Goal: Task Accomplishment & Management: Manage account settings

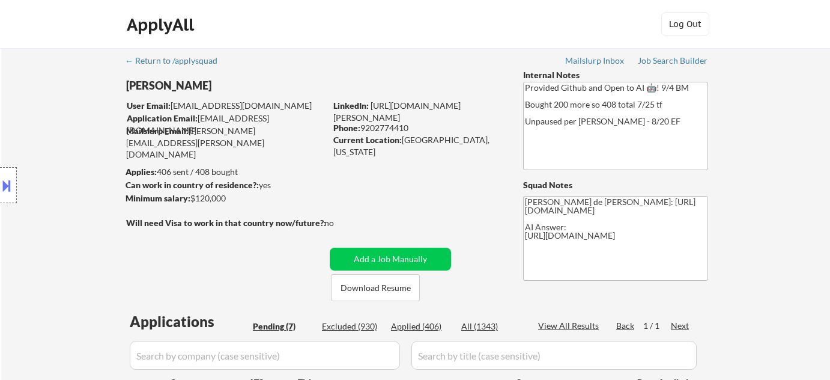
select select ""pending""
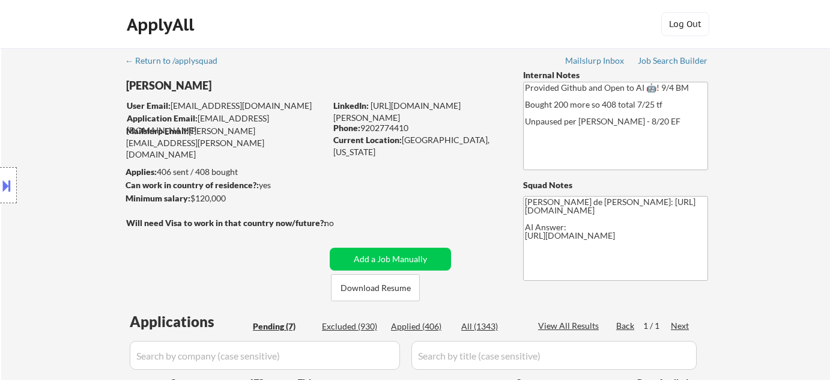
select select ""pending""
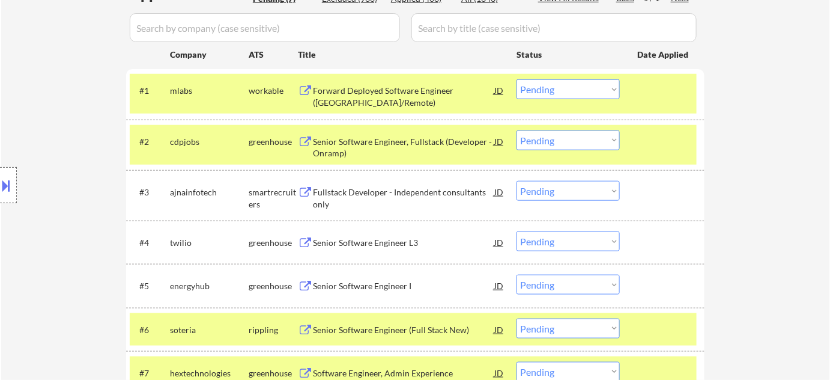
scroll to position [327, 0]
click at [360, 96] on div "Forward Deployed Software Engineer (NYC/Remote)" at bounding box center [403, 96] width 181 height 23
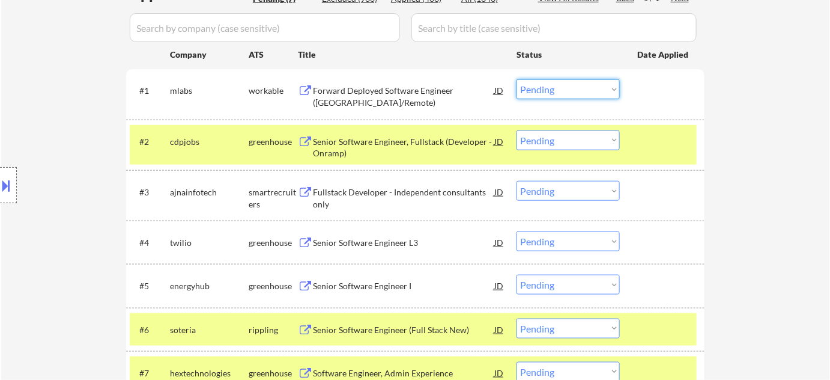
click at [538, 91] on select "Choose an option... Pending Applied Excluded (Questions) Excluded (Expired) Exc…" at bounding box center [568, 89] width 103 height 20
click at [517, 79] on select "Choose an option... Pending Applied Excluded (Questions) Excluded (Expired) Exc…" at bounding box center [568, 89] width 103 height 20
select select ""pending""
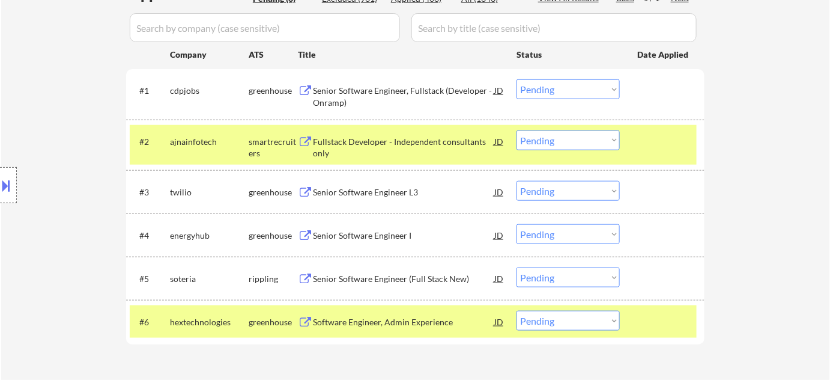
click at [384, 141] on div "Fullstack Developer - Independent consultants only" at bounding box center [403, 147] width 181 height 23
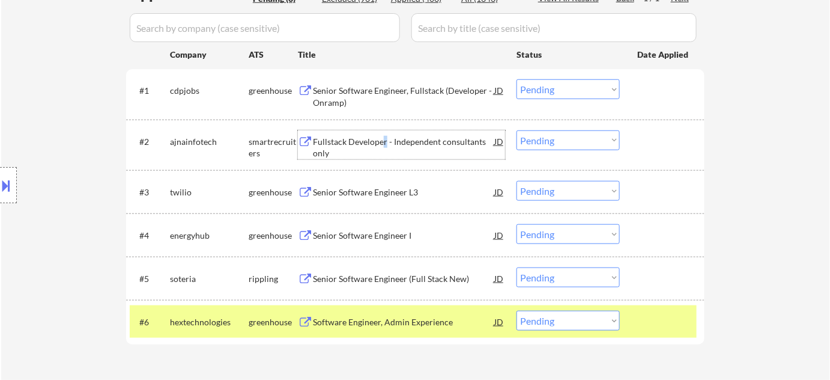
click at [605, 131] on select "Choose an option... Pending Applied Excluded (Questions) Excluded (Expired) Exc…" at bounding box center [568, 140] width 103 height 20
click at [517, 130] on select "Choose an option... Pending Applied Excluded (Questions) Excluded (Expired) Exc…" at bounding box center [568, 140] width 103 height 20
select select ""pending""
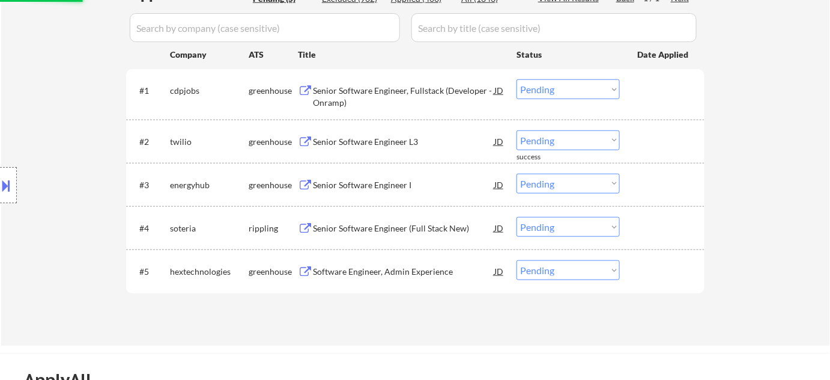
click at [422, 231] on div "Senior Software Engineer (Full Stack New)" at bounding box center [403, 228] width 181 height 12
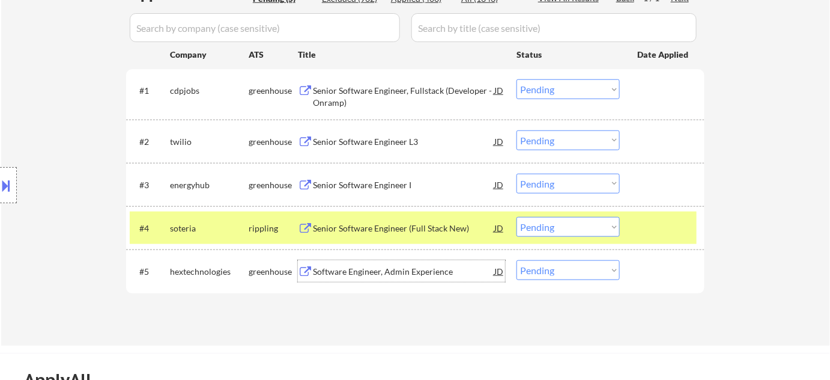
click at [405, 268] on div "Software Engineer, Admin Experience" at bounding box center [403, 271] width 181 height 12
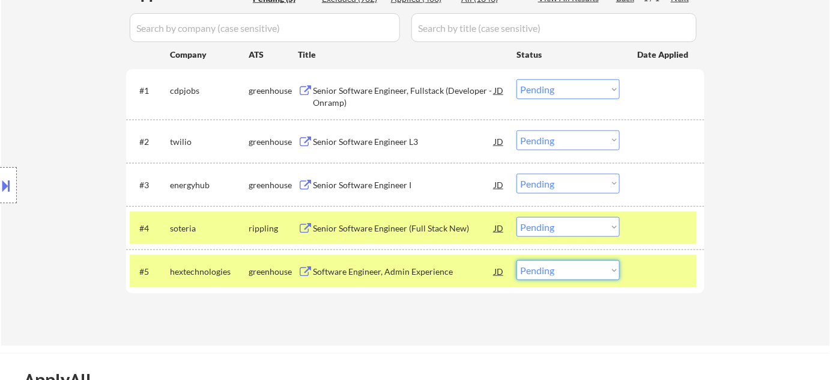
click at [585, 269] on select "Choose an option... Pending Applied Excluded (Questions) Excluded (Expired) Exc…" at bounding box center [568, 270] width 103 height 20
select select ""excluded__expired_""
click at [517, 260] on select "Choose an option... Pending Applied Excluded (Questions) Excluded (Expired) Exc…" at bounding box center [568, 270] width 103 height 20
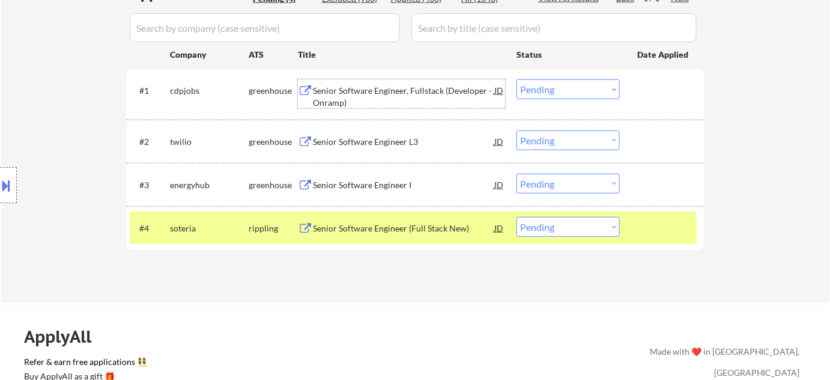
click at [349, 100] on div "Senior Software Engineer, Fullstack (Developer - Onramp)" at bounding box center [403, 96] width 181 height 23
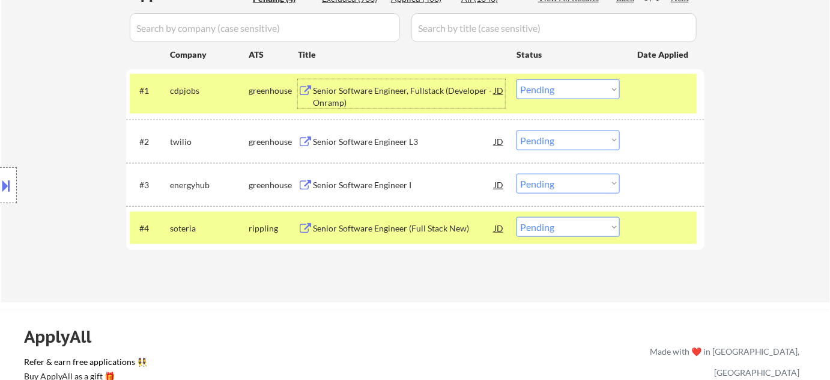
click at [549, 85] on select "Choose an option... Pending Applied Excluded (Questions) Excluded (Expired) Exc…" at bounding box center [568, 89] width 103 height 20
click at [517, 79] on select "Choose an option... Pending Applied Excluded (Questions) Excluded (Expired) Exc…" at bounding box center [568, 89] width 103 height 20
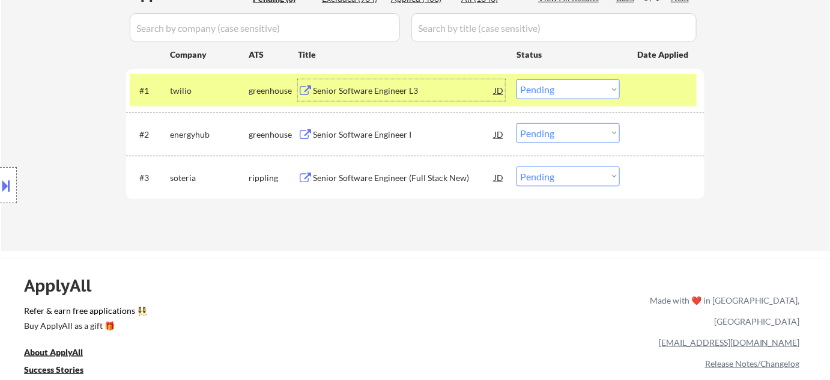
click at [398, 85] on div "Senior Software Engineer L3" at bounding box center [403, 91] width 181 height 12
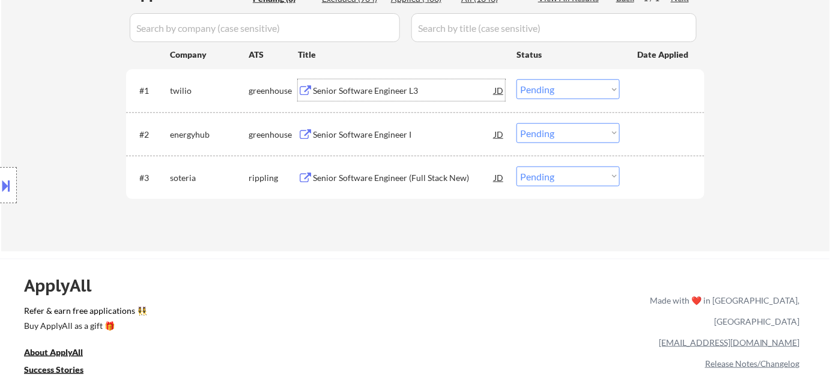
click at [605, 84] on select "Choose an option... Pending Applied Excluded (Questions) Excluded (Expired) Exc…" at bounding box center [568, 89] width 103 height 20
click at [517, 79] on select "Choose an option... Pending Applied Excluded (Questions) Excluded (Expired) Exc…" at bounding box center [568, 89] width 103 height 20
click at [347, 144] on div "Senior Software Engineer I" at bounding box center [403, 134] width 181 height 22
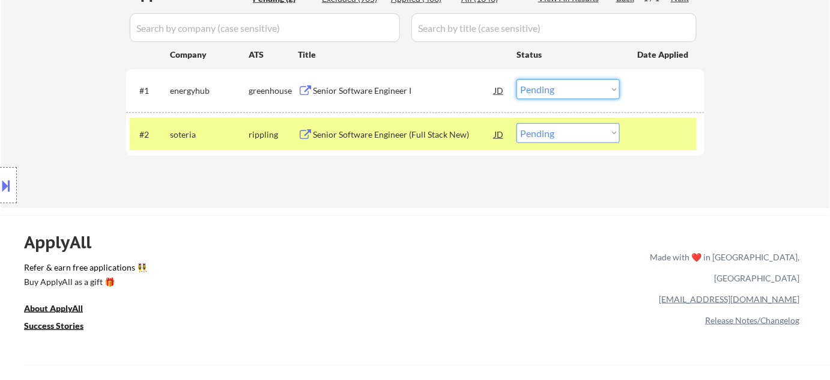
click at [567, 86] on select "Choose an option... Pending Applied Excluded (Questions) Excluded (Expired) Exc…" at bounding box center [568, 89] width 103 height 20
click at [517, 79] on select "Choose an option... Pending Applied Excluded (Questions) Excluded (Expired) Exc…" at bounding box center [568, 89] width 103 height 20
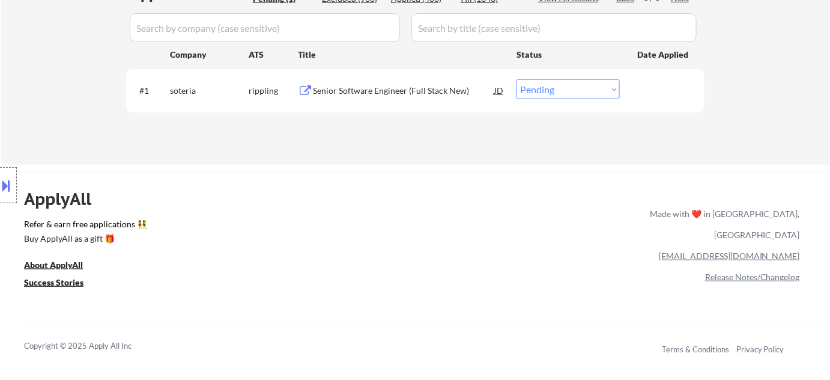
click at [368, 89] on div "Senior Software Engineer (Full Stack New)" at bounding box center [403, 91] width 181 height 12
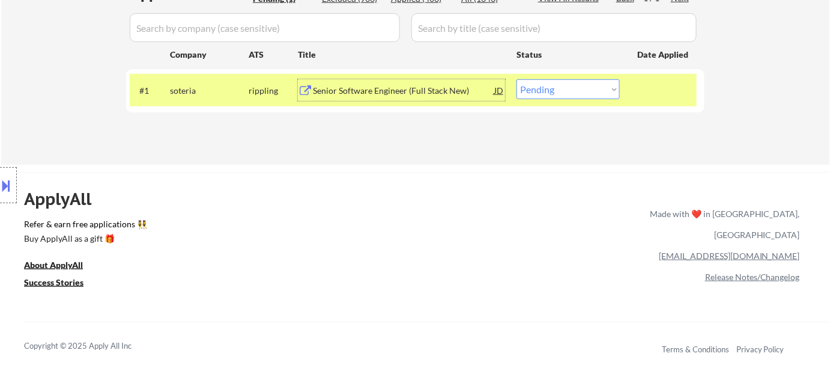
click at [525, 82] on select "Choose an option... Pending Applied Excluded (Questions) Excluded (Expired) Exc…" at bounding box center [568, 89] width 103 height 20
select select ""excluded__bad_match_""
click at [517, 79] on select "Choose an option... Pending Applied Excluded (Questions) Excluded (Expired) Exc…" at bounding box center [568, 89] width 103 height 20
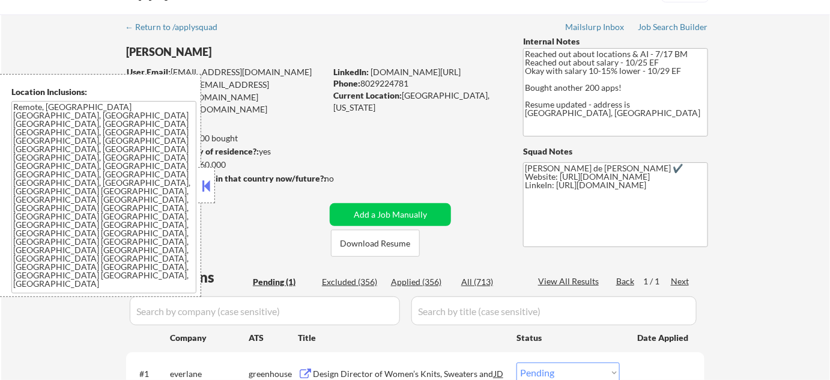
scroll to position [218, 0]
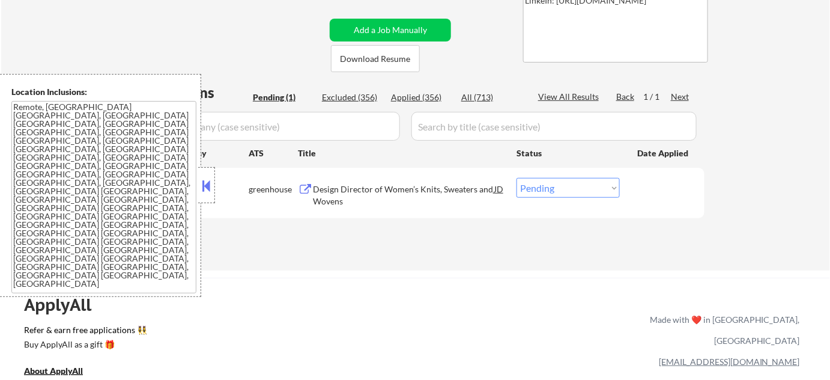
click at [214, 183] on div at bounding box center [206, 185] width 17 height 36
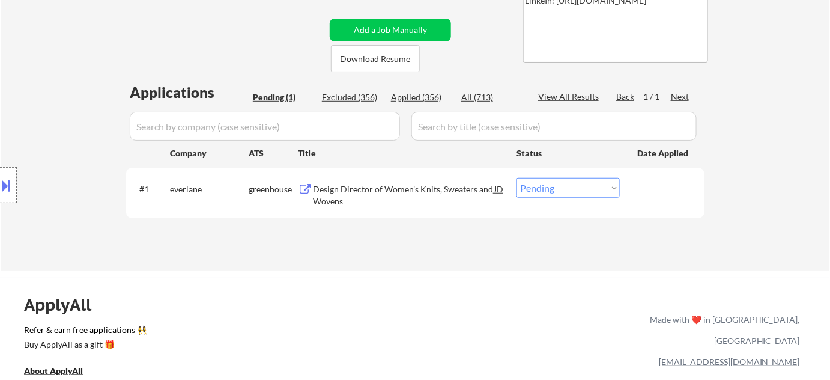
click at [330, 207] on div "#1 everlane greenhouse Design Director of Women’s Knits, Sweaters and Wovens JD…" at bounding box center [413, 192] width 567 height 40
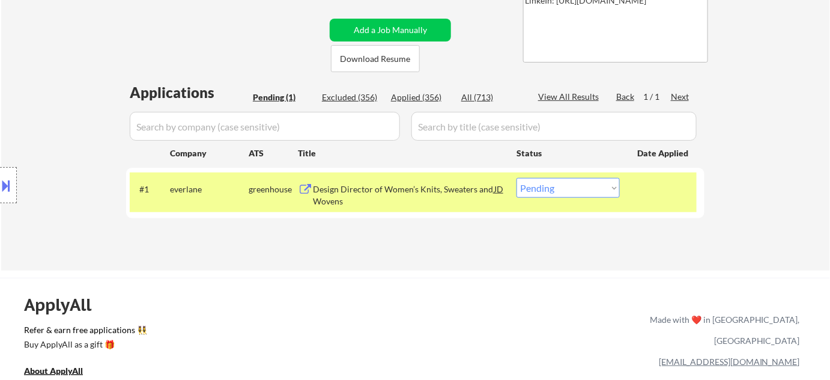
click at [336, 199] on div "Design Director of Women’s Knits, Sweaters and Wovens" at bounding box center [403, 194] width 181 height 23
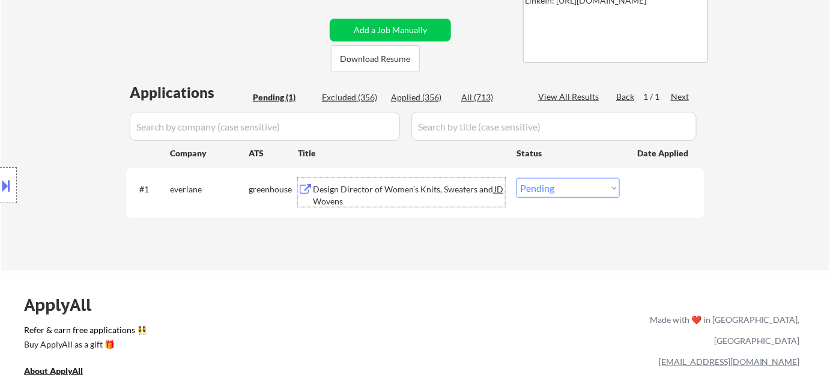
click at [568, 187] on select "Choose an option... Pending Applied Excluded (Questions) Excluded (Expired) Exc…" at bounding box center [568, 188] width 103 height 20
select select ""excluded__bad_match_""
click at [517, 178] on select "Choose an option... Pending Applied Excluded (Questions) Excluded (Expired) Exc…" at bounding box center [568, 188] width 103 height 20
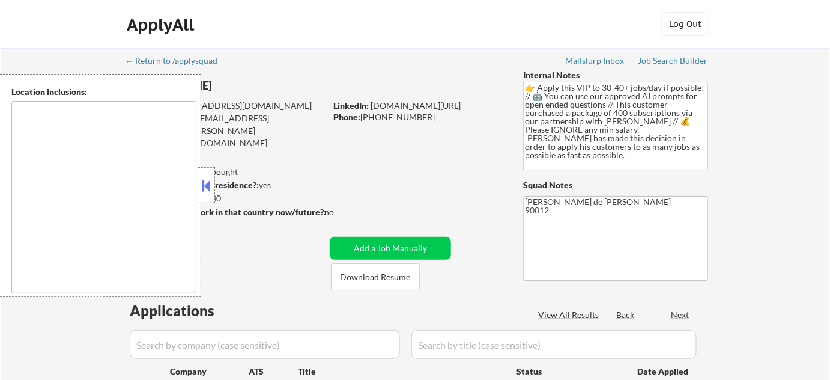
type textarea "remote"
select select ""pending""
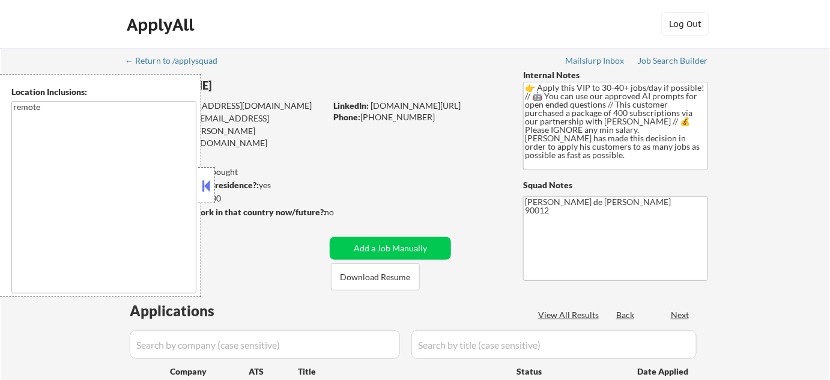
select select ""pending""
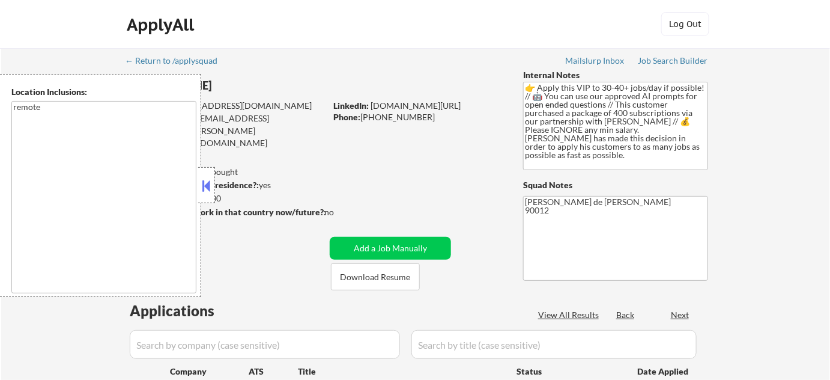
select select ""pending""
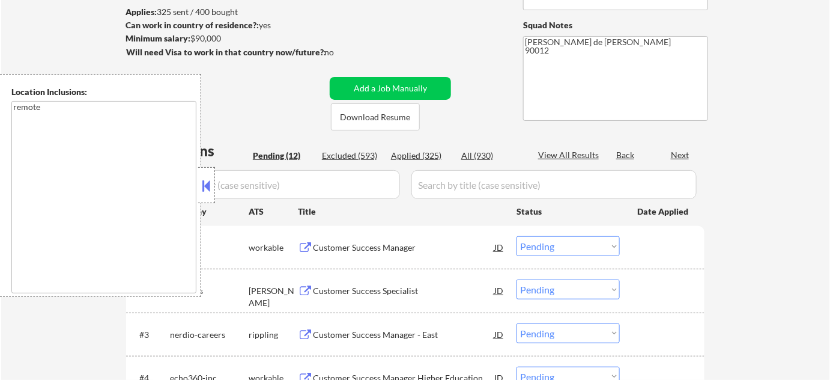
scroll to position [163, 0]
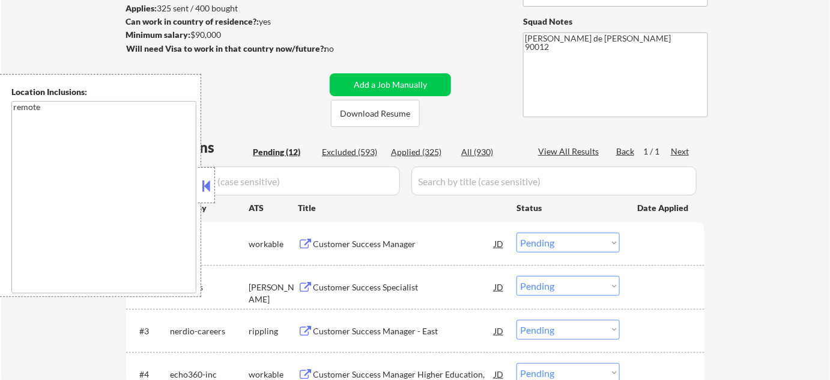
click at [207, 182] on button at bounding box center [206, 186] width 13 height 18
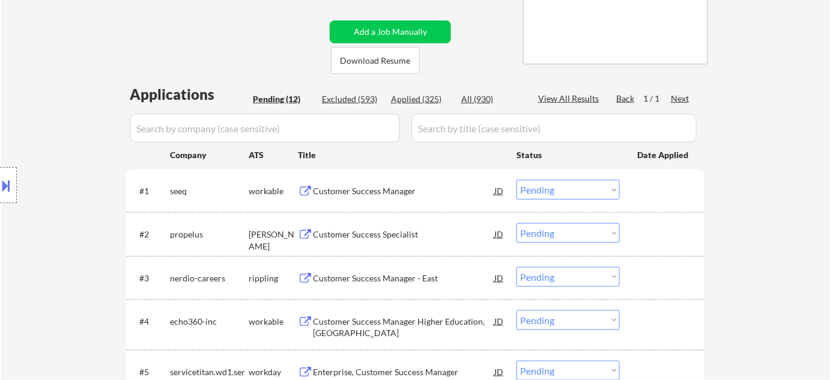
scroll to position [218, 0]
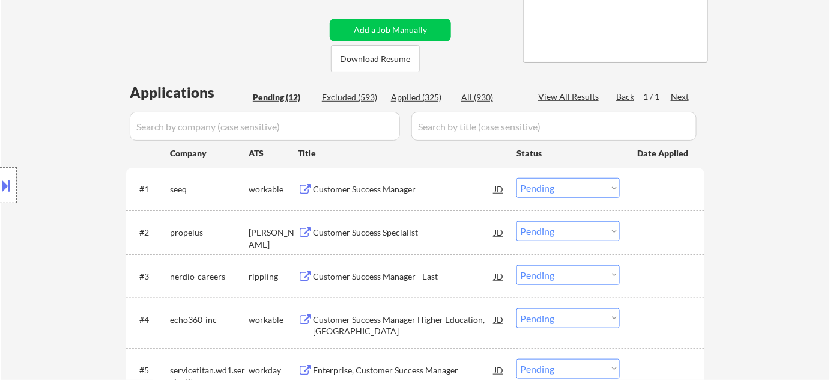
click at [379, 186] on div "Customer Success Manager" at bounding box center [403, 189] width 181 height 12
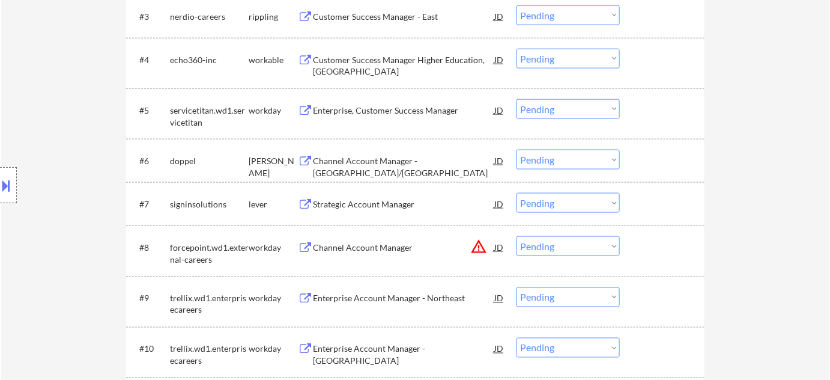
scroll to position [491, 0]
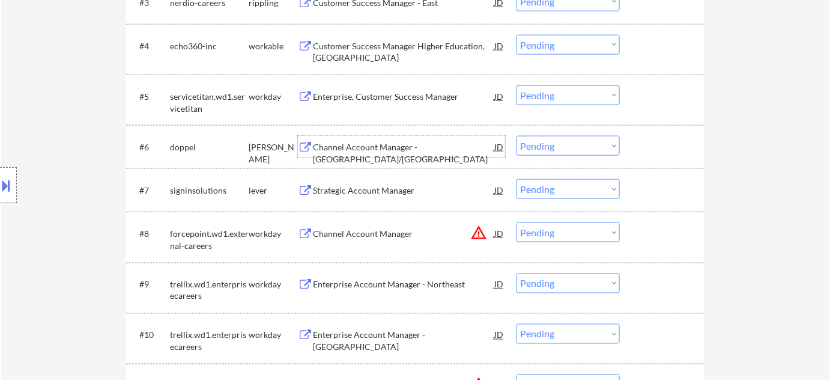
click at [380, 147] on div "Channel Account Manager - Northeast/Canada" at bounding box center [403, 152] width 181 height 23
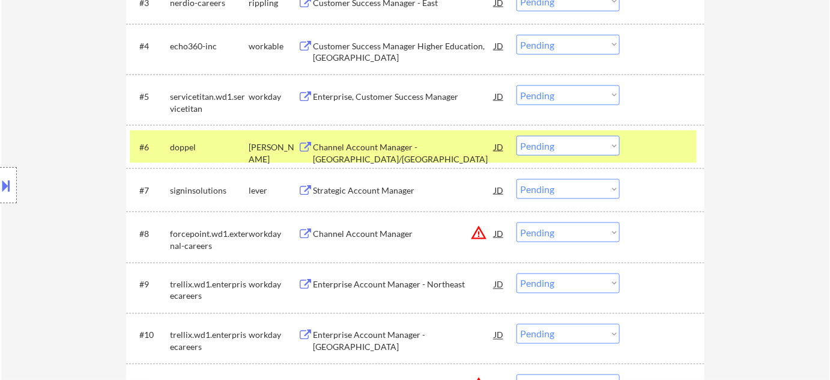
click at [579, 129] on div "#6 doppel ashby Channel Account Manager - Northeast/Canada JD Choose an option.…" at bounding box center [415, 146] width 578 height 43
click at [575, 136] on select "Choose an option... Pending Applied Excluded (Questions) Excluded (Expired) Exc…" at bounding box center [568, 146] width 103 height 20
click at [517, 136] on select "Choose an option... Pending Applied Excluded (Questions) Excluded (Expired) Exc…" at bounding box center [568, 146] width 103 height 20
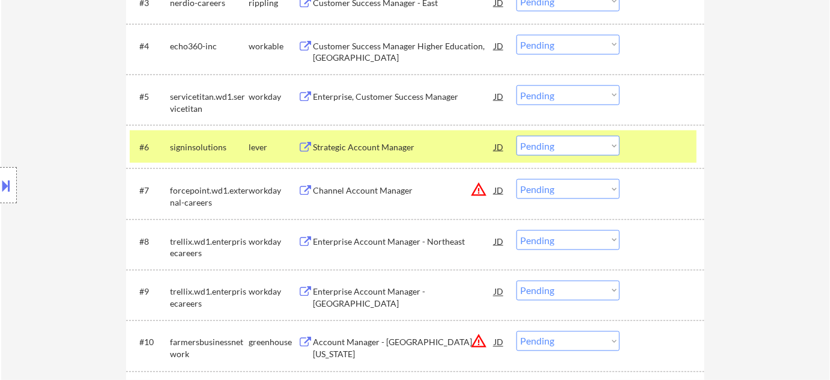
click at [382, 149] on div "Strategic Account Manager" at bounding box center [403, 147] width 181 height 12
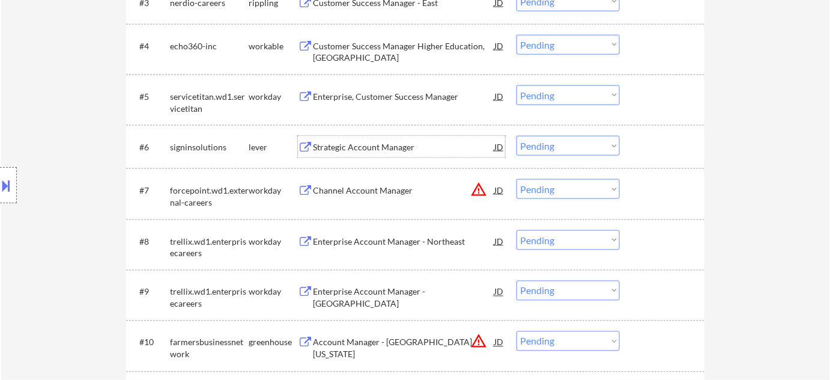
click at [560, 145] on select "Choose an option... Pending Applied Excluded (Questions) Excluded (Expired) Exc…" at bounding box center [568, 146] width 103 height 20
click at [517, 136] on select "Choose an option... Pending Applied Excluded (Questions) Excluded (Expired) Exc…" at bounding box center [568, 146] width 103 height 20
click at [542, 190] on select "Choose an option... Pending Applied Excluded (Questions) Excluded (Expired) Exc…" at bounding box center [568, 189] width 103 height 20
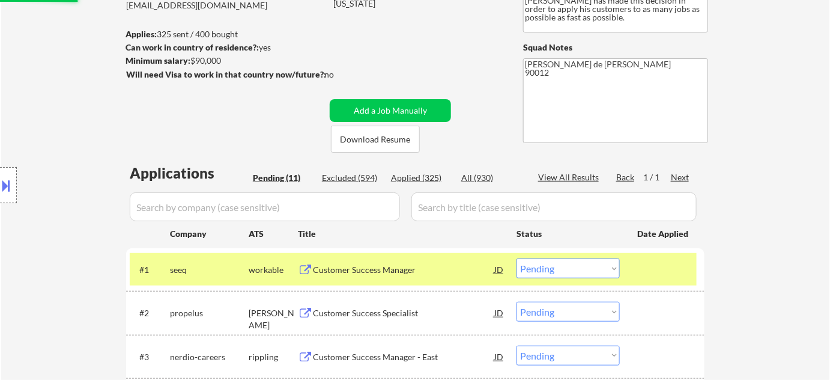
scroll to position [108, 0]
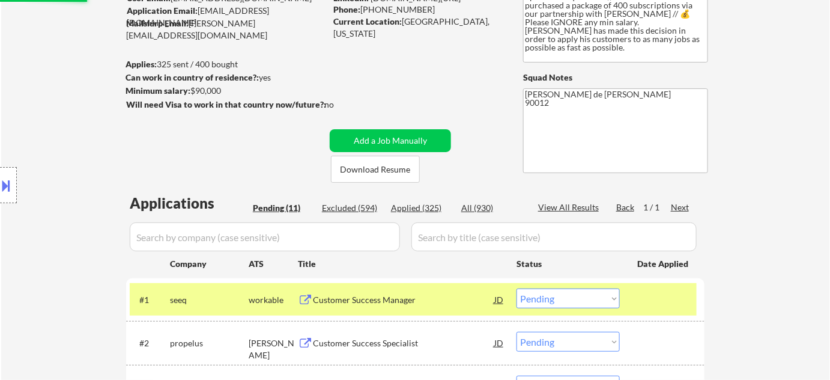
select select ""pending""
click at [351, 208] on div "Excluded (595)" at bounding box center [352, 208] width 60 height 12
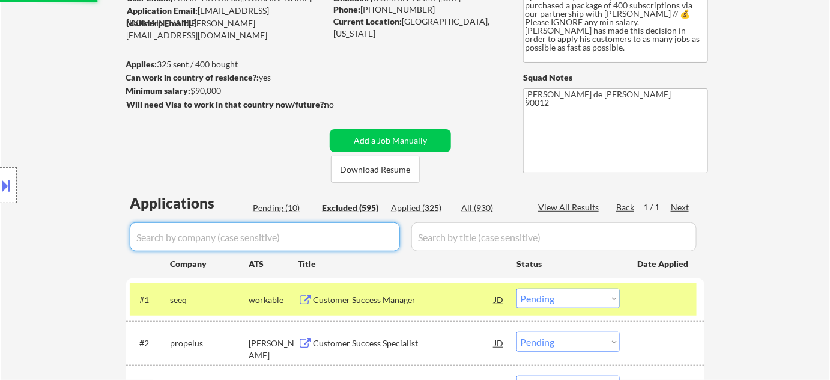
click at [323, 243] on input "input" at bounding box center [265, 236] width 270 height 29
type input "sign"
select select ""excluded__location_""
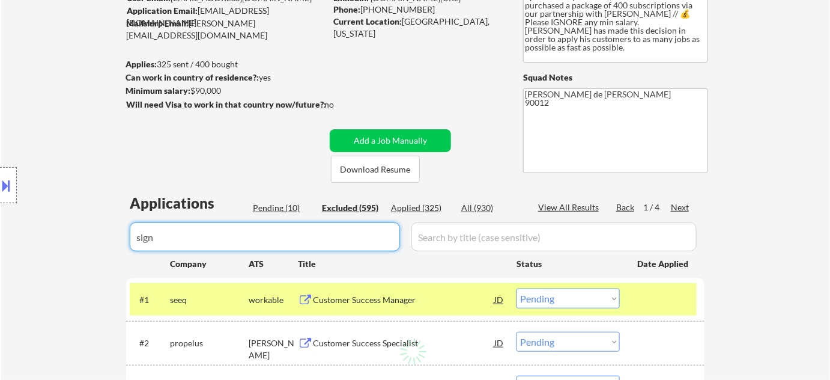
select select ""excluded__location_""
select select ""excluded__expired_""
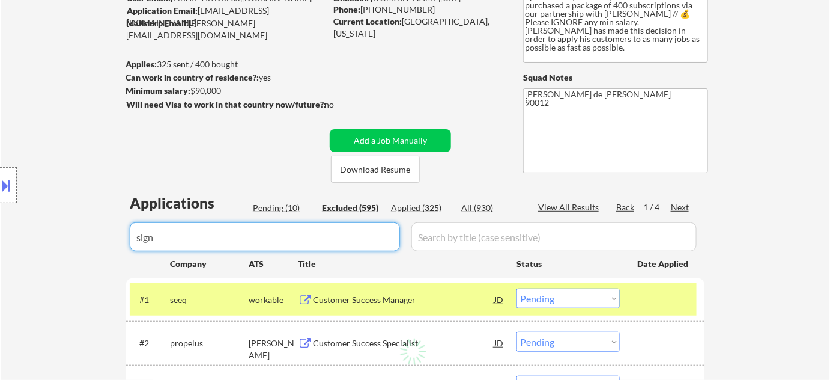
select select ""excluded__location_""
select select ""excluded__expired_""
select select ""excluded__bad_match_""
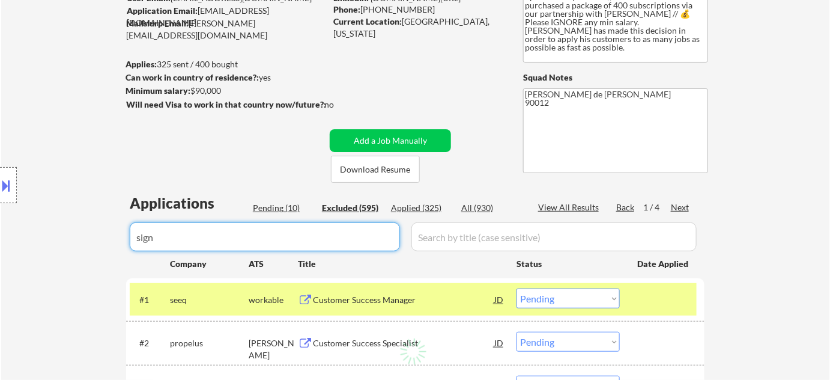
select select ""excluded__other_""
select select ""excluded__expired_""
select select ""excluded__location_""
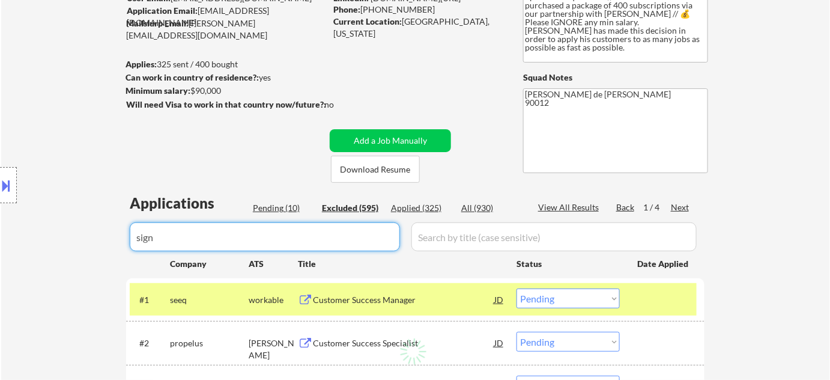
select select ""excluded__expired_""
select select ""excluded__bad_match_""
select select ""excluded__location_""
select select ""excluded""
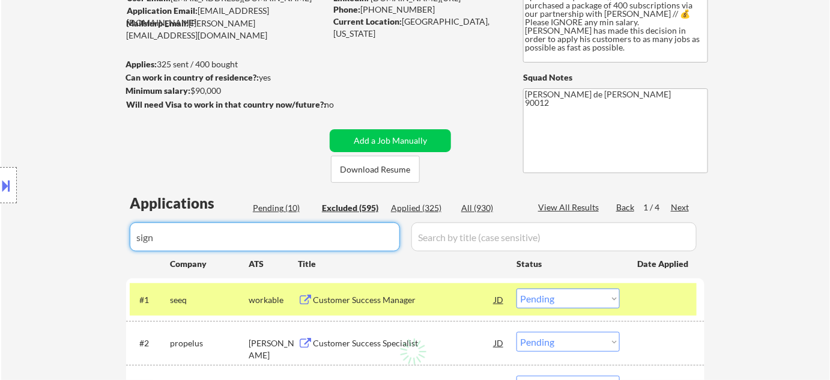
select select ""excluded__other_""
select select ""excluded__expired_""
select select ""excluded__location_""
select select ""excluded__other_""
select select ""excluded__location_""
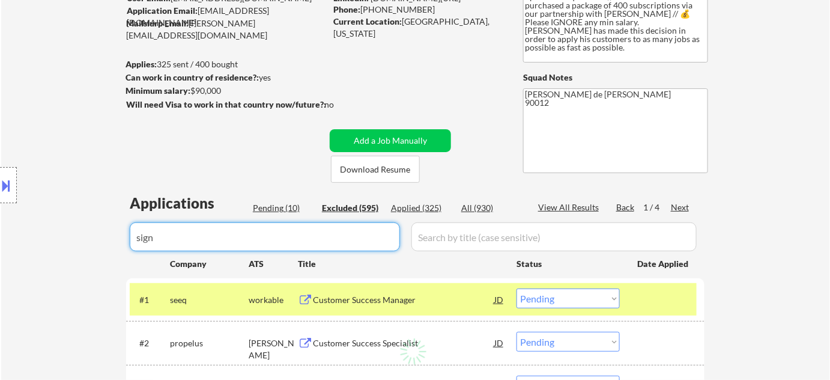
select select ""excluded__location_""
select select ""excluded""
select select ""excluded__bad_match_""
select select ""excluded__other_""
select select ""excluded__bad_match_""
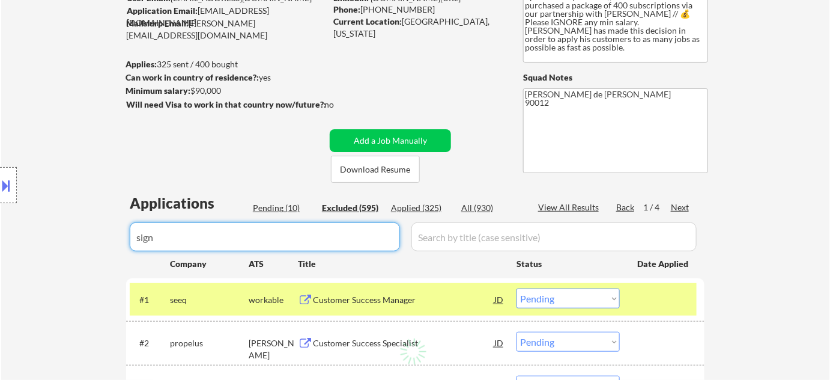
select select ""excluded__location_""
select select ""excluded__expired_""
select select ""excluded__location_""
select select ""excluded__bad_match_""
select select ""excluded__location_""
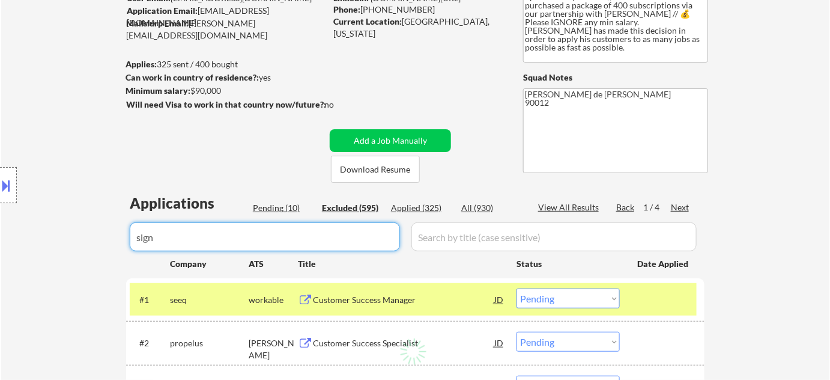
select select ""excluded__expired_""
select select ""excluded__location_""
select select ""excluded__other_""
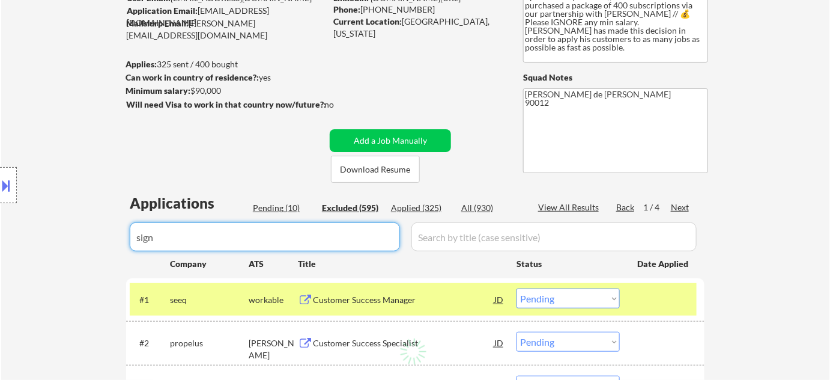
select select ""excluded__expired_""
select select ""excluded__other_""
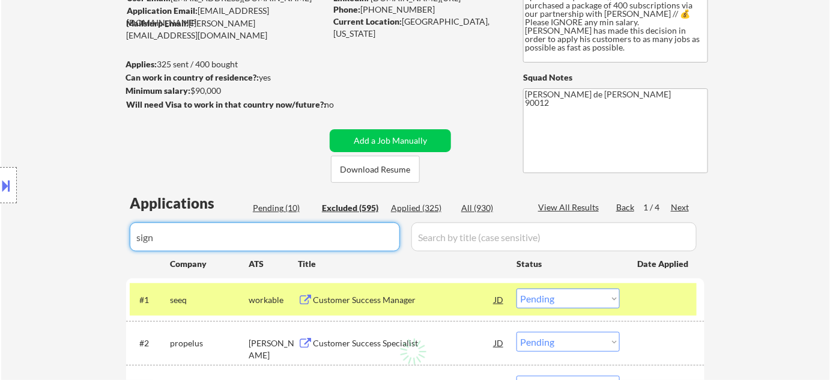
select select ""excluded__expired_""
select select ""excluded__location_""
select select ""excluded__other_""
select select ""excluded__bad_match_""
select select ""excluded__location_""
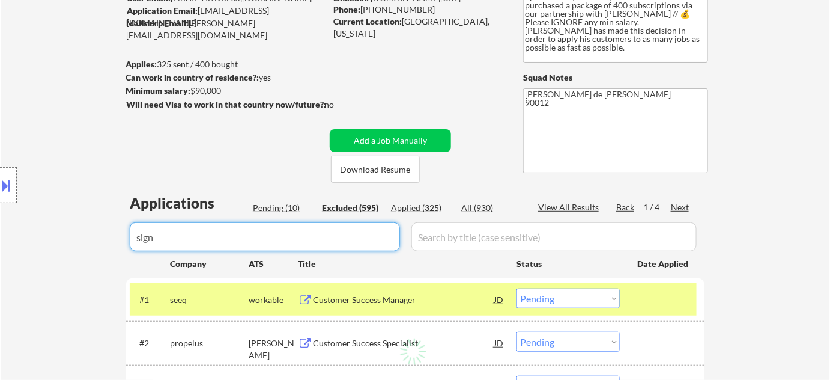
select select ""excluded__location_""
select select ""excluded__other_""
select select ""excluded__location_""
select select ""excluded__expired_""
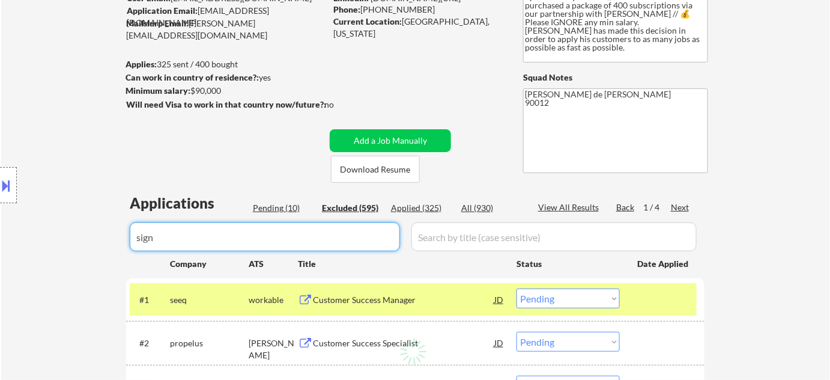
select select ""excluded__bad_match_""
select select ""excluded__expired_""
select select ""excluded__other_""
select select ""excluded__location_""
select select ""excluded__expired_""
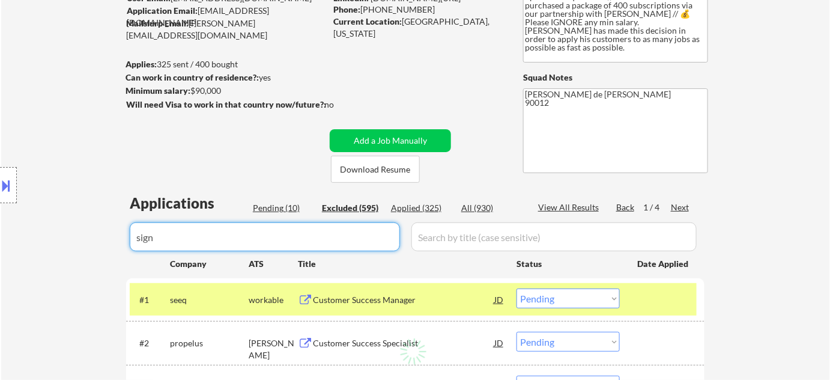
select select ""excluded__location_""
select select ""excluded__expired_""
select select ""excluded__bad_match_""
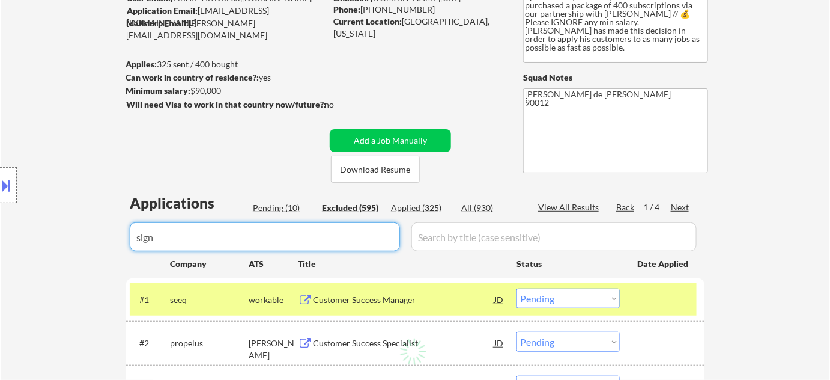
select select ""excluded__other_""
select select ""excluded__expired_""
select select ""excluded__bad_match_""
select select ""excluded__location_""
select select ""excluded__expired_""
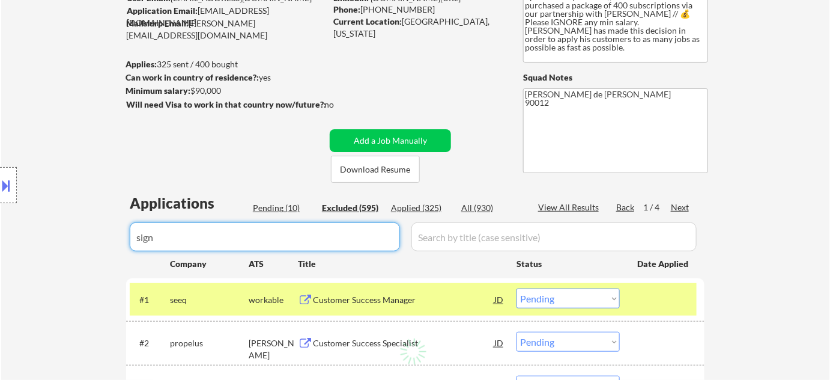
select select ""excluded""
select select ""excluded__location_""
select select ""excluded__expired_""
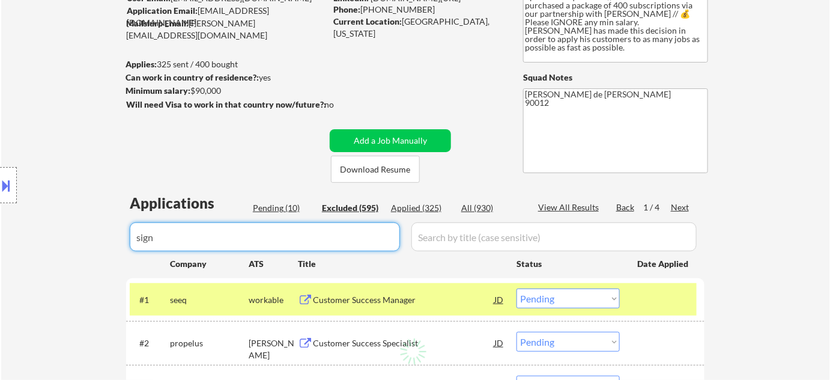
select select ""excluded__location_""
select select ""excluded__expired_""
select select ""excluded__location_""
select select ""excluded__bad_match_""
select select ""excluded""
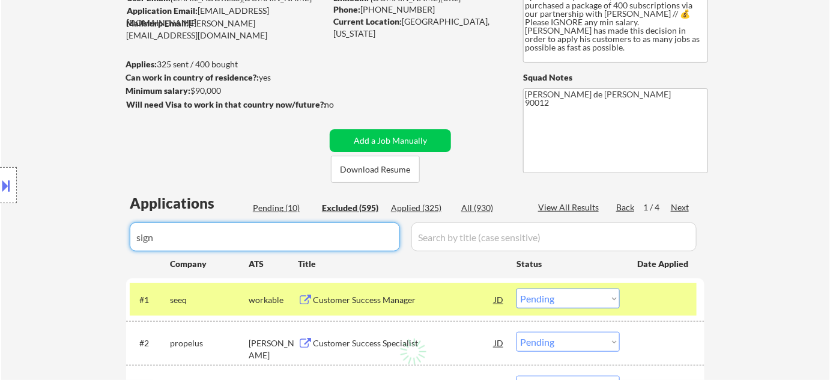
select select ""excluded__location_""
select select ""excluded__expired_""
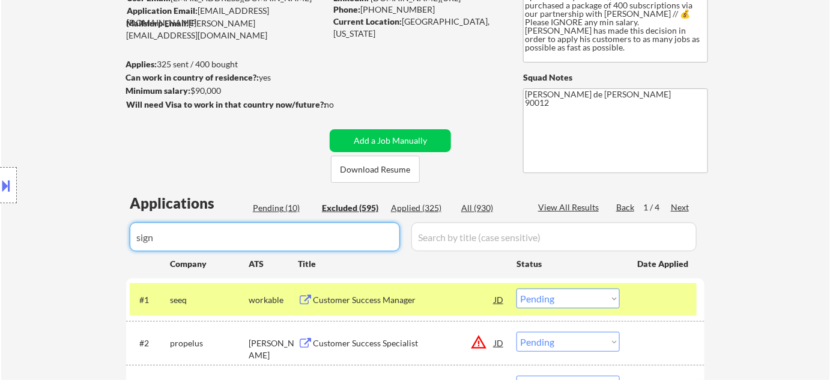
select select ""excluded__bad_match_""
select select ""excluded__location_""
select select ""excluded__bad_match_""
select select ""excluded__expired_""
select select ""excluded__location_""
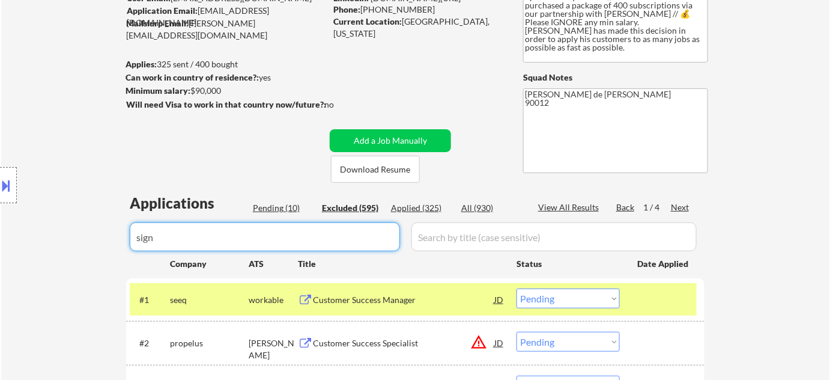
select select ""excluded__other_""
select select ""excluded__bad_match_""
select select ""excluded__location_""
select select ""excluded__expired_""
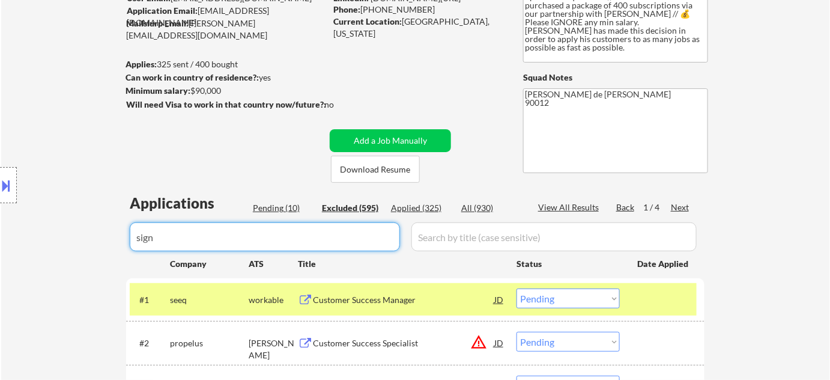
select select ""excluded__location_""
select select ""excluded__expired_""
select select ""excluded""
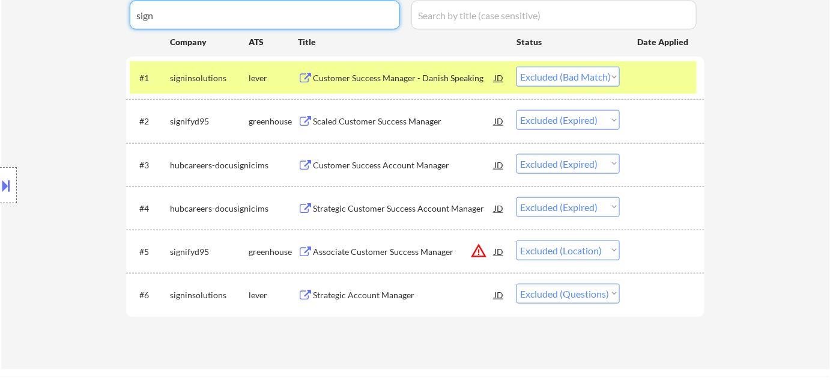
scroll to position [381, 0]
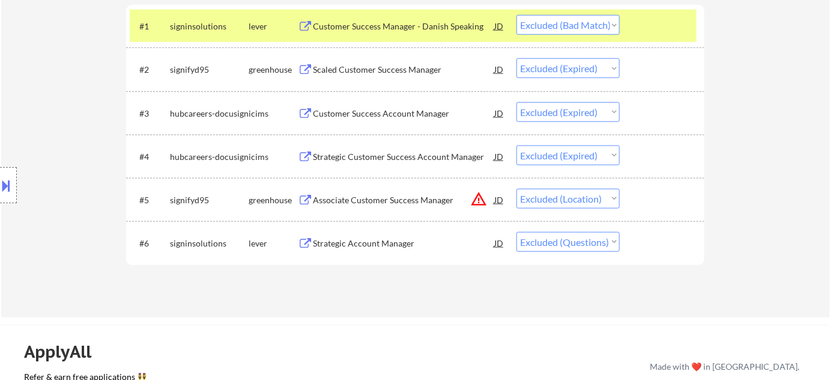
type input "sign"
click at [587, 244] on select "Choose an option... Pending Applied Excluded (Questions) Excluded (Expired) Exc…" at bounding box center [568, 242] width 103 height 20
select select ""applied""
click at [517, 232] on select "Choose an option... Pending Applied Excluded (Questions) Excluded (Expired) Exc…" at bounding box center [568, 242] width 103 height 20
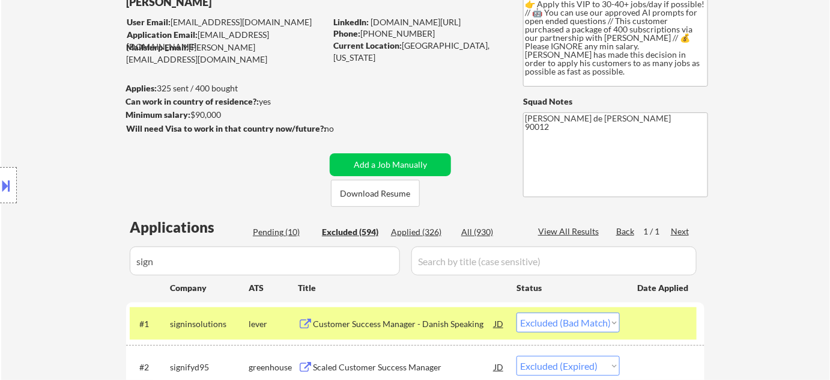
scroll to position [109, 0]
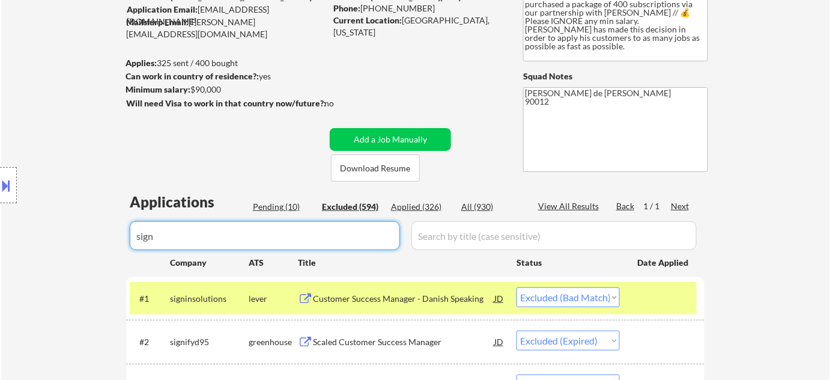
drag, startPoint x: 278, startPoint y: 225, endPoint x: 0, endPoint y: 224, distance: 278.1
click at [0, 224] on body "← Return to /applysquad Mailslurp Inbox Job Search Builder Catharina Nilsson Us…" at bounding box center [415, 81] width 830 height 380
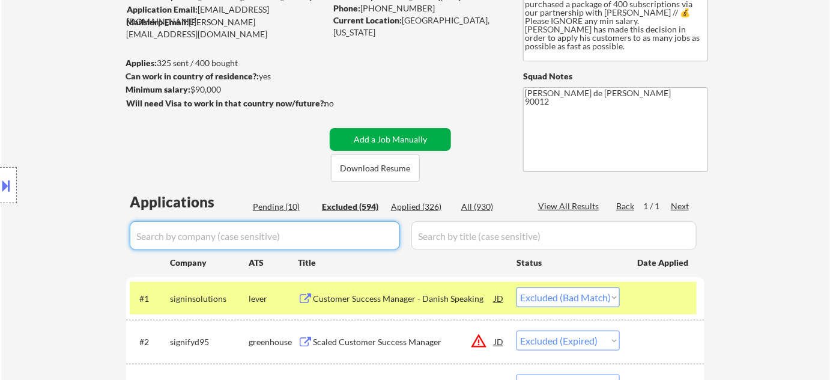
select select ""excluded__location_""
select select ""excluded__bad_match_""
select select ""excluded__location_""
select select ""excluded__expired_""
select select ""excluded__location_""
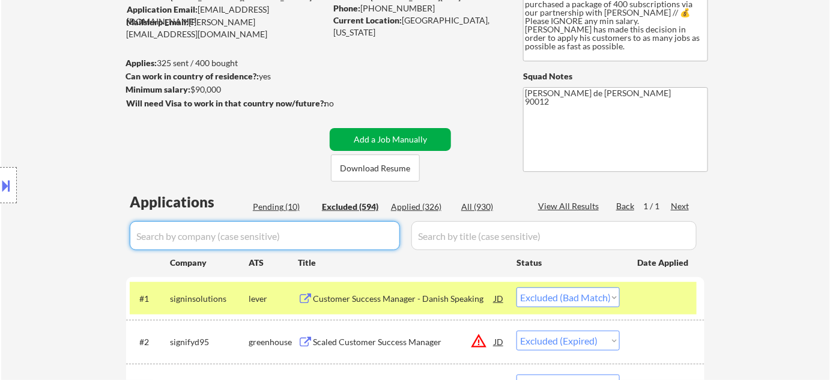
select select ""excluded__expired_""
select select ""excluded__bad_match_""
select select ""excluded__other_""
select select ""excluded__bad_match_""
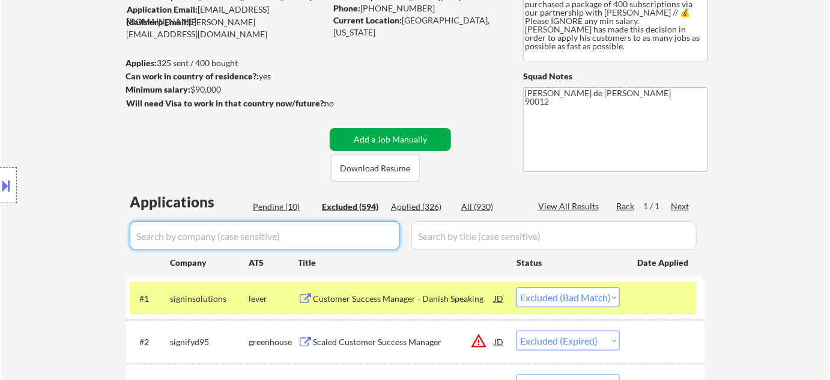
select select ""excluded__location_""
select select ""excluded__expired_""
select select ""excluded__other_""
select select ""excluded__location_""
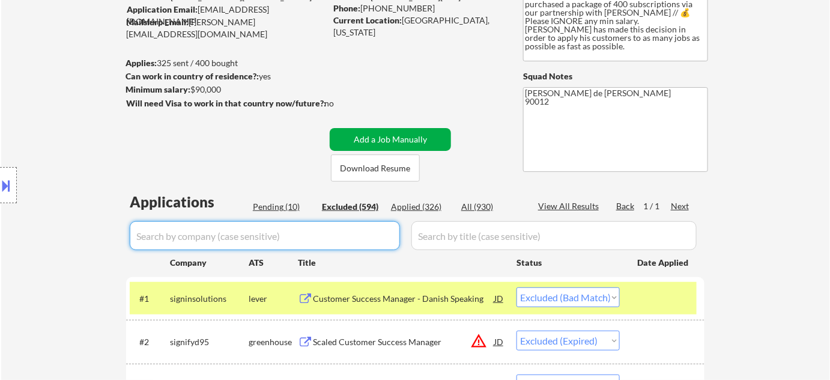
select select ""excluded__expired_""
select select ""excluded__bad_match_""
select select ""excluded__location_""
select select ""excluded__expired_""
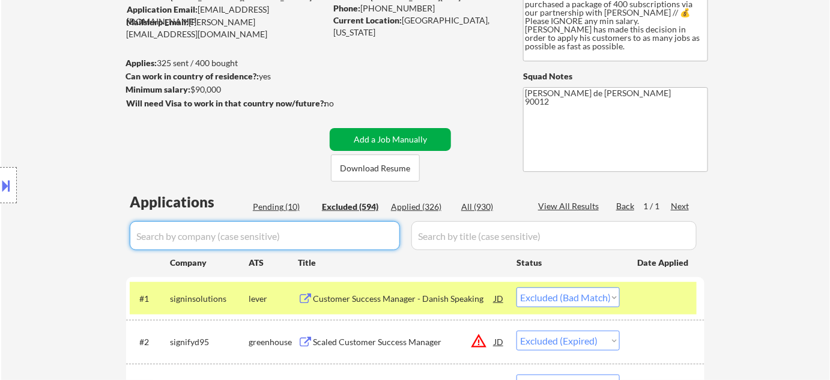
select select ""excluded__location_""
select select ""excluded__expired_""
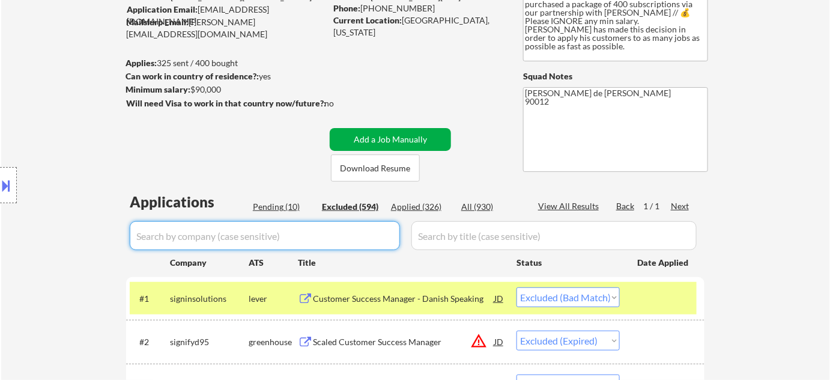
select select ""excluded__expired_""
select select ""excluded__location_""
select select ""excluded__expired_""
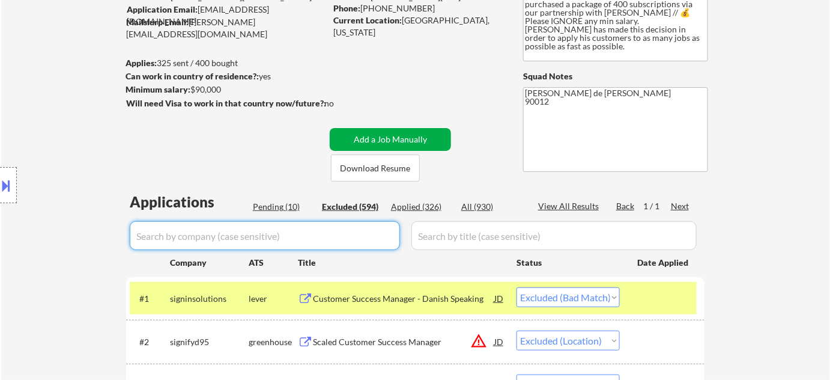
select select ""excluded__location_""
select select ""excluded__other_""
select select ""excluded__bad_match_""
select select ""excluded__expired_""
select select ""excluded__other_""
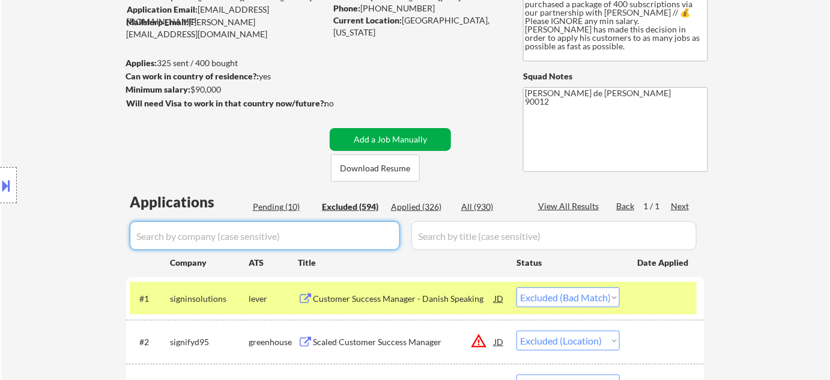
select select ""excluded__location_""
select select ""excluded__bad_match_""
select select ""excluded__expired_""
select select ""excluded__location_""
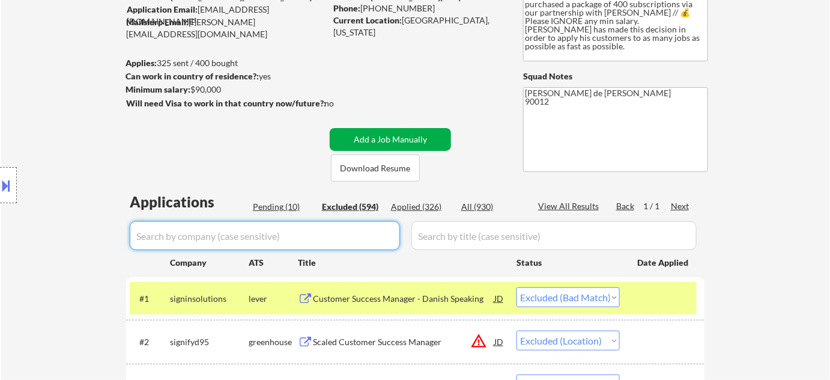
select select ""excluded__location_""
select select ""excluded__bad_match_""
select select ""excluded__expired_""
select select ""excluded__location_""
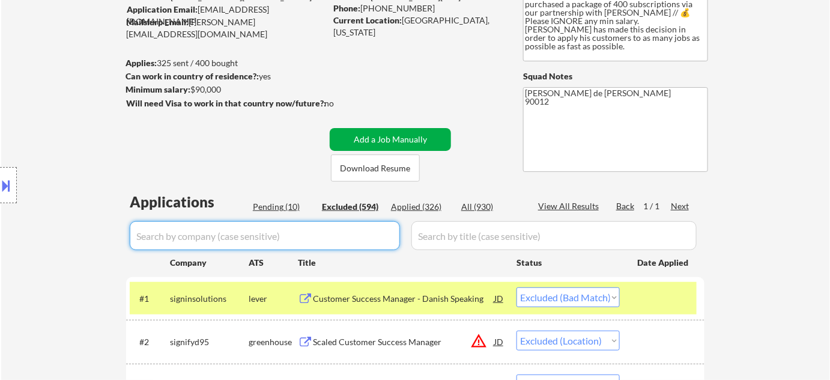
select select ""excluded__expired_""
select select ""excluded""
select select ""excluded__location_""
select select ""excluded__other_""
select select ""excluded__location_""
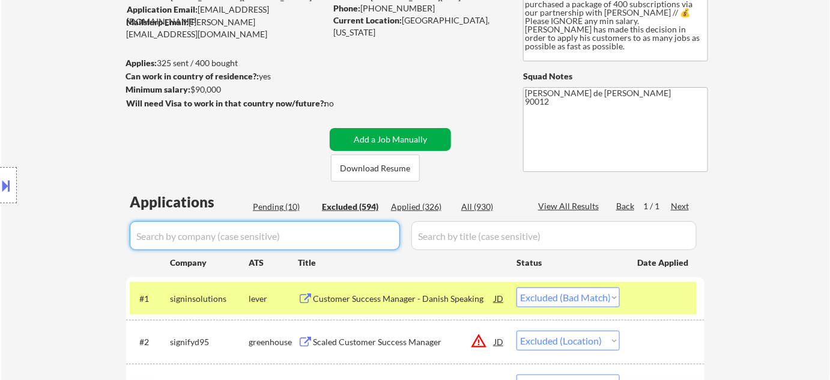
select select ""excluded__expired_""
select select ""excluded__location_""
select select ""excluded__other_""
select select ""excluded__location_""
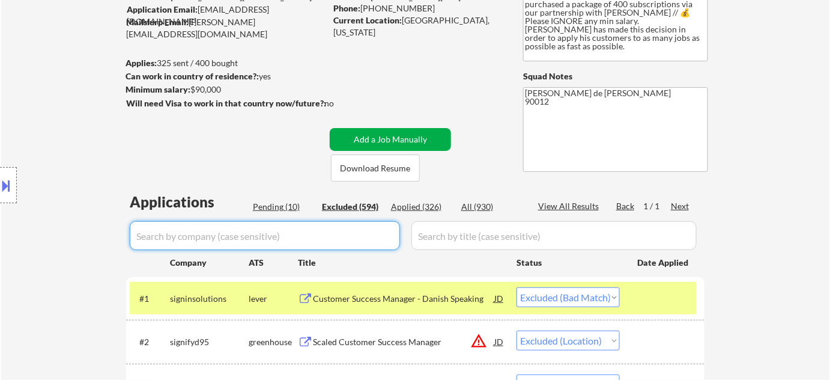
select select ""excluded__location_""
select select ""excluded""
select select ""excluded__bad_match_""
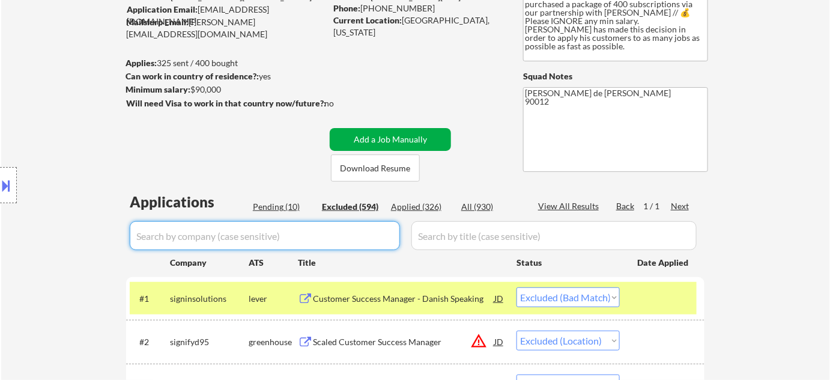
select select ""excluded__expired_""
select select ""excluded__other_""
select select ""excluded__bad_match_""
select select ""excluded__location_""
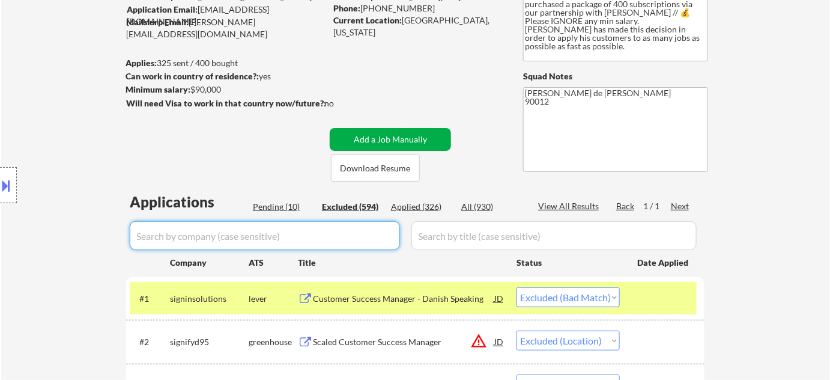
select select ""excluded__location_""
select select ""excluded__expired_""
select select ""excluded__location_""
select select ""excluded__bad_match_""
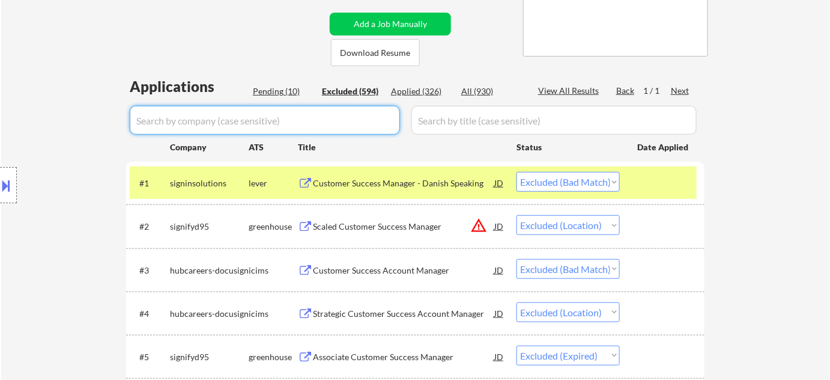
scroll to position [218, 0]
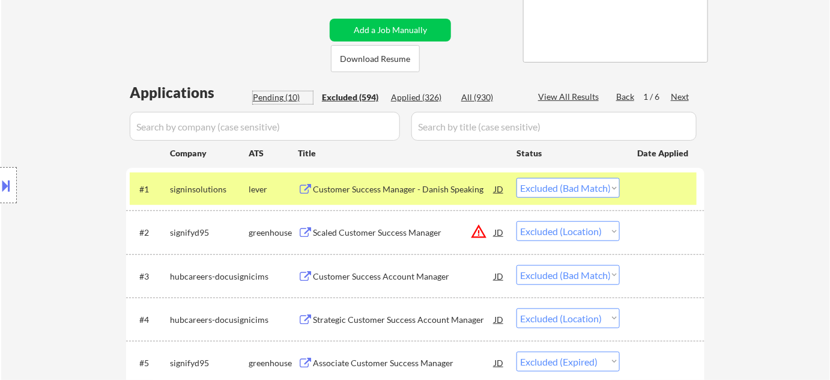
click at [264, 93] on div "Pending (10)" at bounding box center [283, 97] width 60 height 12
select select ""pending""
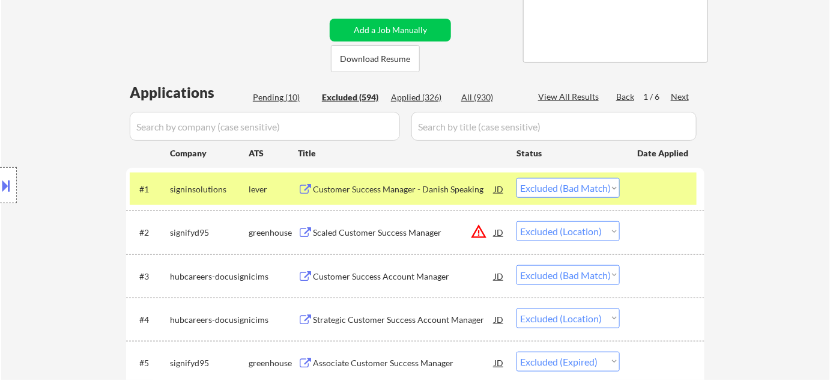
select select ""pending""
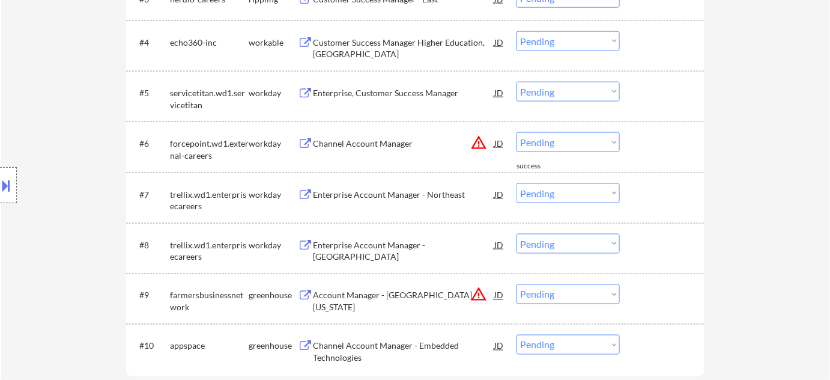
scroll to position [546, 0]
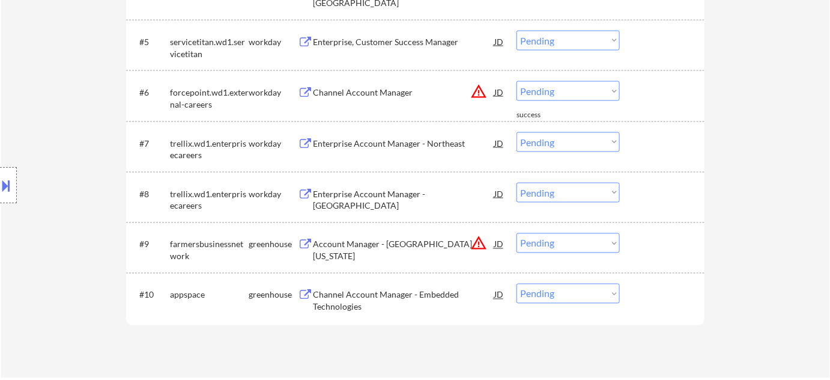
click at [326, 291] on div "Channel Account Manager - Embedded Technologies" at bounding box center [403, 300] width 181 height 23
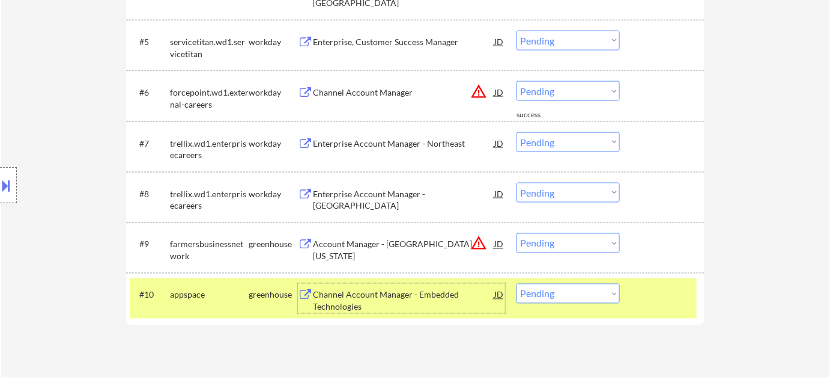
click at [590, 288] on select "Choose an option... Pending Applied Excluded (Questions) Excluded (Expired) Exc…" at bounding box center [568, 294] width 103 height 20
click at [517, 284] on select "Choose an option... Pending Applied Excluded (Questions) Excluded (Expired) Exc…" at bounding box center [568, 294] width 103 height 20
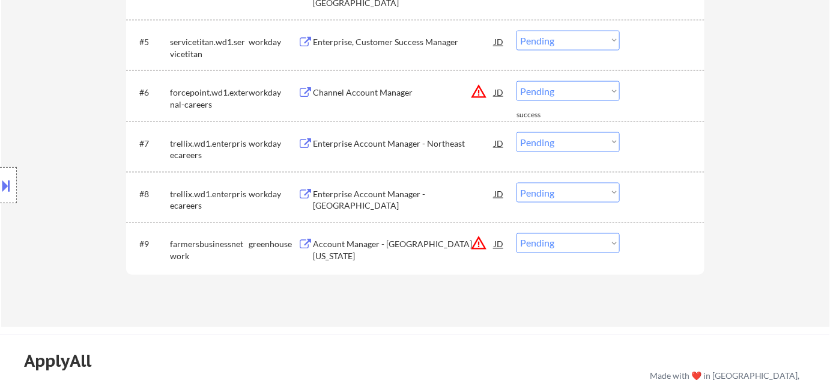
click at [482, 243] on button "warning_amber" at bounding box center [478, 243] width 17 height 17
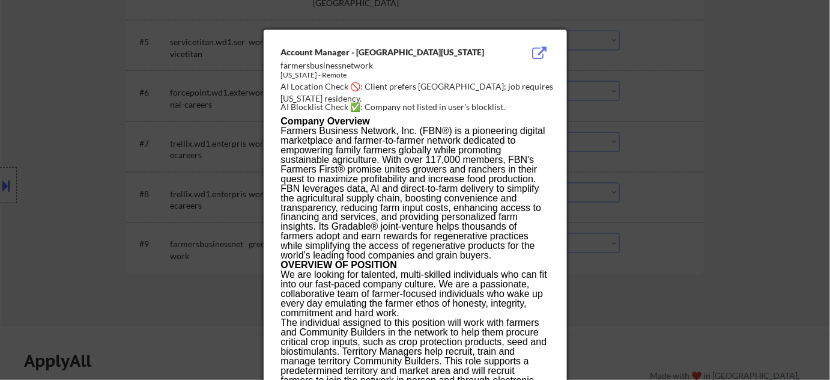
scroll to position [878, 0]
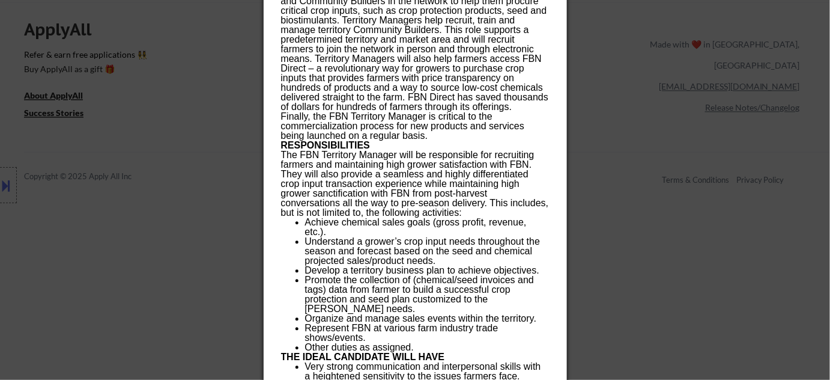
click at [623, 237] on div at bounding box center [415, 190] width 830 height 380
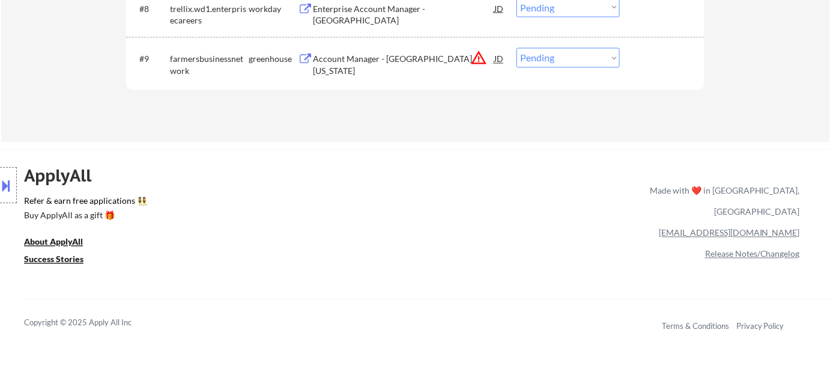
scroll to position [660, 0]
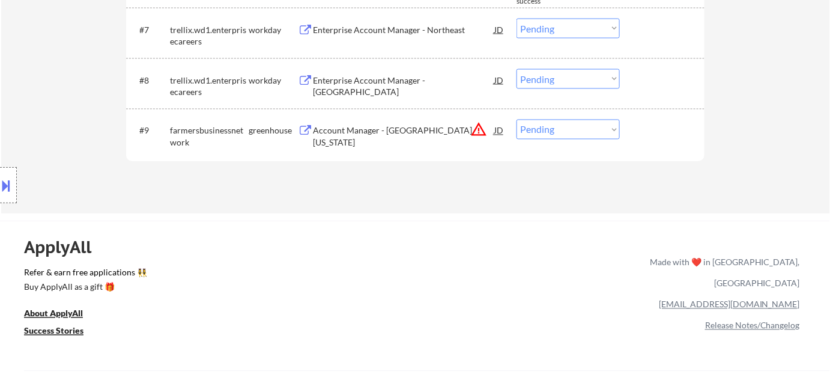
click at [539, 138] on select "Choose an option... Pending Applied Excluded (Questions) Excluded (Expired) Exc…" at bounding box center [568, 130] width 103 height 20
click at [517, 120] on select "Choose an option... Pending Applied Excluded (Questions) Excluded (Expired) Exc…" at bounding box center [568, 130] width 103 height 20
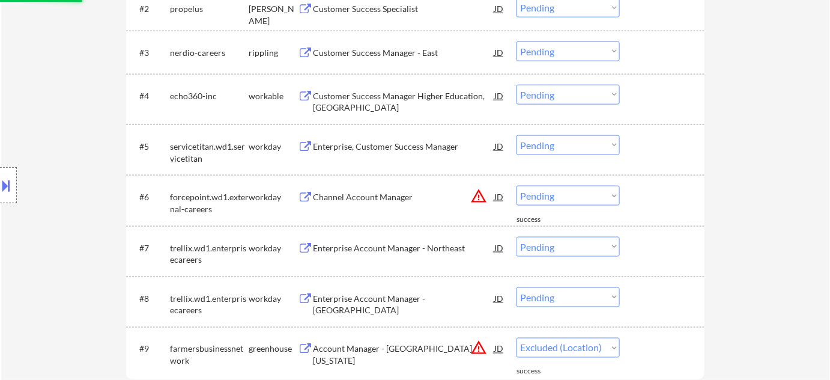
scroll to position [441, 0]
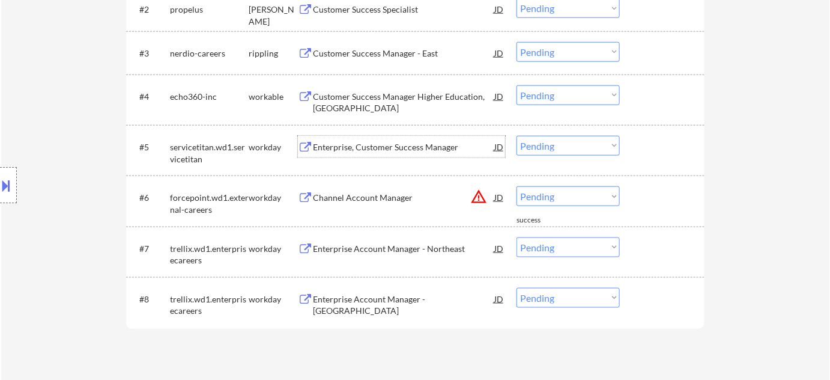
click at [411, 147] on div "Enterprise, Customer Success Manager" at bounding box center [403, 147] width 181 height 12
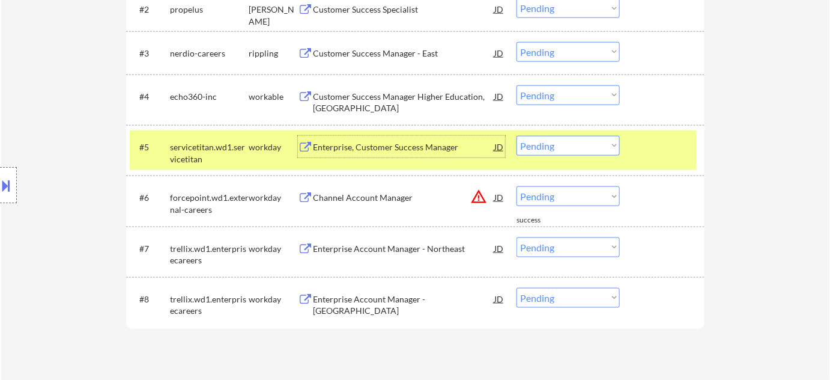
click at [481, 193] on button "warning_amber" at bounding box center [478, 196] width 17 height 17
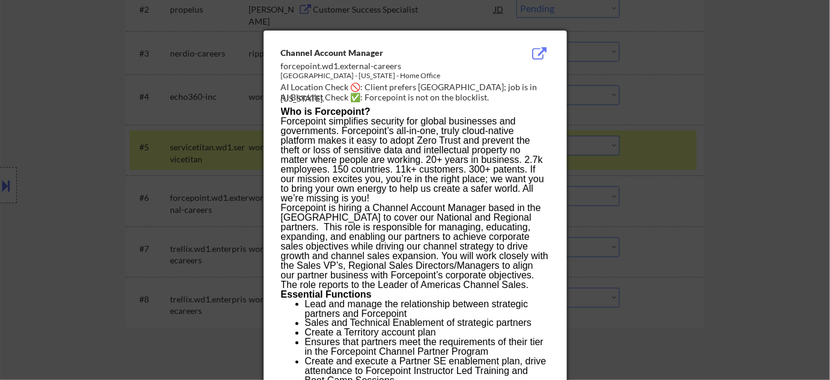
click at [757, 189] on div at bounding box center [415, 190] width 830 height 380
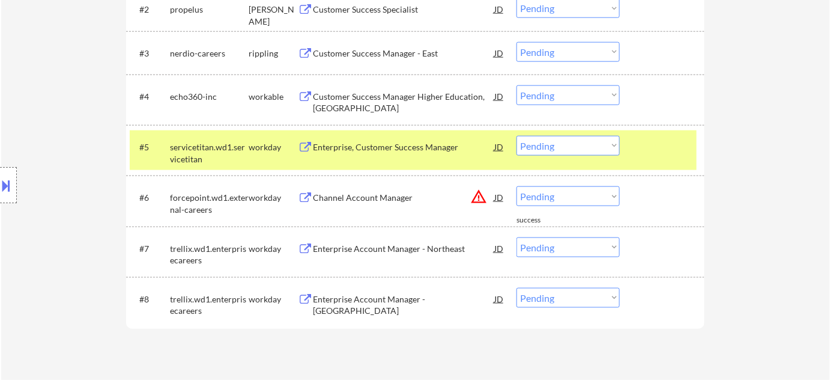
click at [562, 195] on select "Choose an option... Pending Applied Excluded (Questions) Excluded (Expired) Exc…" at bounding box center [568, 196] width 103 height 20
click at [517, 186] on select "Choose an option... Pending Applied Excluded (Questions) Excluded (Expired) Exc…" at bounding box center [568, 196] width 103 height 20
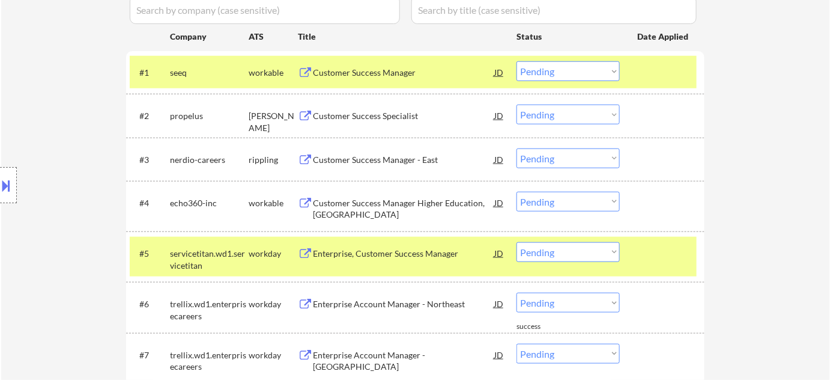
scroll to position [332, 0]
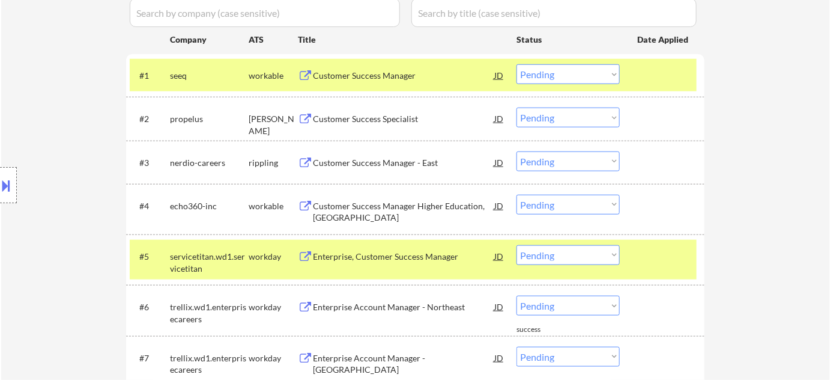
click at [371, 76] on div "Customer Success Manager" at bounding box center [403, 76] width 181 height 12
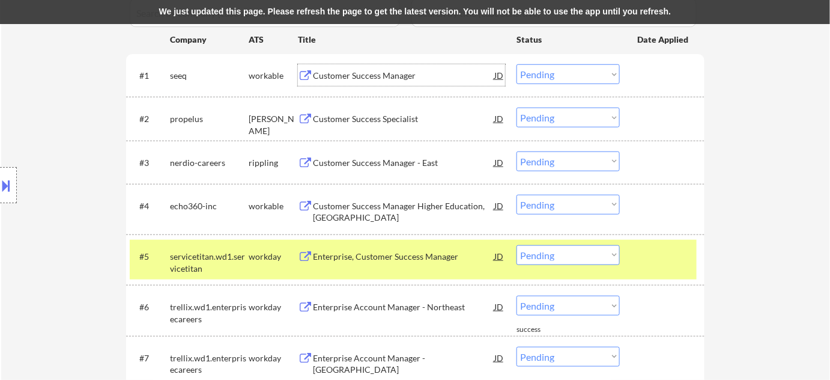
click at [392, 76] on div "Customer Success Manager" at bounding box center [403, 76] width 181 height 12
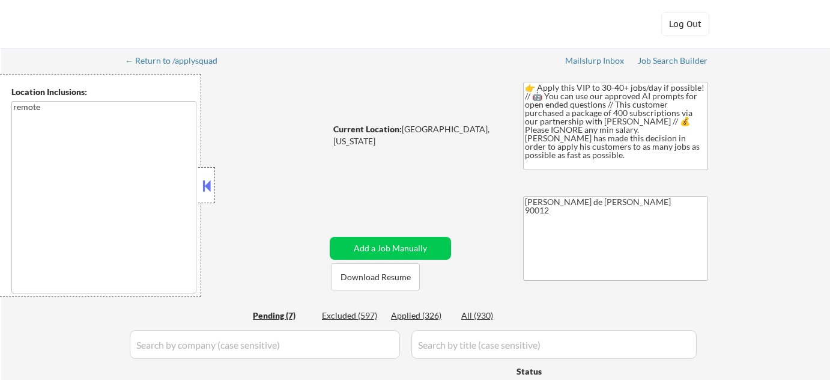
select select ""pending""
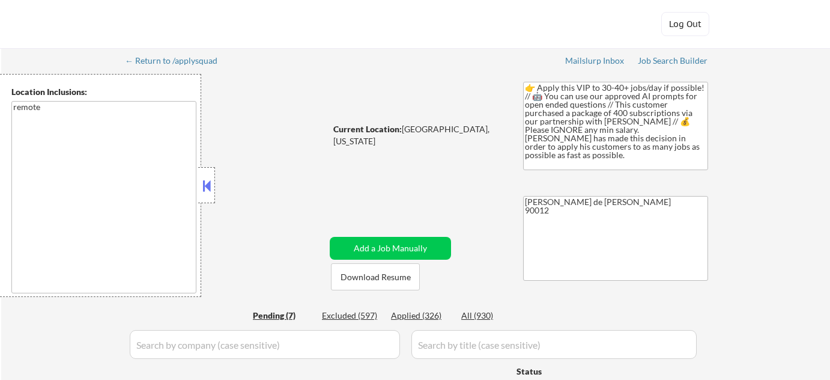
select select ""pending""
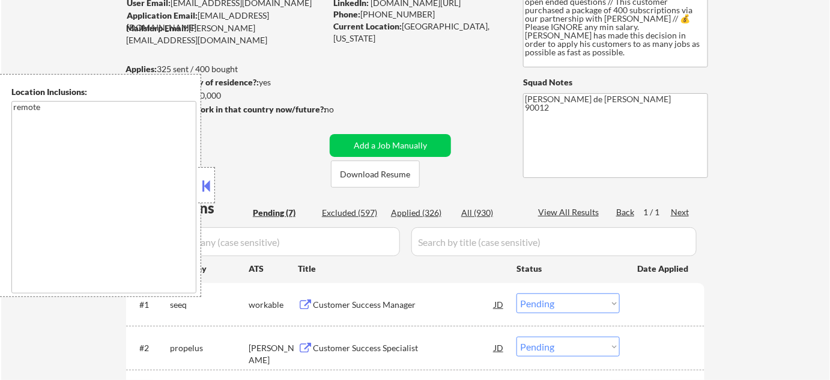
scroll to position [109, 0]
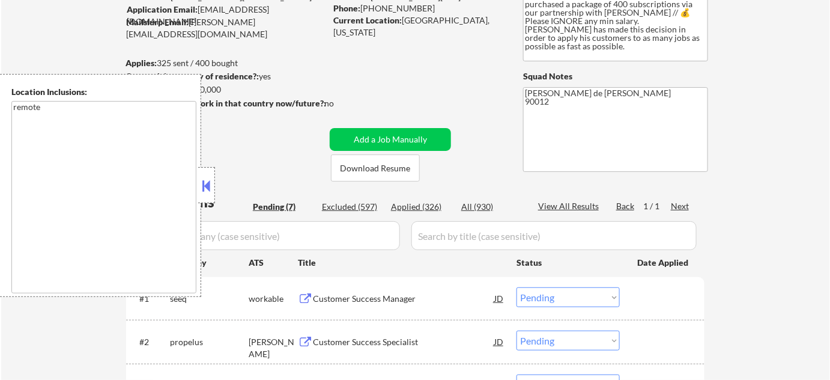
click at [210, 189] on button at bounding box center [206, 186] width 13 height 18
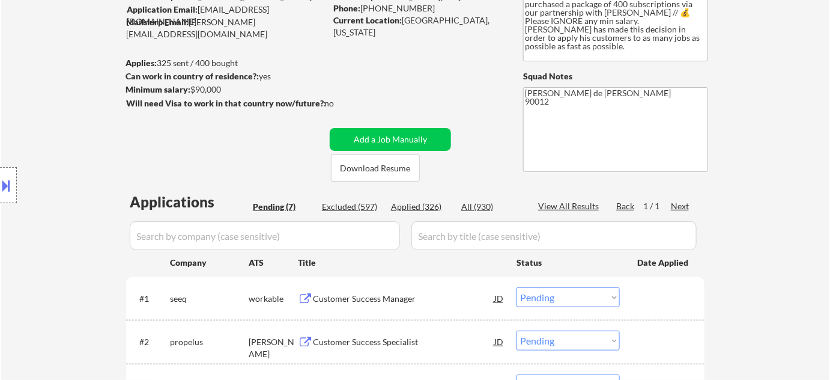
click at [551, 298] on select "Choose an option... Pending Applied Excluded (Questions) Excluded (Expired) Exc…" at bounding box center [568, 297] width 103 height 20
click at [517, 287] on select "Choose an option... Pending Applied Excluded (Questions) Excluded (Expired) Exc…" at bounding box center [568, 297] width 103 height 20
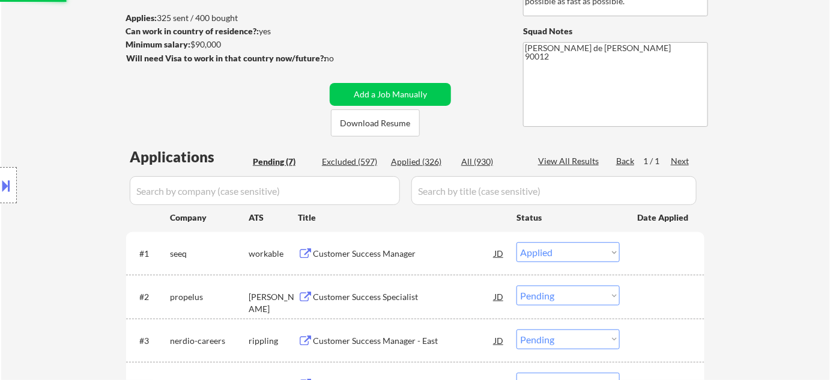
scroll to position [218, 0]
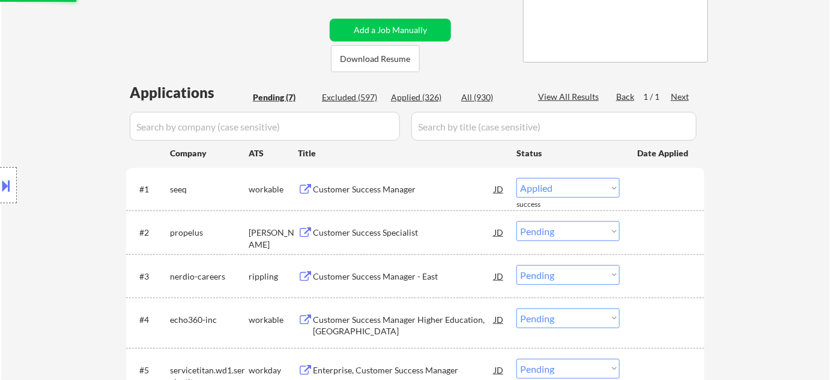
select select ""pending""
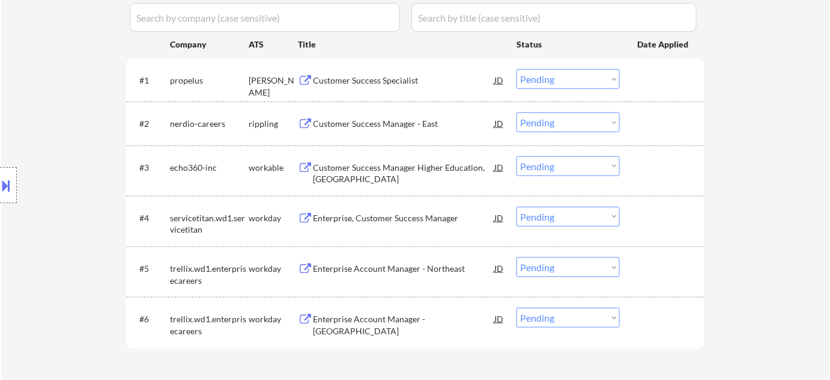
scroll to position [327, 0]
click at [380, 120] on div "Customer Success Manager - East" at bounding box center [403, 123] width 181 height 12
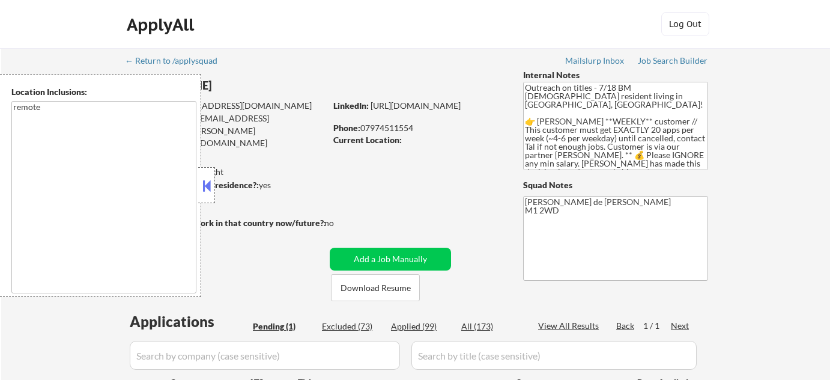
scroll to position [163, 0]
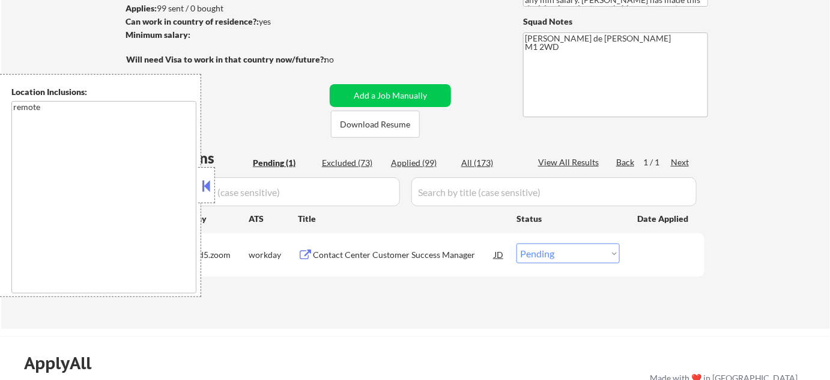
click at [202, 177] on button at bounding box center [206, 186] width 13 height 18
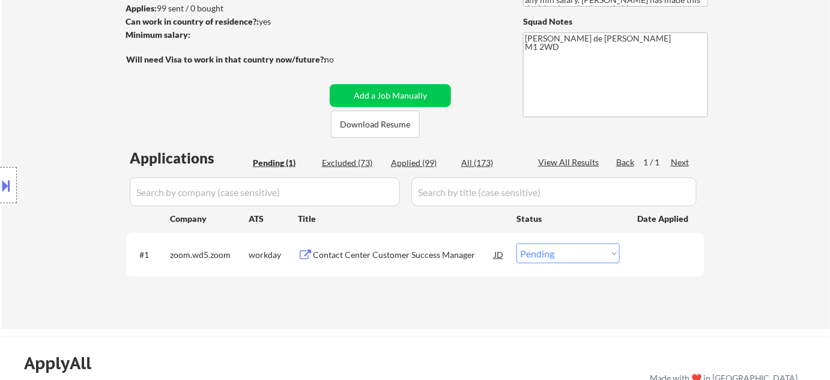
click at [378, 256] on div "Contact Center Customer Success Manager" at bounding box center [403, 255] width 181 height 12
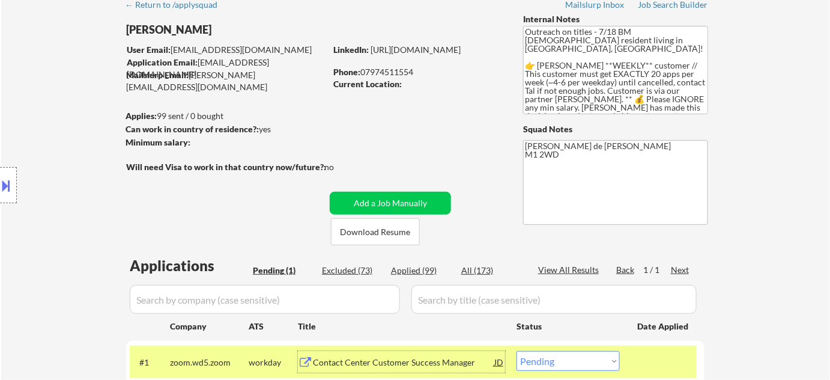
scroll to position [54, 0]
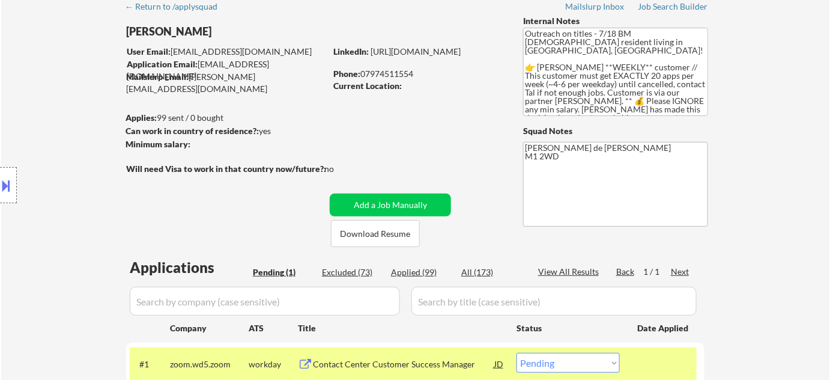
drag, startPoint x: 369, startPoint y: 74, endPoint x: 421, endPoint y: 68, distance: 52.6
click at [421, 68] on div "Phone: 07974511554" at bounding box center [418, 74] width 170 height 12
copy div "7974511554"
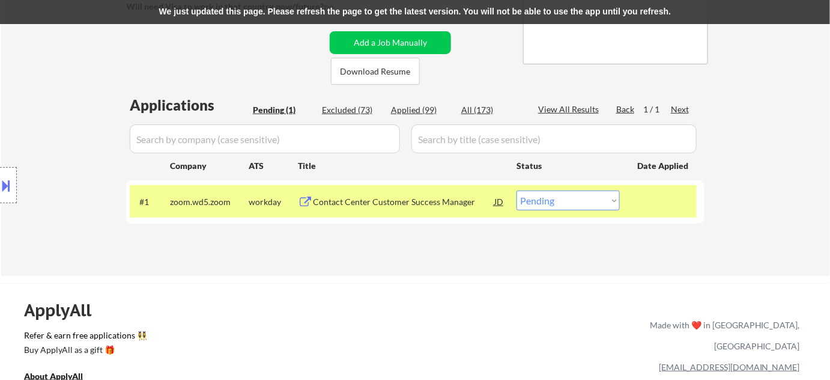
scroll to position [218, 0]
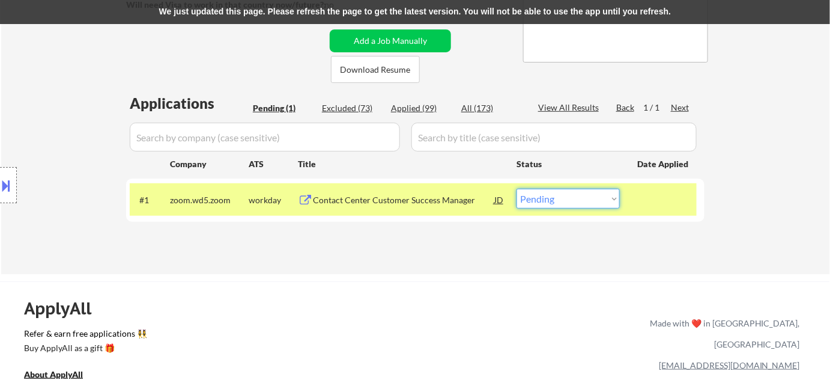
drag, startPoint x: 587, startPoint y: 203, endPoint x: 581, endPoint y: 203, distance: 6.6
click at [587, 203] on select "Choose an option... Pending Applied Excluded (Questions) Excluded (Expired) Exc…" at bounding box center [568, 199] width 103 height 20
select select ""applied""
click at [517, 189] on select "Choose an option... Pending Applied Excluded (Questions) Excluded (Expired) Exc…" at bounding box center [568, 199] width 103 height 20
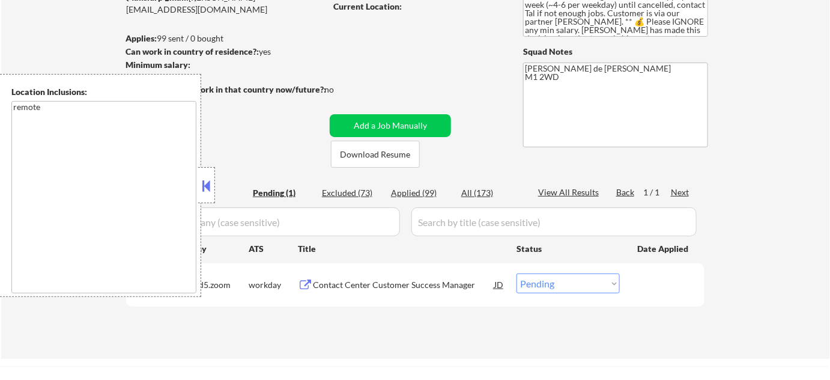
scroll to position [218, 0]
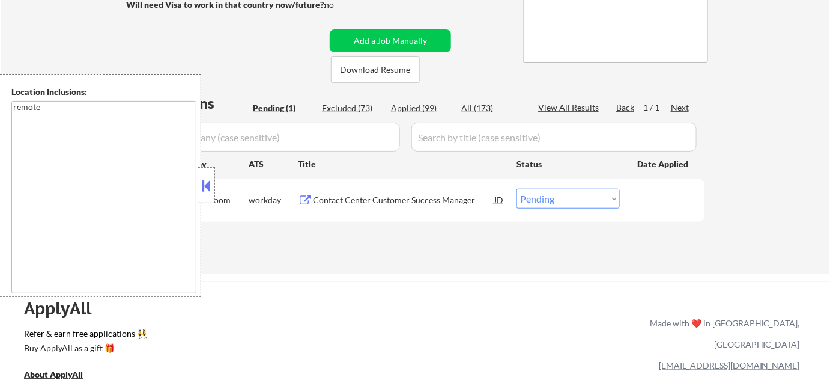
click at [580, 198] on select "Choose an option... Pending Applied Excluded (Questions) Excluded (Expired) Exc…" at bounding box center [568, 199] width 103 height 20
select select ""applied""
click at [517, 189] on select "Choose an option... Pending Applied Excluded (Questions) Excluded (Expired) Exc…" at bounding box center [568, 199] width 103 height 20
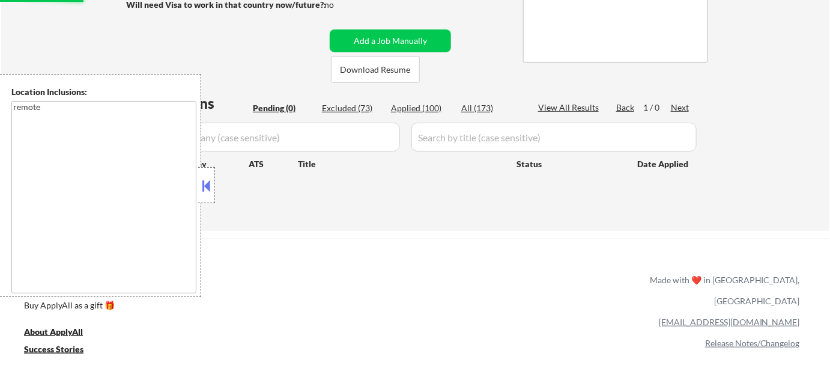
click at [206, 189] on button at bounding box center [206, 186] width 13 height 18
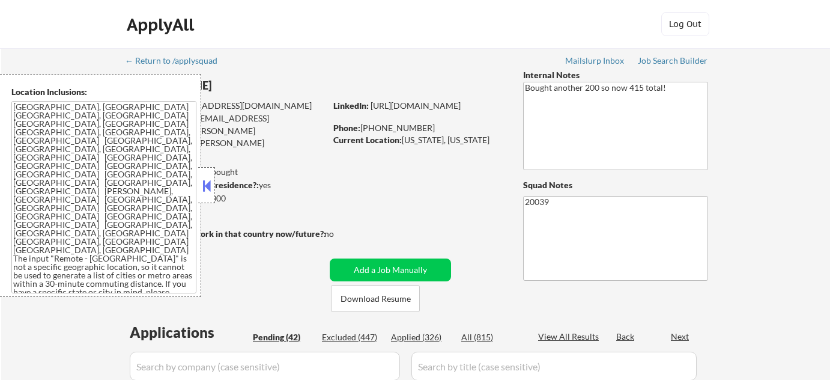
select select ""pending""
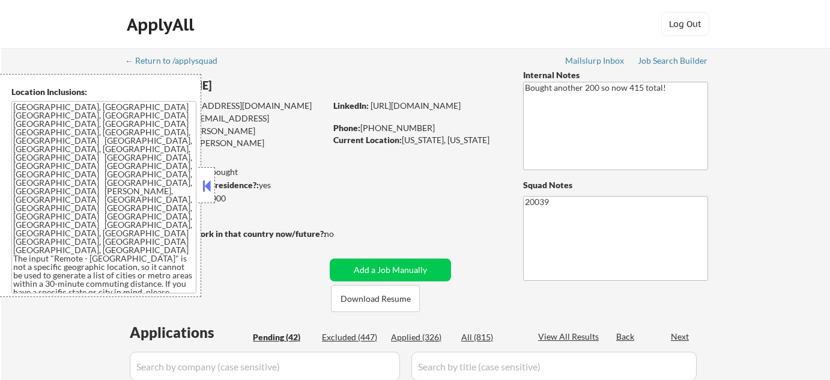
select select ""pending""
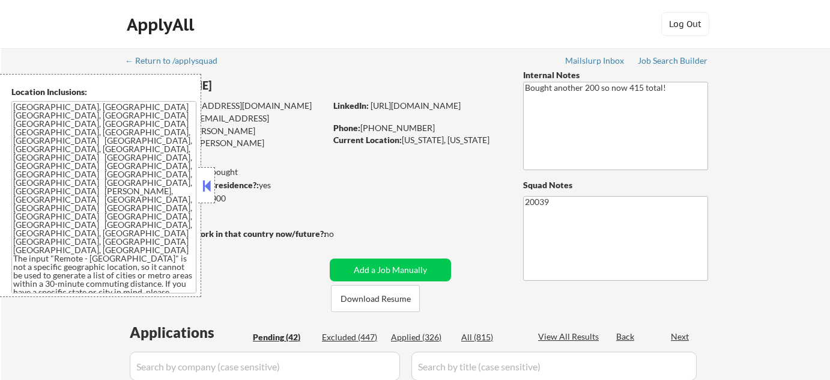
select select ""pending""
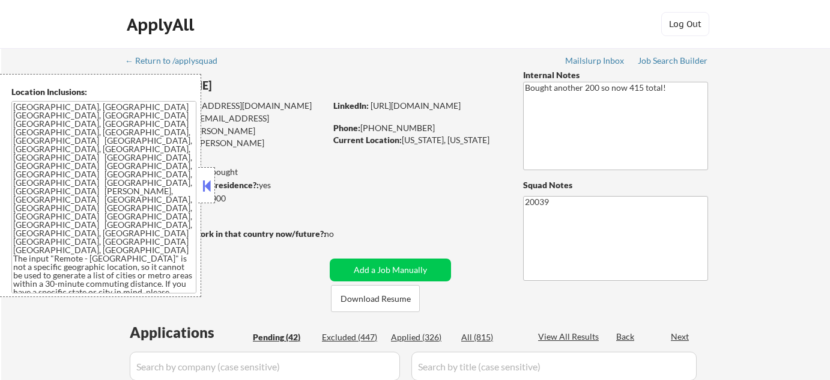
select select ""pending""
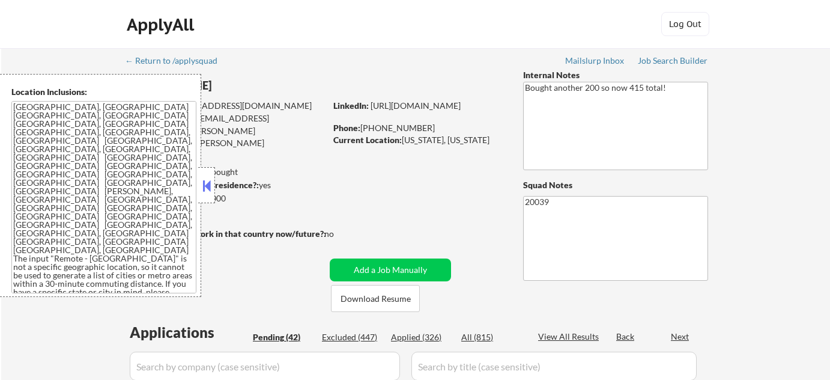
select select ""pending""
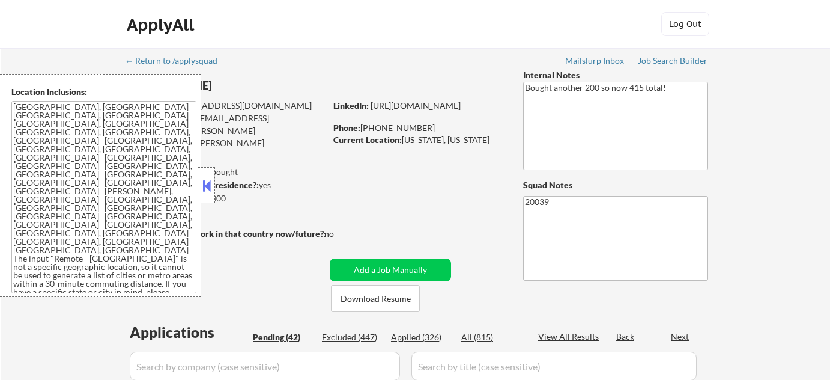
select select ""pending""
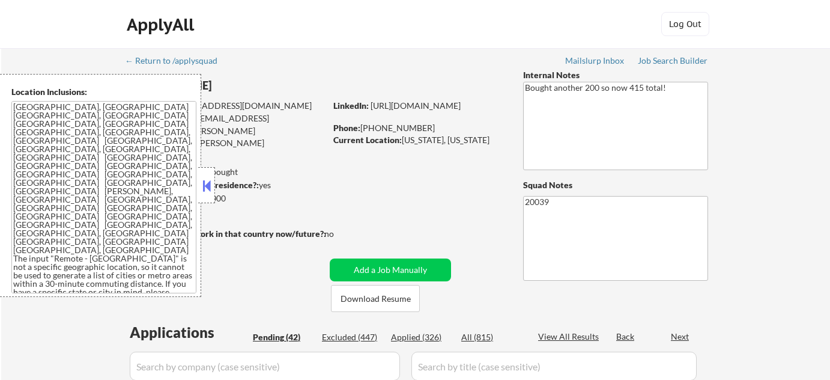
select select ""pending""
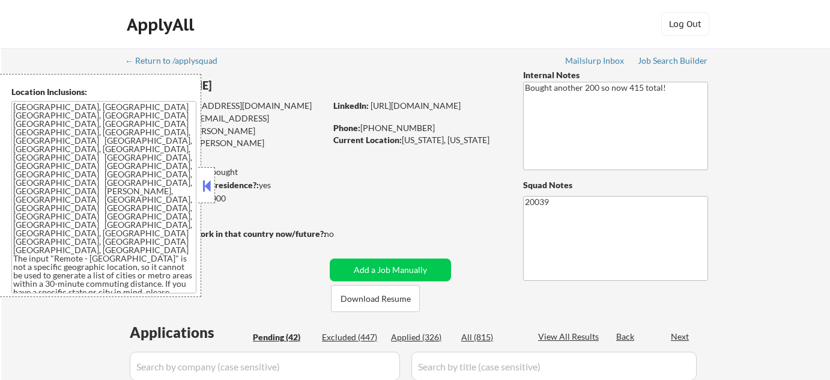
select select ""pending""
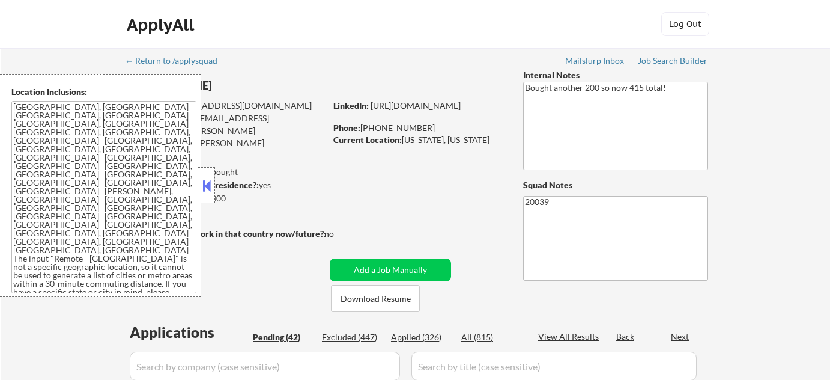
select select ""pending""
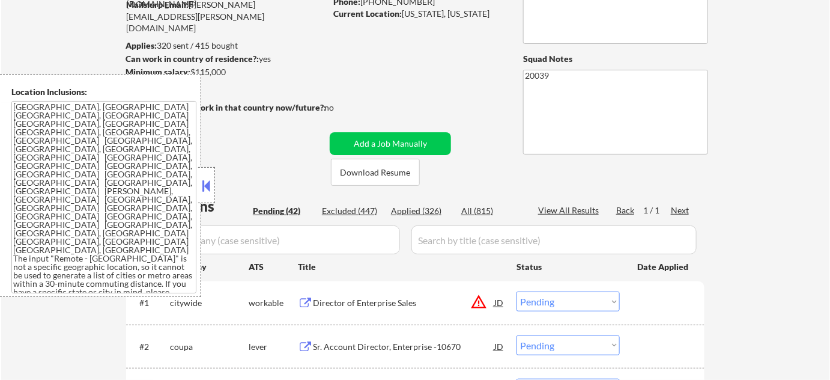
scroll to position [218, 0]
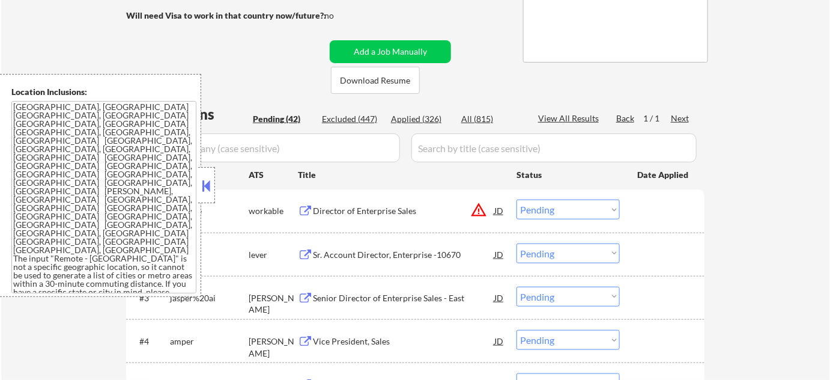
click at [198, 191] on div at bounding box center [206, 185] width 17 height 36
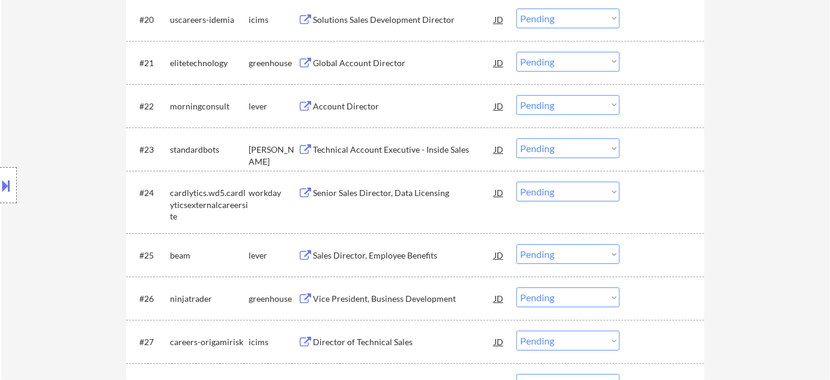
scroll to position [1310, 0]
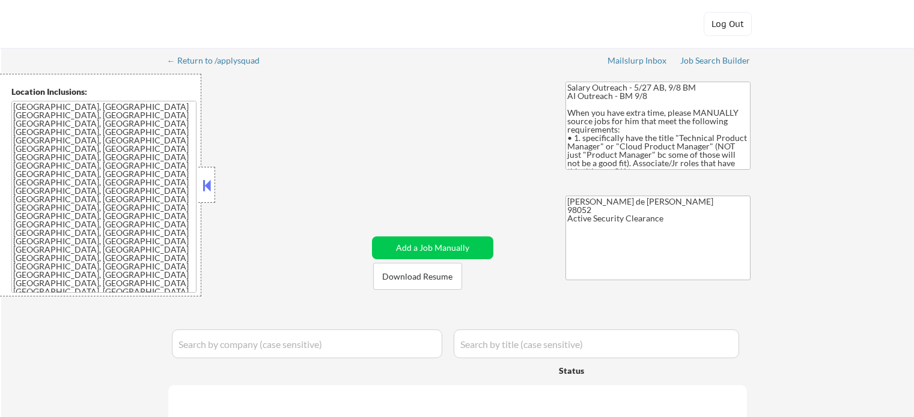
select select ""pending""
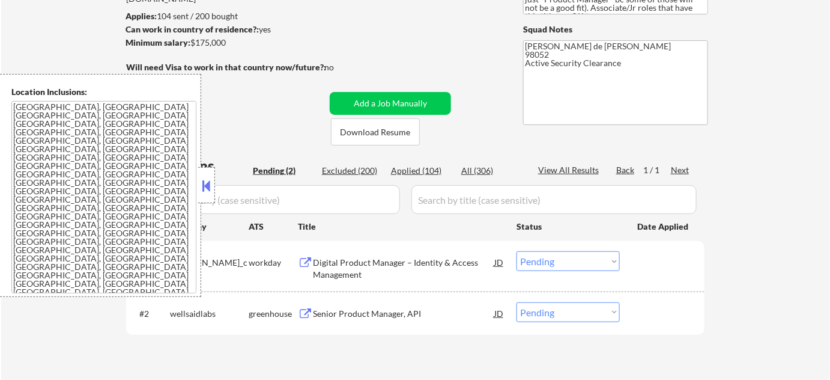
scroll to position [163, 0]
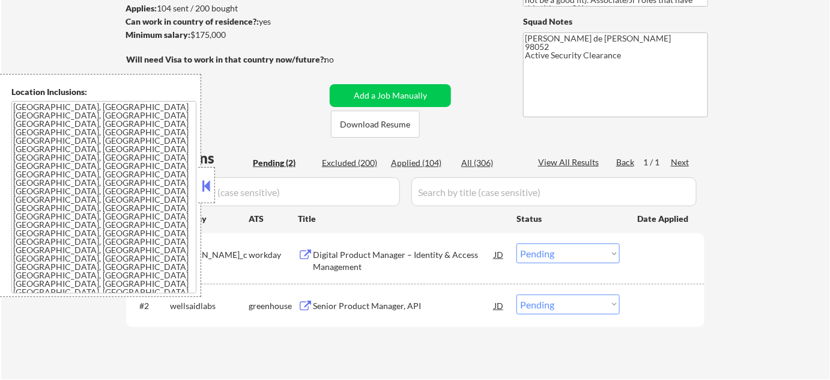
click at [201, 181] on button at bounding box center [206, 186] width 13 height 18
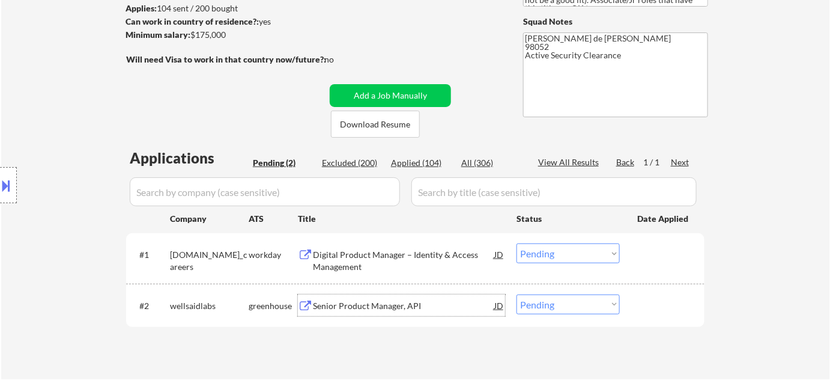
click at [378, 307] on div "Senior Product Manager, API" at bounding box center [403, 306] width 181 height 12
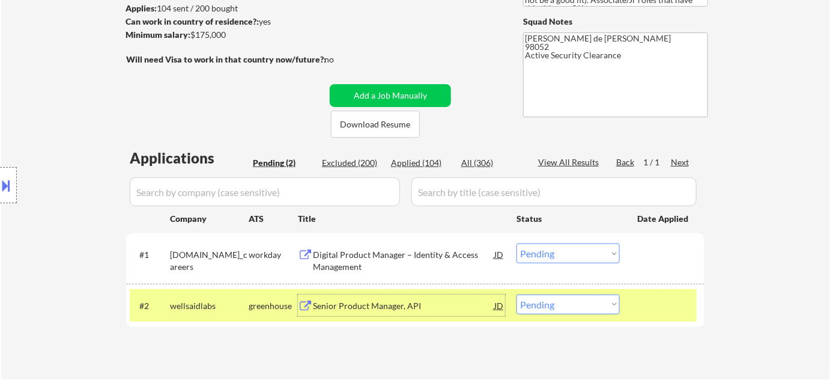
click at [572, 291] on div "#2 wellsaidlabs greenhouse Senior Product Manager, API JD Choose an option... P…" at bounding box center [413, 305] width 567 height 32
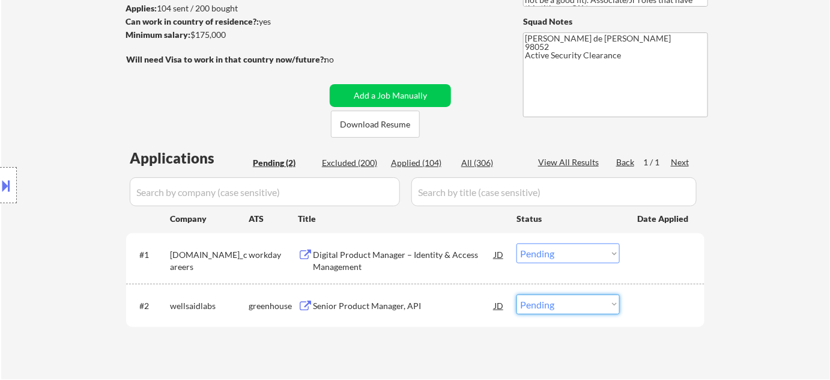
click at [570, 297] on select "Choose an option... Pending Applied Excluded (Questions) Excluded (Expired) Exc…" at bounding box center [568, 304] width 103 height 20
select select ""excluded__salary_""
click at [517, 294] on select "Choose an option... Pending Applied Excluded (Questions) Excluded (Expired) Exc…" at bounding box center [568, 304] width 103 height 20
click at [342, 266] on div "Digital Product Manager – Identity & Access Management" at bounding box center [403, 260] width 181 height 23
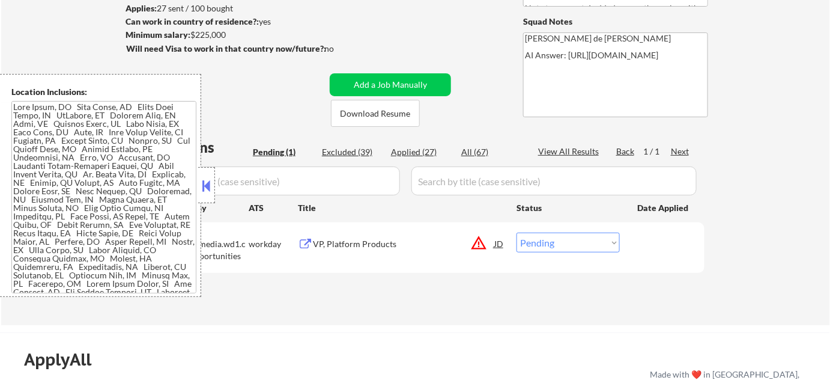
scroll to position [163, 0]
click at [210, 192] on button at bounding box center [206, 186] width 13 height 18
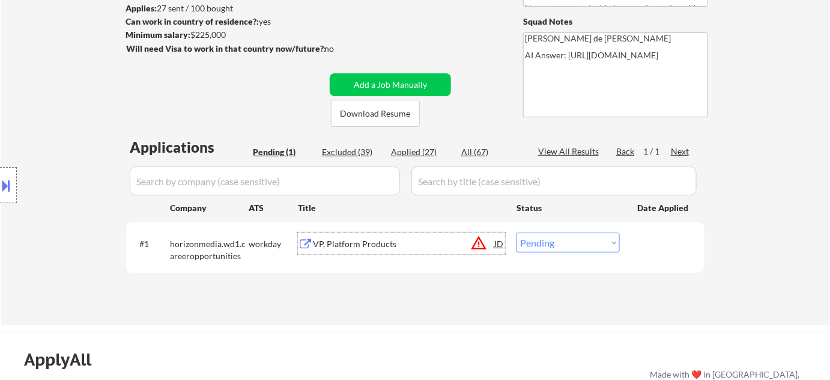
click at [380, 241] on div "VP, Platform Products" at bounding box center [403, 244] width 181 height 12
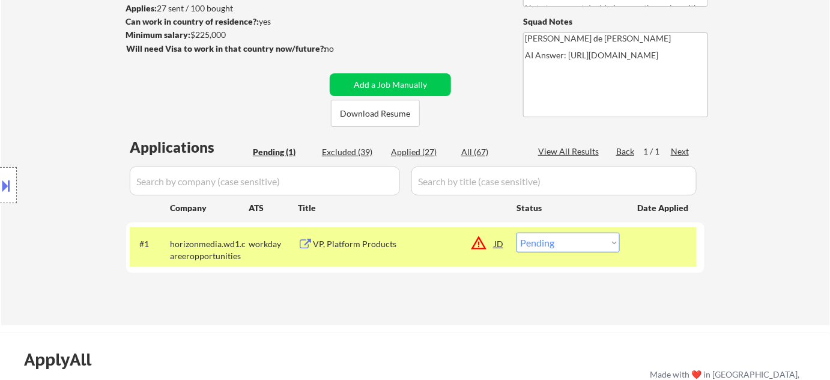
click at [6, 189] on button at bounding box center [6, 185] width 13 height 20
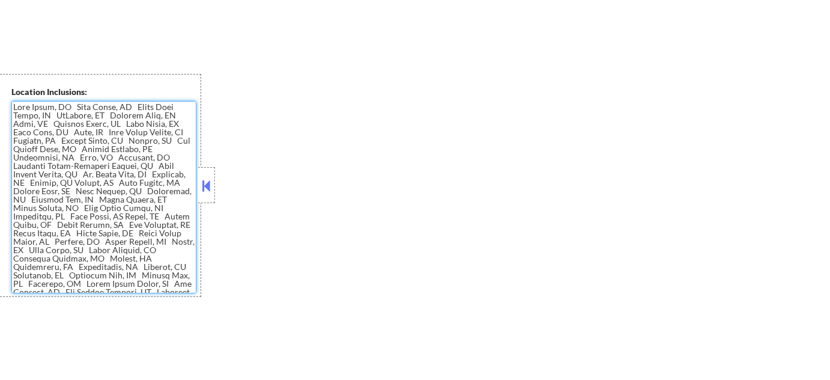
scroll to position [0, 0]
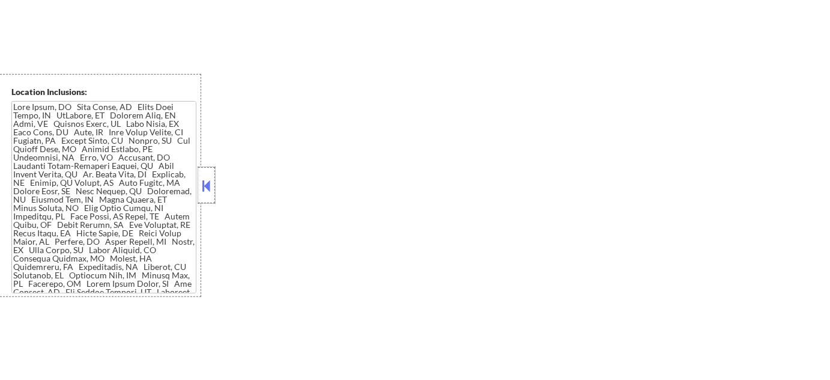
click at [214, 193] on div at bounding box center [206, 185] width 17 height 36
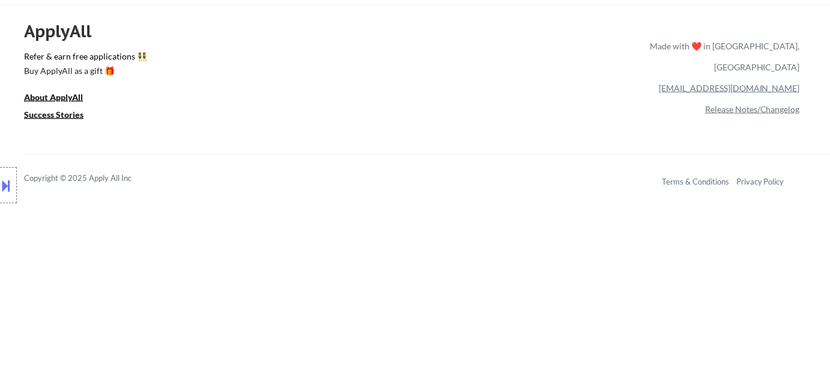
scroll to position [327, 0]
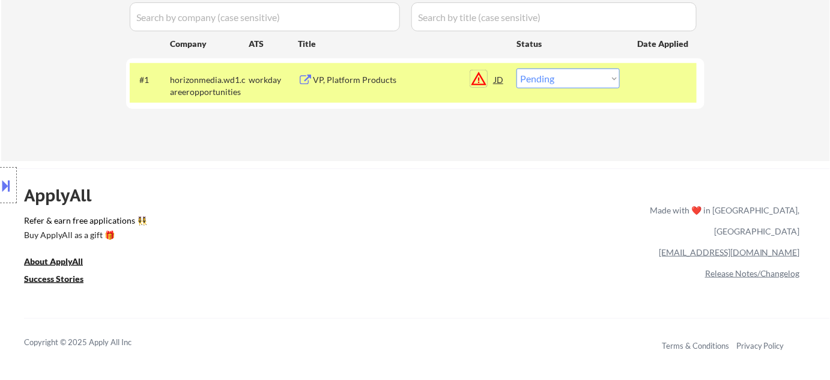
click at [476, 78] on button "warning_amber" at bounding box center [478, 78] width 17 height 17
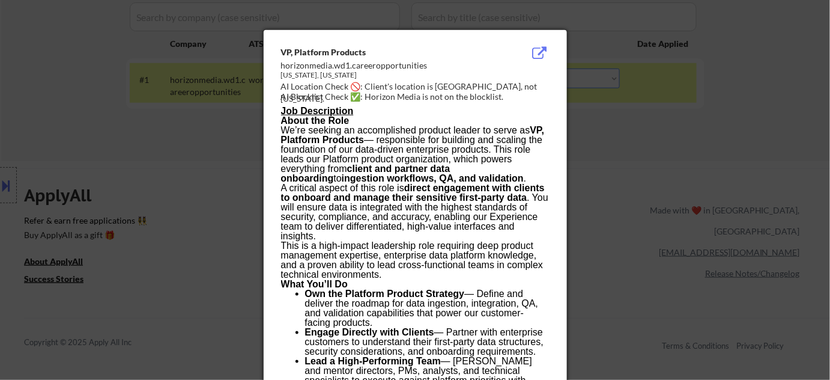
click at [610, 228] on div at bounding box center [415, 190] width 830 height 380
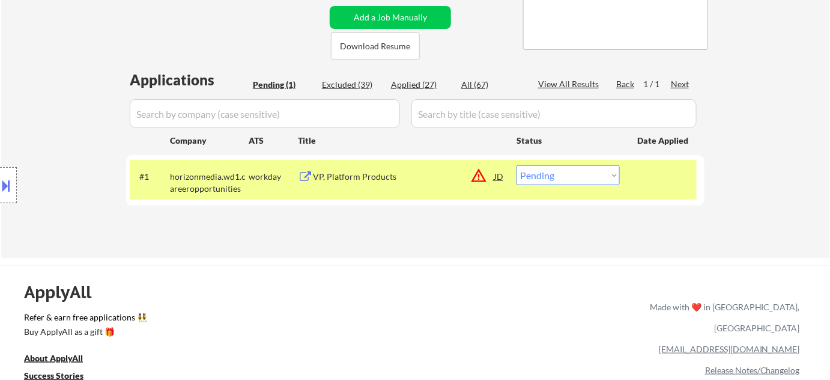
scroll to position [109, 0]
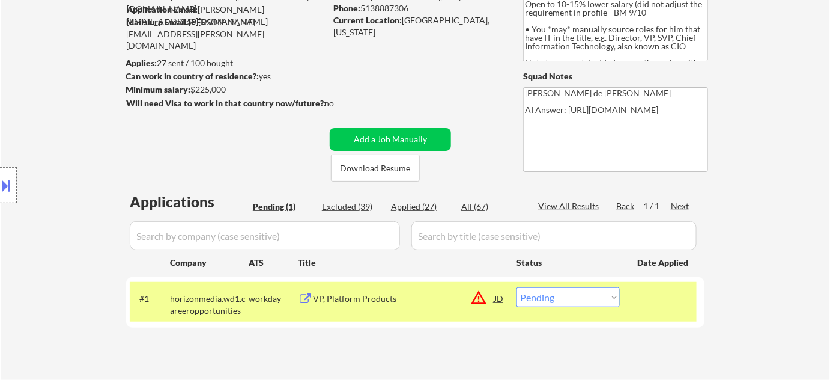
click at [11, 180] on button at bounding box center [6, 185] width 13 height 20
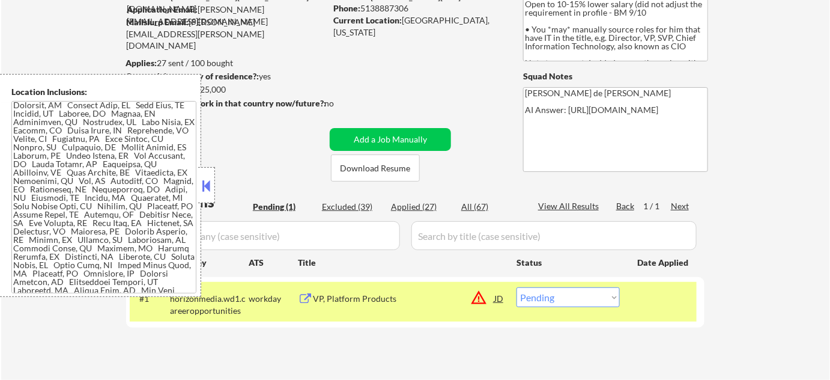
click at [206, 190] on button at bounding box center [206, 186] width 13 height 18
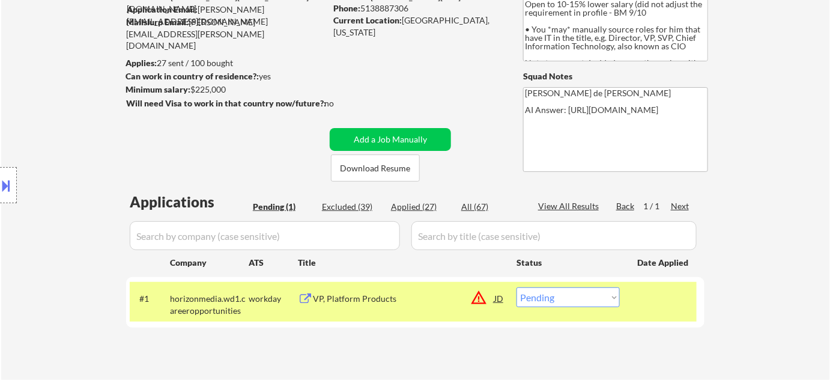
click at [554, 303] on select "Choose an option... Pending Applied Excluded (Questions) Excluded (Expired) Exc…" at bounding box center [568, 297] width 103 height 20
select select ""applied""
click at [517, 287] on select "Choose an option... Pending Applied Excluded (Questions) Excluded (Expired) Exc…" at bounding box center [568, 297] width 103 height 20
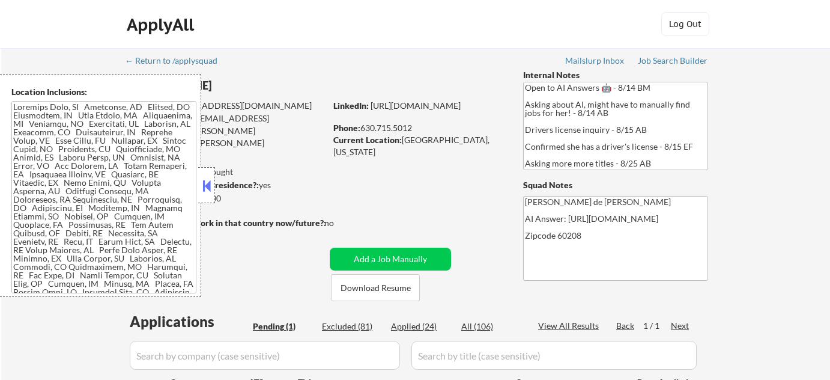
scroll to position [163, 0]
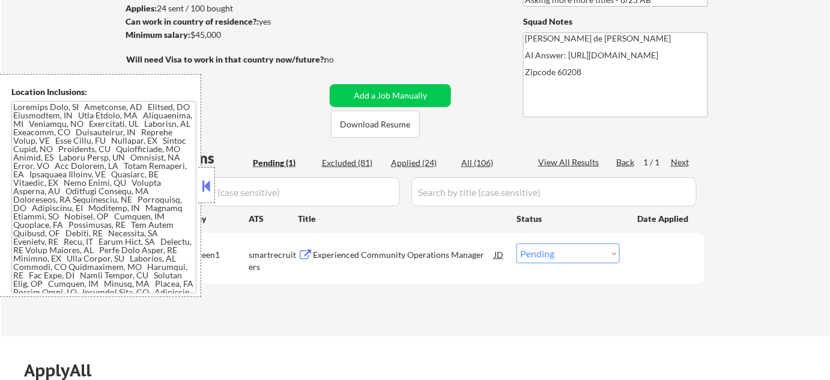
click at [206, 180] on button at bounding box center [206, 186] width 13 height 18
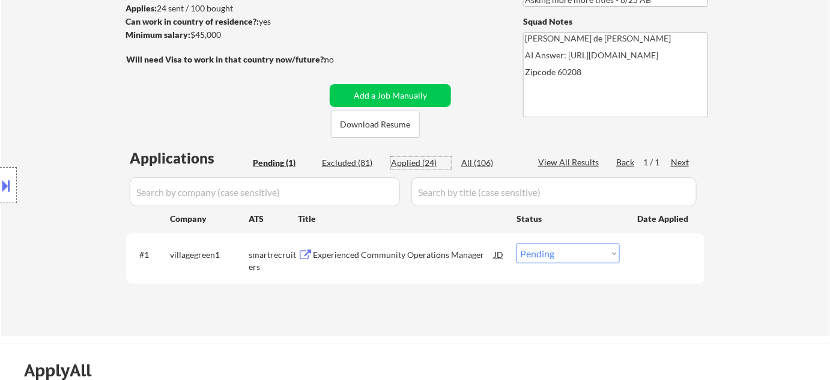
click at [426, 163] on div "Applied (24)" at bounding box center [421, 163] width 60 height 12
select select ""applied""
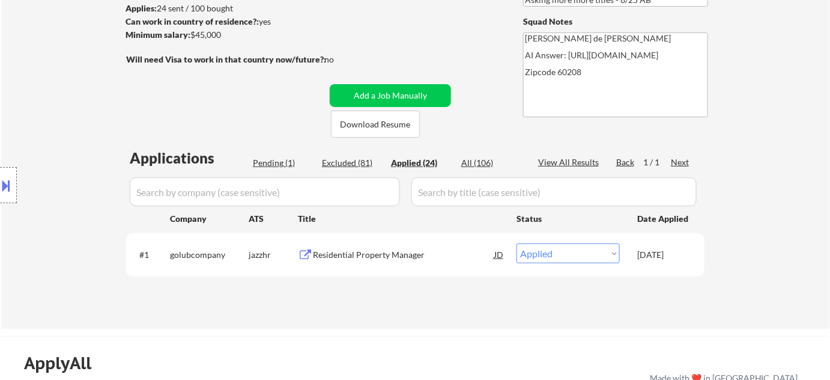
select select ""applied""
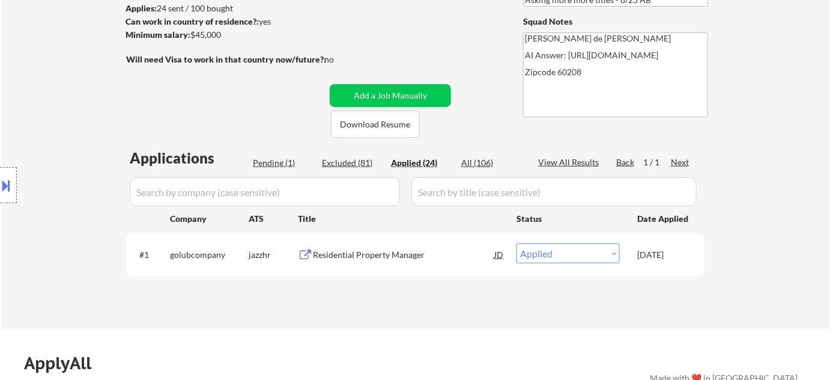
select select ""applied""
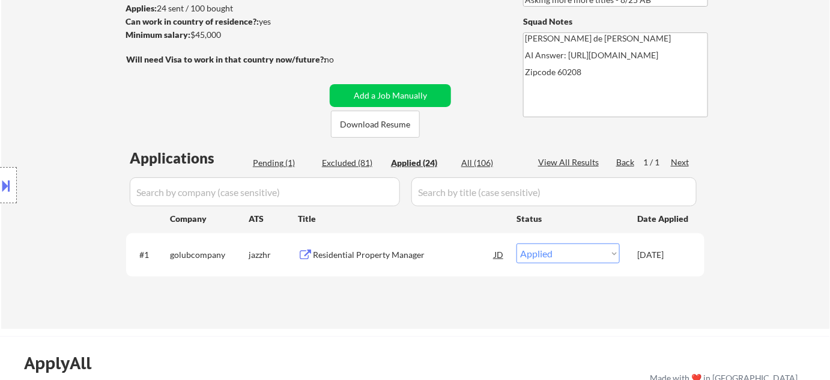
select select ""applied""
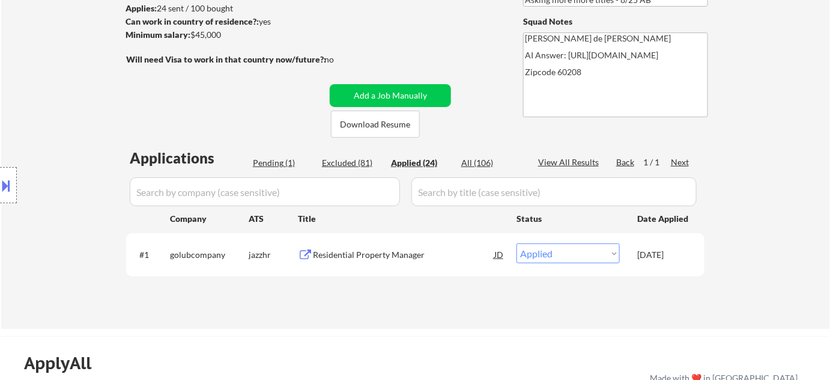
select select ""applied""
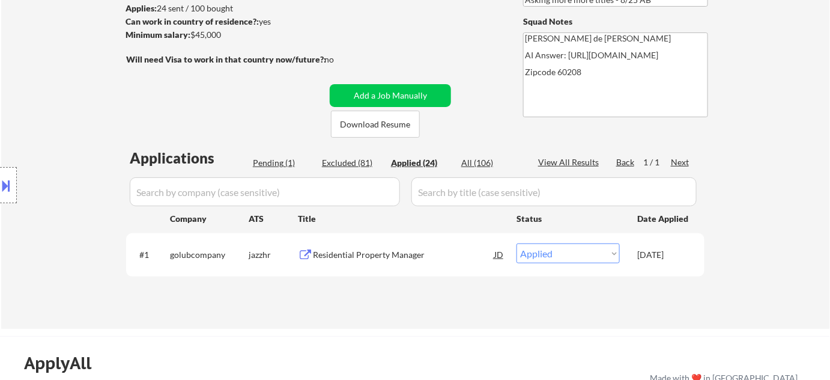
select select ""applied""
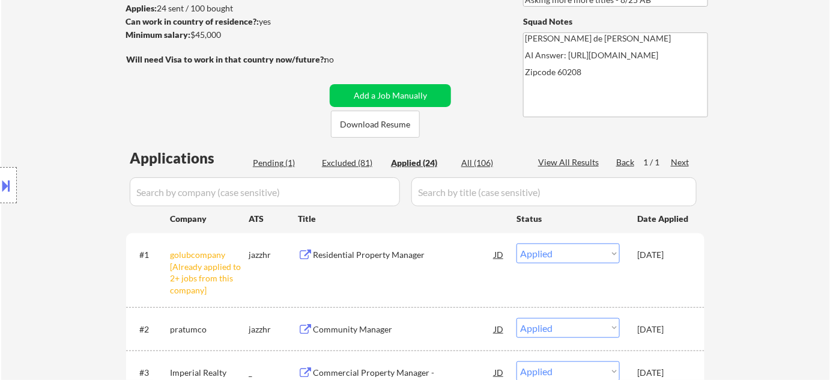
click at [269, 166] on div "Pending (1)" at bounding box center [283, 163] width 60 height 12
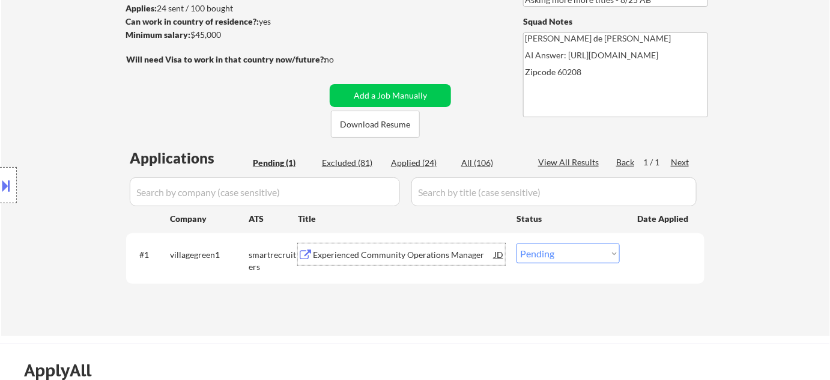
click at [399, 252] on div "Experienced Community Operations Manager" at bounding box center [403, 255] width 181 height 12
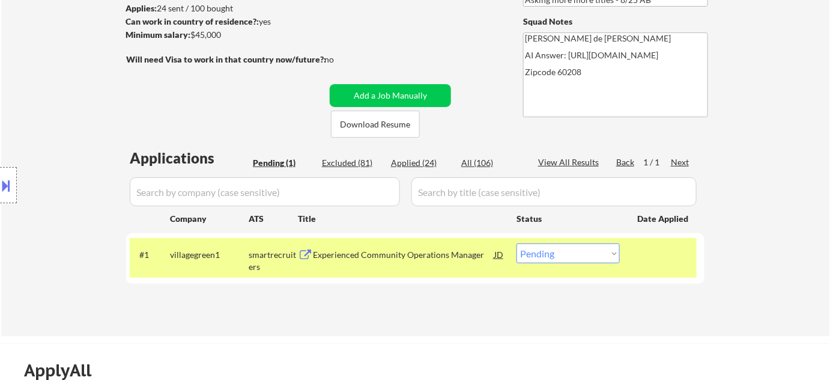
click at [0, 180] on button at bounding box center [6, 185] width 13 height 20
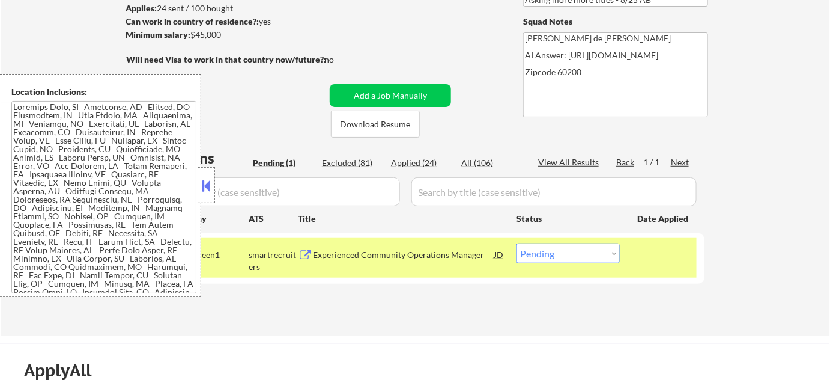
click at [211, 181] on button at bounding box center [206, 186] width 13 height 18
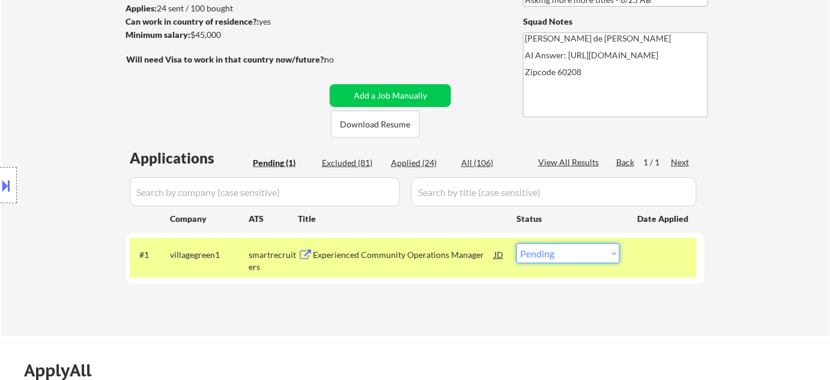
drag, startPoint x: 550, startPoint y: 256, endPoint x: 550, endPoint y: 243, distance: 13.8
click at [550, 256] on select "Choose an option... Pending Applied Excluded (Questions) Excluded (Expired) Exc…" at bounding box center [568, 253] width 103 height 20
select select ""applied""
click at [517, 243] on select "Choose an option... Pending Applied Excluded (Questions) Excluded (Expired) Exc…" at bounding box center [568, 253] width 103 height 20
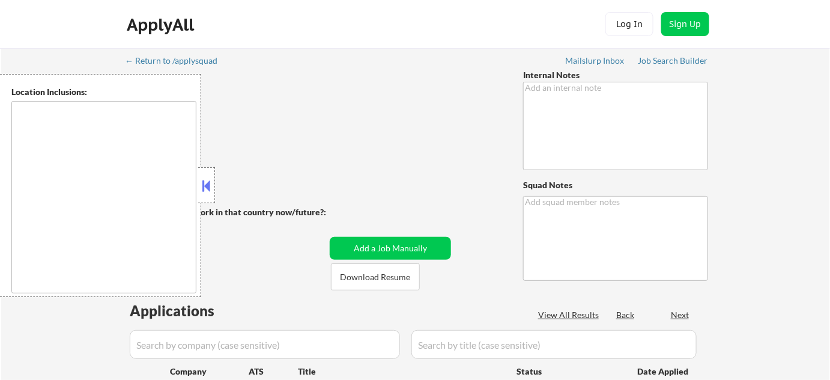
type textarea "Outreach on AI/Location - 7/22 BM outreach to improve resume - 4/1 AB -you can …"
type textarea "[PERSON_NAME] de [PERSON_NAME] 46052 [URL][DOMAIN_NAME]"
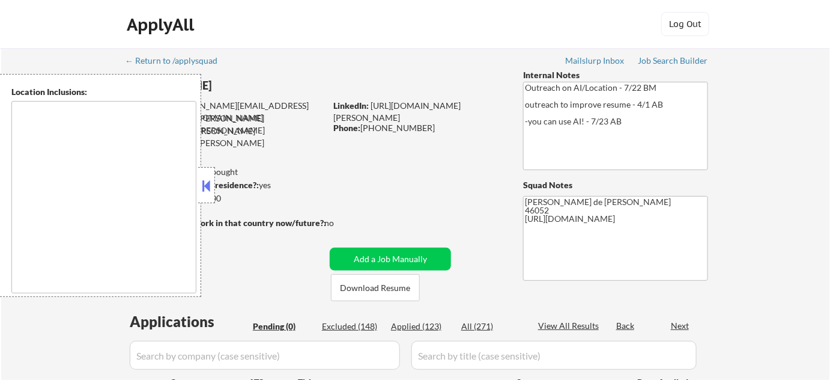
type textarea "[GEOGRAPHIC_DATA], IN [GEOGRAPHIC_DATA], IN [GEOGRAPHIC_DATA], IN [GEOGRAPHIC_D…"
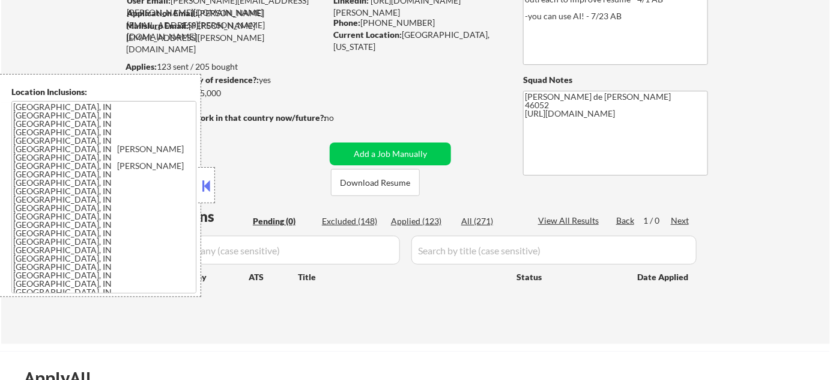
scroll to position [163, 0]
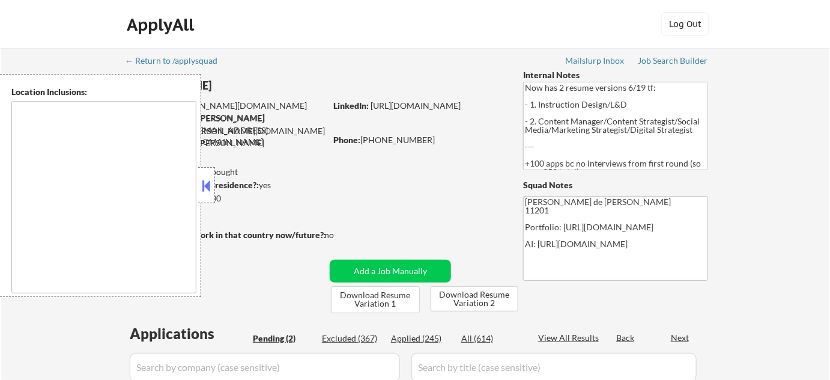
select select ""pending""
type textarea "Manhattan, NY Brooklyn, NY Jersey City, NJ Hoboken, NJ Weehawken, NJ Union City…"
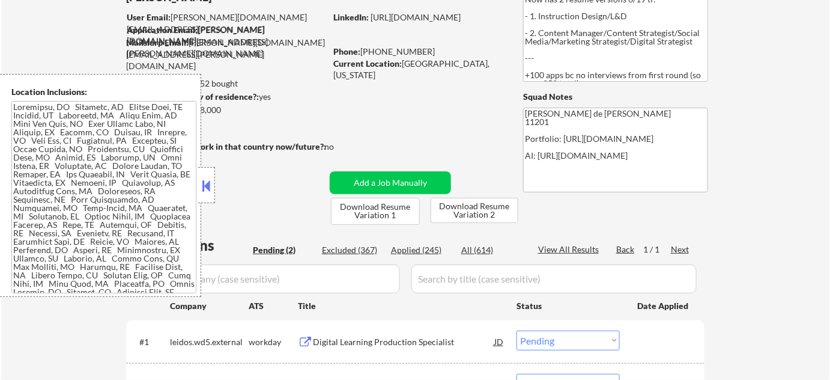
scroll to position [163, 0]
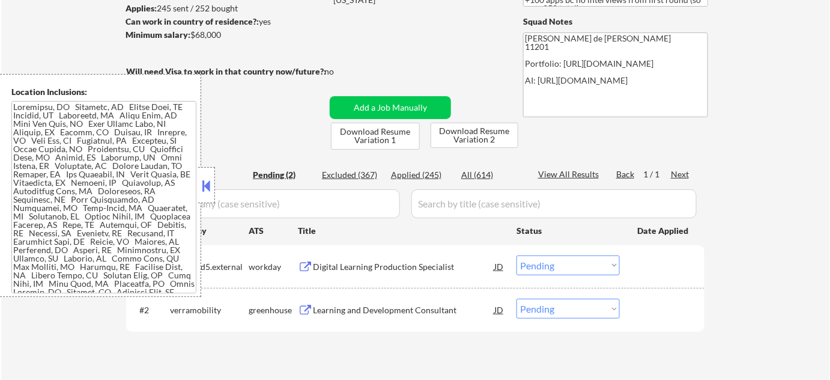
click at [209, 180] on button at bounding box center [206, 186] width 13 height 18
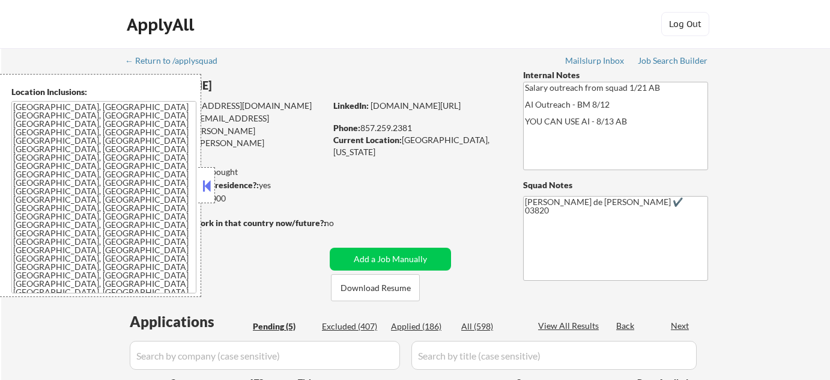
select select ""pending""
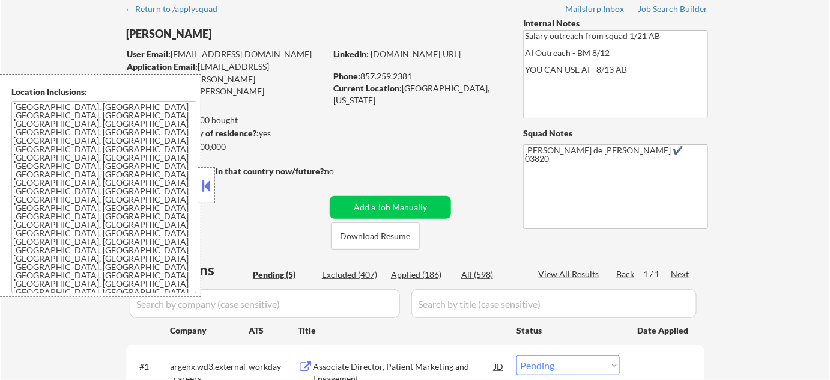
scroll to position [218, 0]
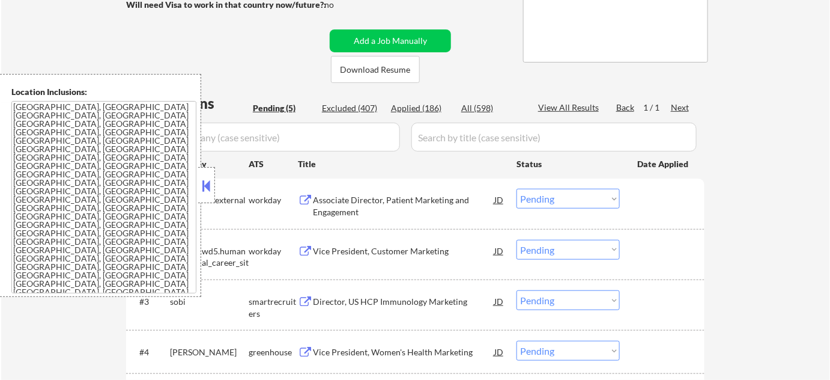
drag, startPoint x: 203, startPoint y: 182, endPoint x: 212, endPoint y: 188, distance: 10.8
click at [203, 182] on button at bounding box center [206, 186] width 13 height 18
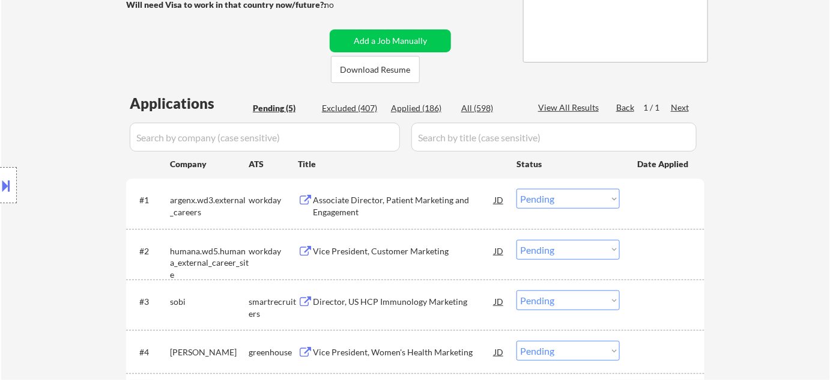
scroll to position [273, 0]
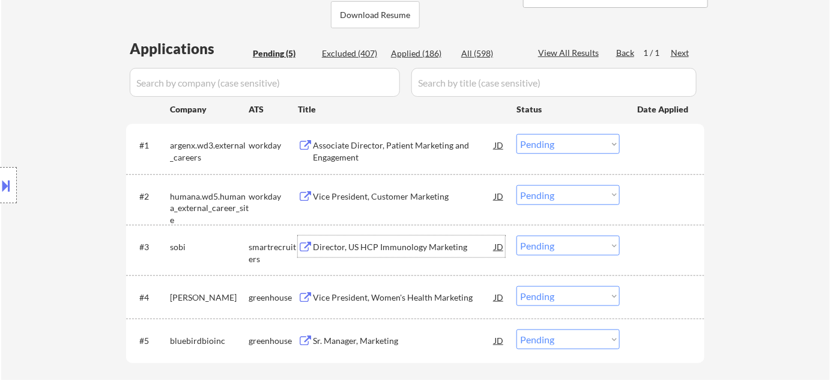
click at [387, 244] on div "Director, US HCP Immunology Marketing" at bounding box center [403, 247] width 181 height 12
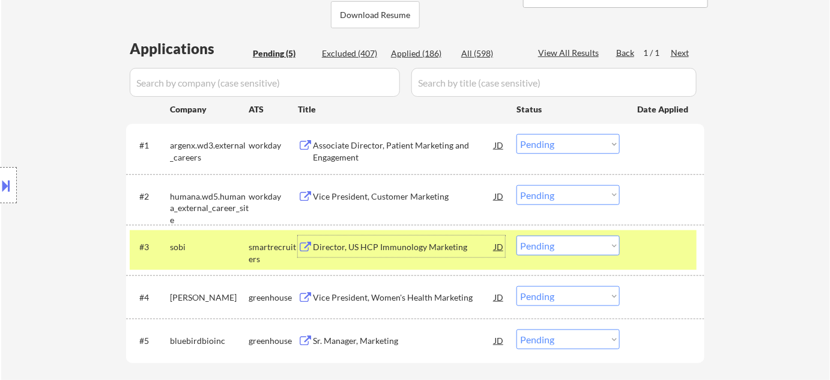
click at [398, 44] on div "Applications Pending (5) Excluded (407) Applied (186) All (598) View All Result…" at bounding box center [415, 215] width 578 height 354
click at [408, 53] on div "Applied (186)" at bounding box center [421, 53] width 60 height 12
click at [386, 73] on input "input" at bounding box center [265, 82] width 270 height 29
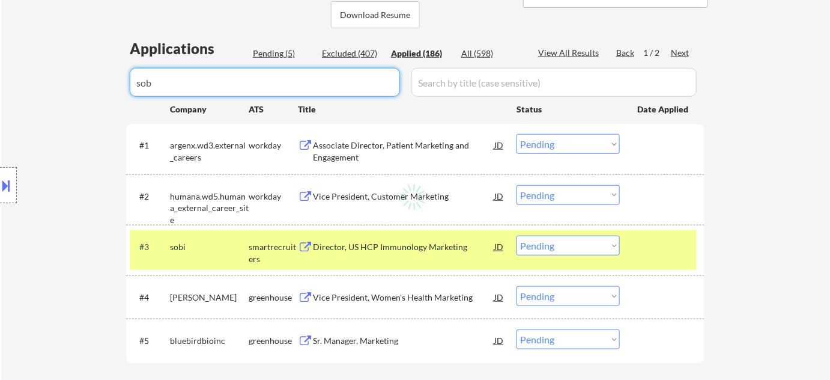
type input "sobi"
select select ""applied""
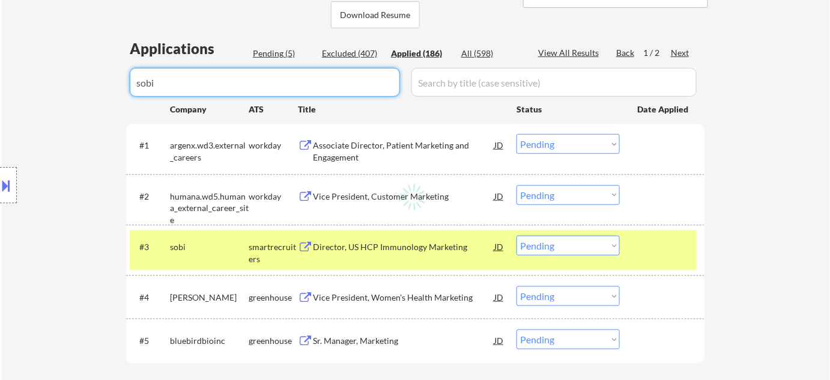
select select ""applied""
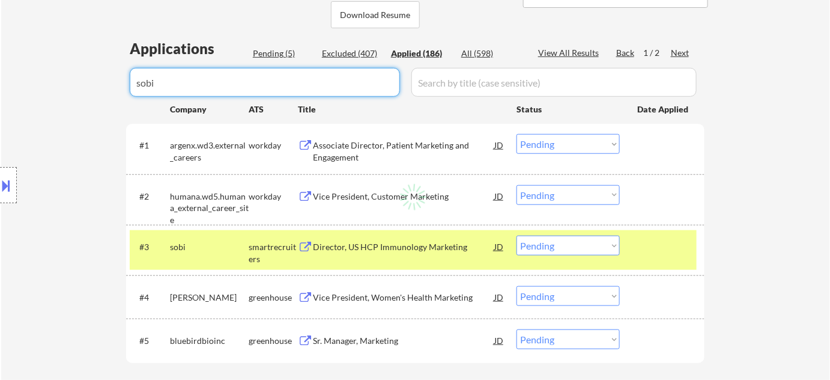
select select ""applied""
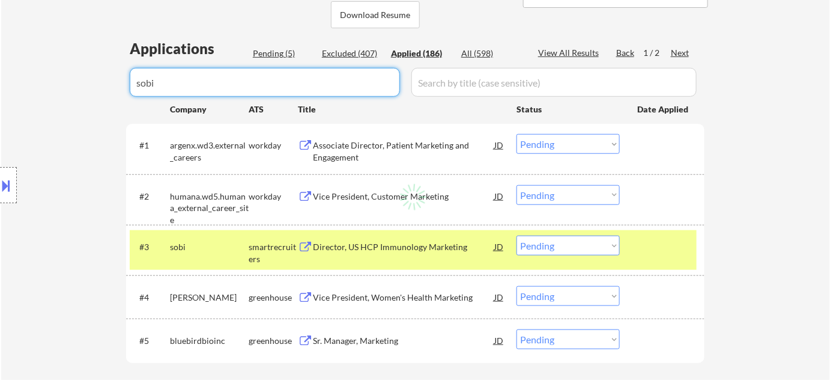
select select ""applied""
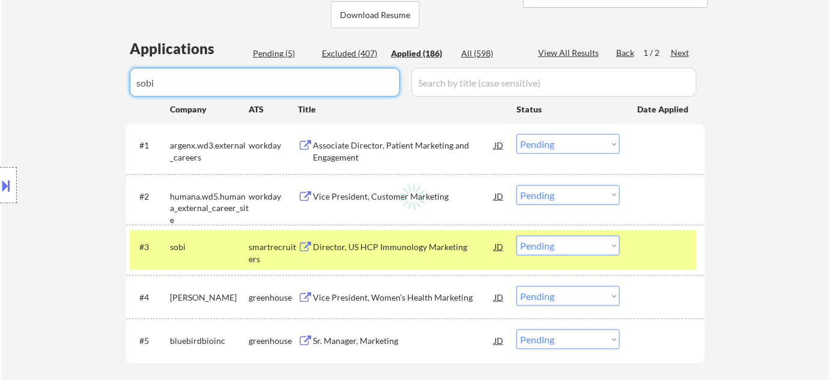
select select ""applied""
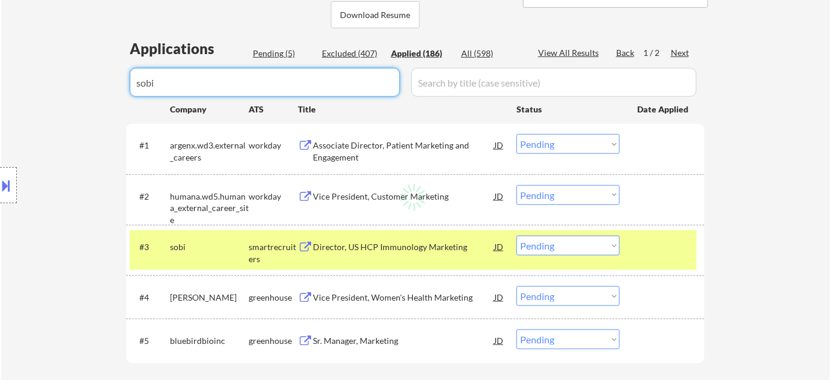
select select ""applied""
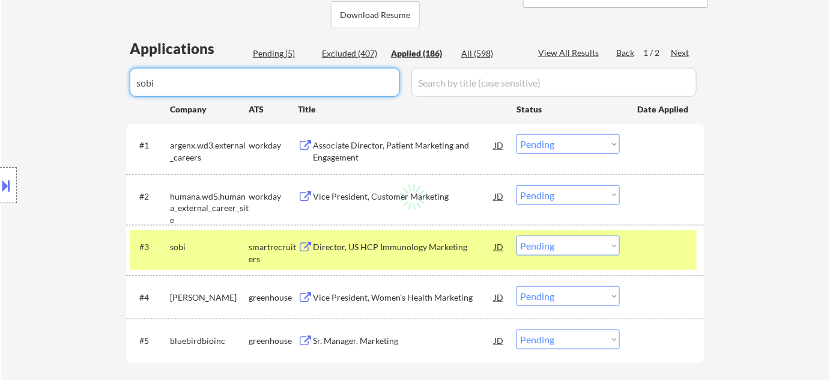
select select ""applied""
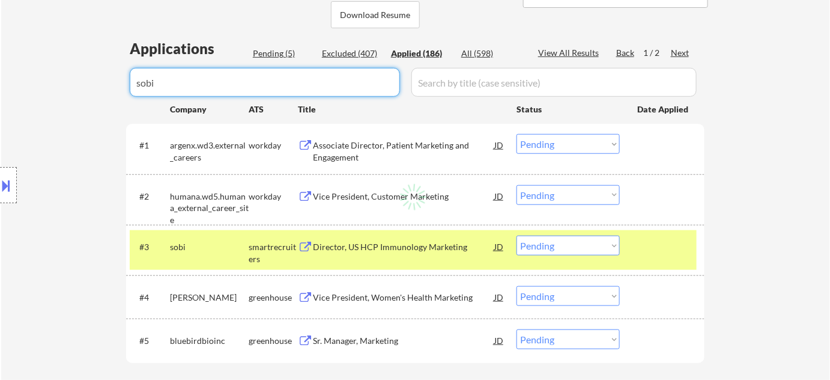
select select ""applied""
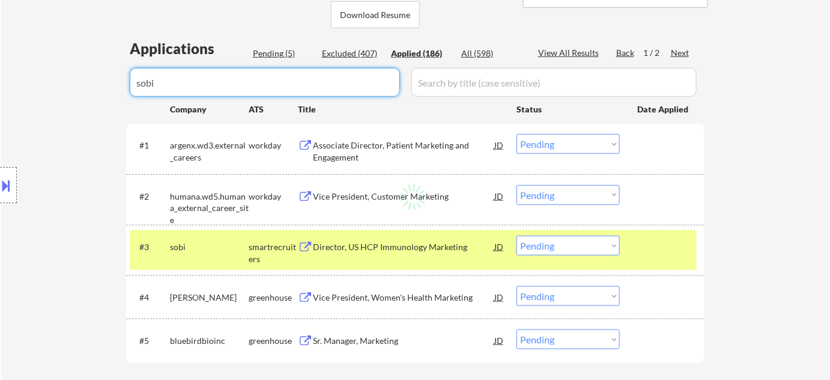
select select ""applied""
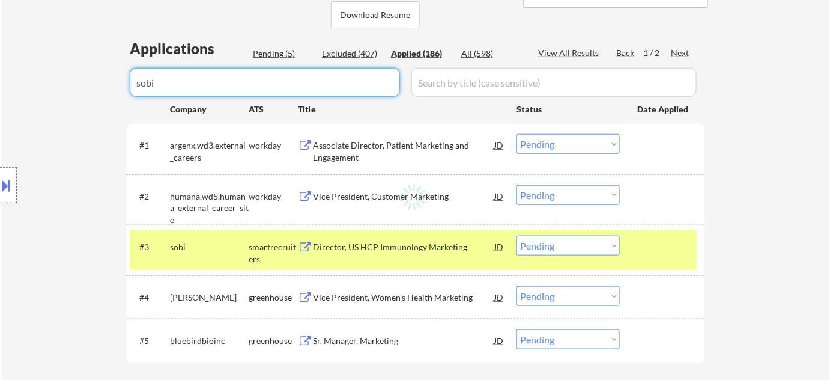
select select ""applied""
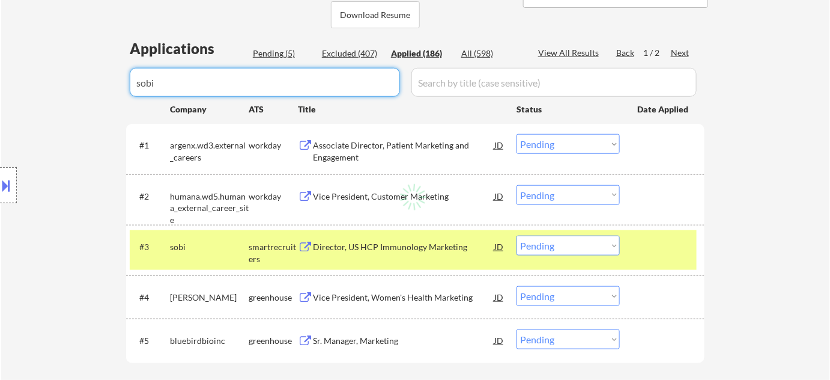
select select ""applied""
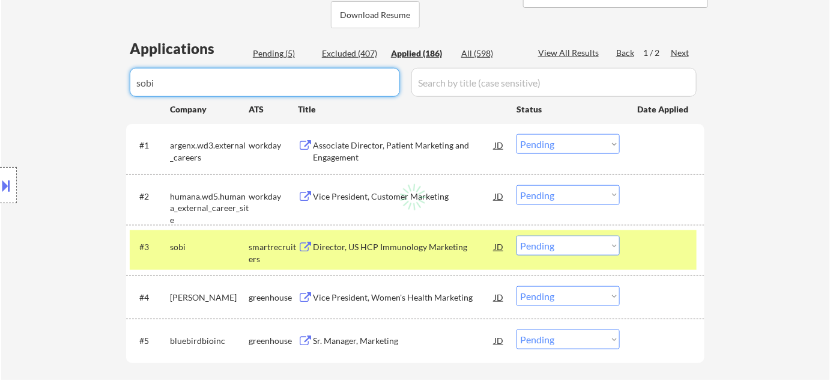
select select ""applied""
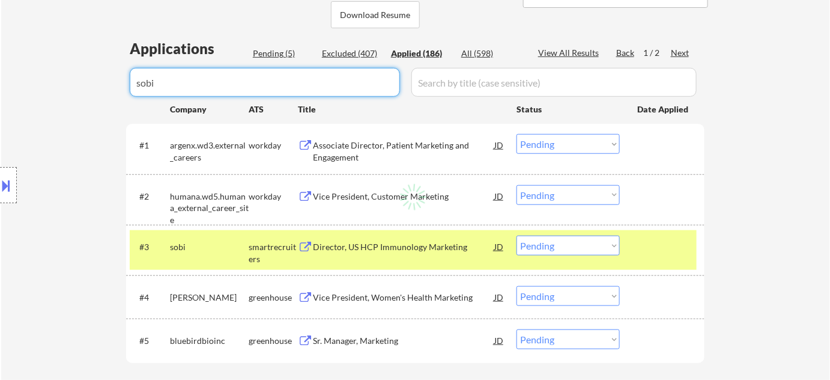
select select ""applied""
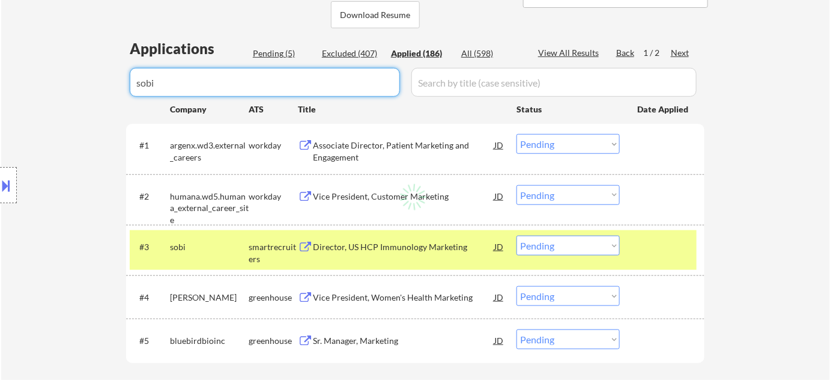
select select ""applied""
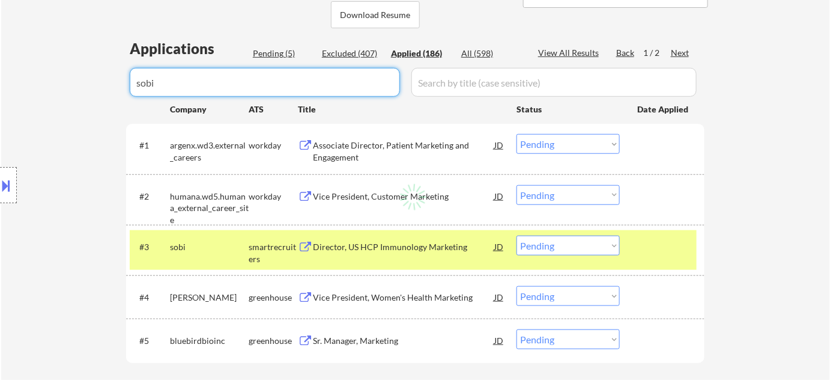
select select ""applied""
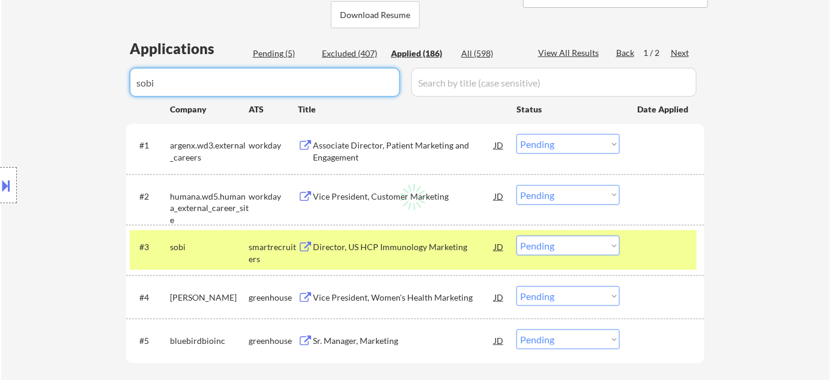
select select ""applied""
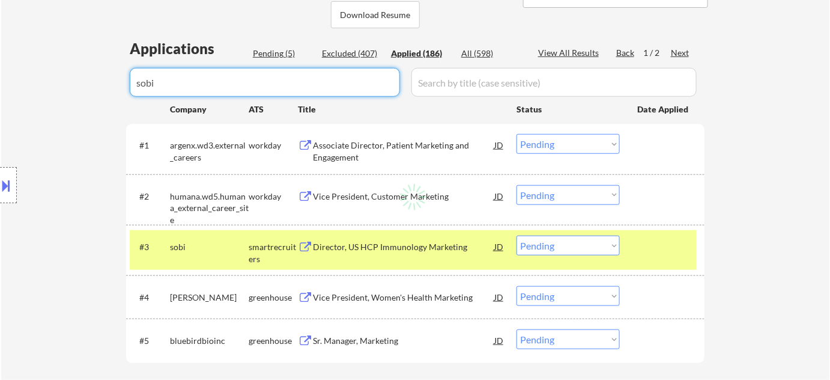
select select ""applied""
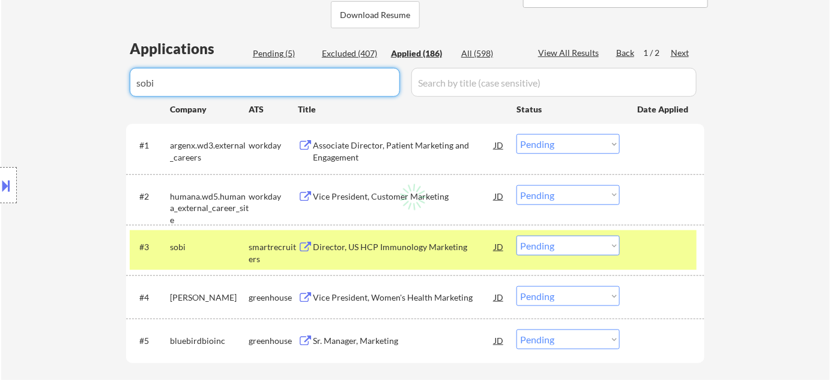
select select ""applied""
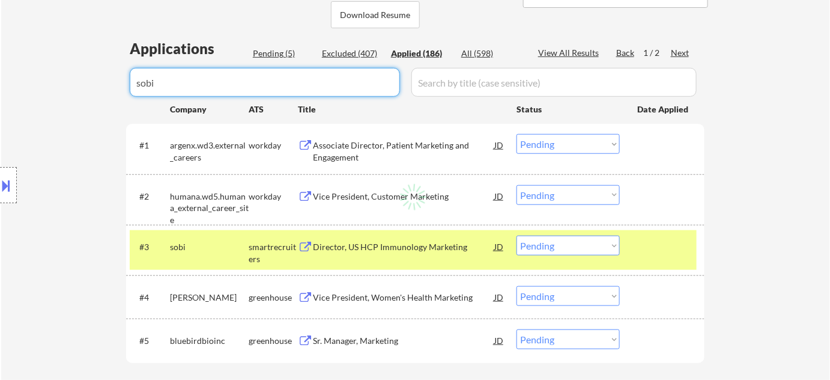
select select ""applied""
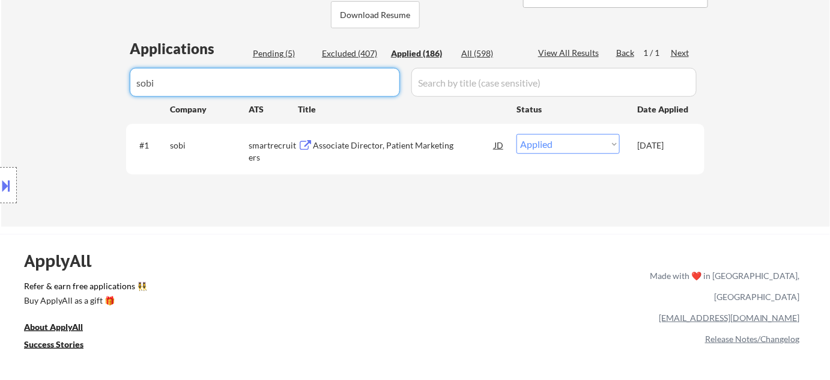
type input "sobi"
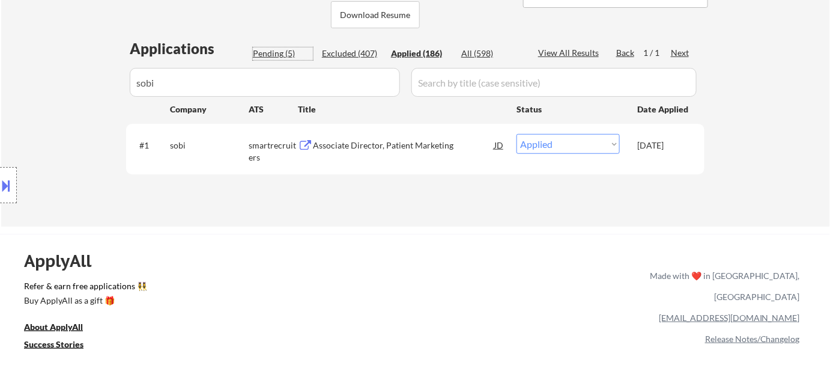
click at [270, 50] on div "Pending (5)" at bounding box center [283, 53] width 60 height 12
click at [544, 148] on select "Choose an option... Pending Applied Excluded (Questions) Excluded (Expired) Exc…" at bounding box center [568, 144] width 103 height 20
select select ""applied""
click at [517, 134] on select "Choose an option... Pending Applied Excluded (Questions) Excluded (Expired) Exc…" at bounding box center [568, 144] width 103 height 20
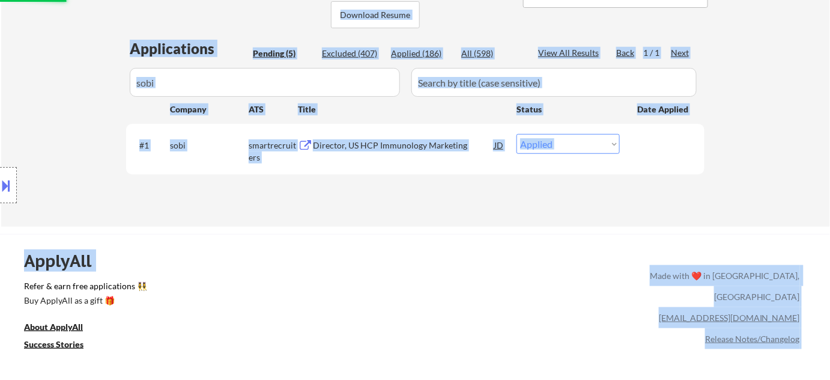
drag, startPoint x: 196, startPoint y: 79, endPoint x: 0, endPoint y: 49, distance: 198.1
click at [88, 126] on div "Location Inclusions: Cambridge, MA Somerville, MA Brookline, MA Newton, MA Quin…" at bounding box center [107, 185] width 215 height 223
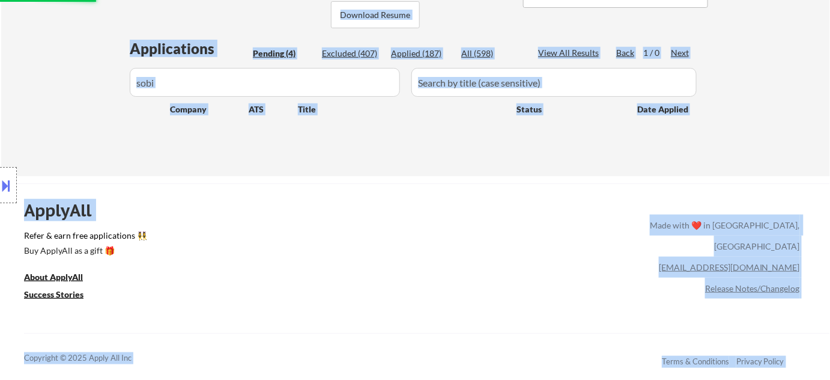
click at [302, 138] on div "Applications Pending (4) Excluded (407) Applied (187) All (598) View All Result…" at bounding box center [415, 95] width 578 height 115
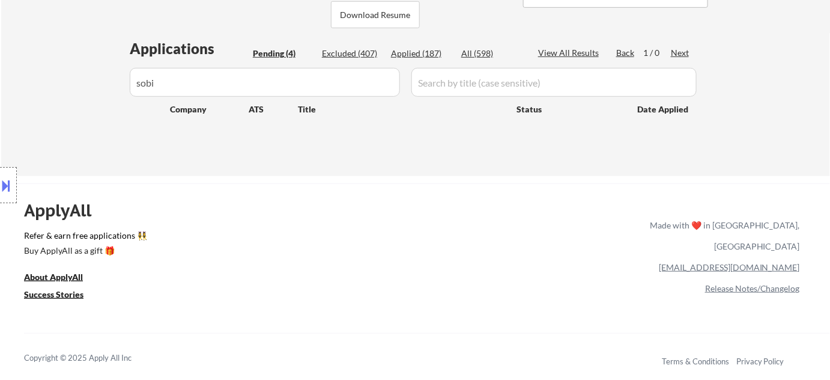
drag, startPoint x: 115, startPoint y: 58, endPoint x: 86, endPoint y: 52, distance: 30.0
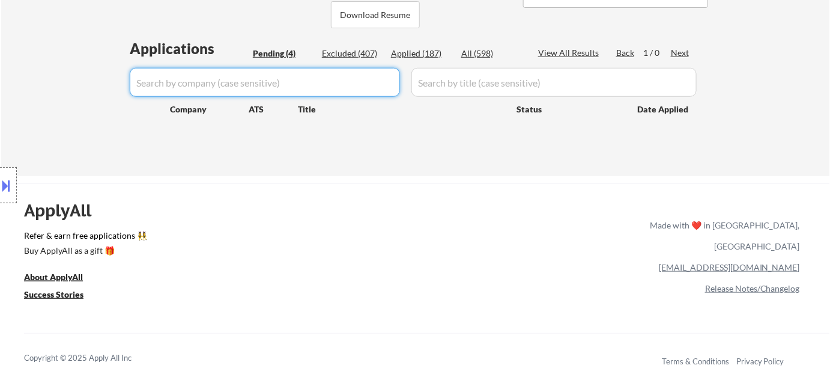
select select ""pending""
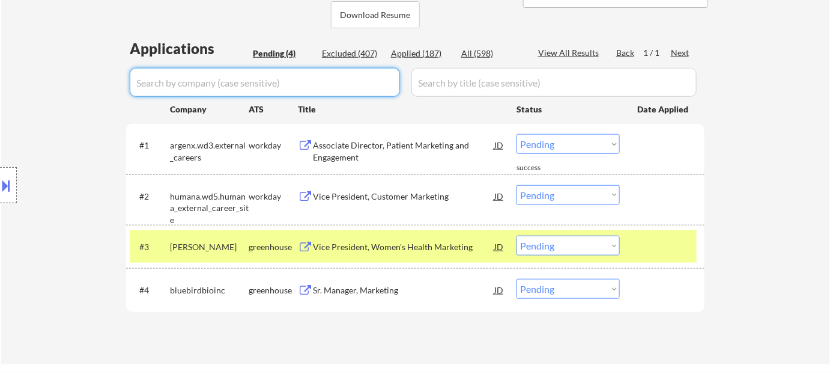
click at [282, 55] on div "Pending (4)" at bounding box center [283, 53] width 60 height 12
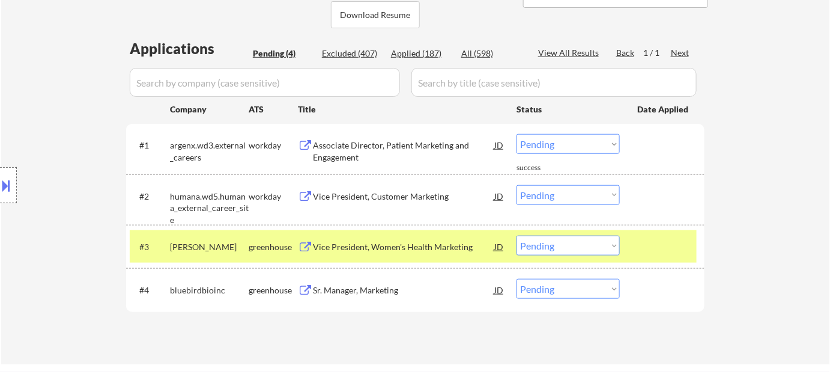
click at [357, 289] on div "Sr. Manager, Marketing" at bounding box center [403, 290] width 181 height 12
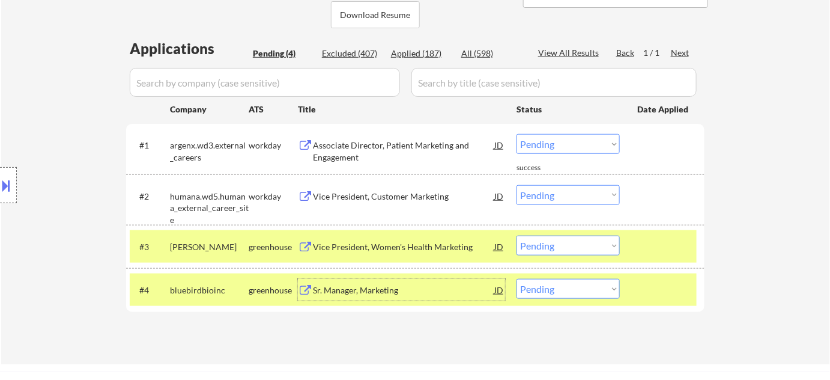
click at [5, 181] on button at bounding box center [6, 185] width 13 height 20
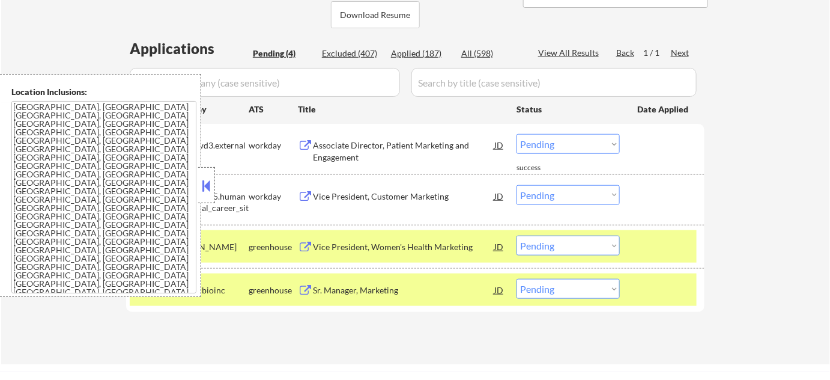
click at [208, 181] on button at bounding box center [206, 186] width 13 height 18
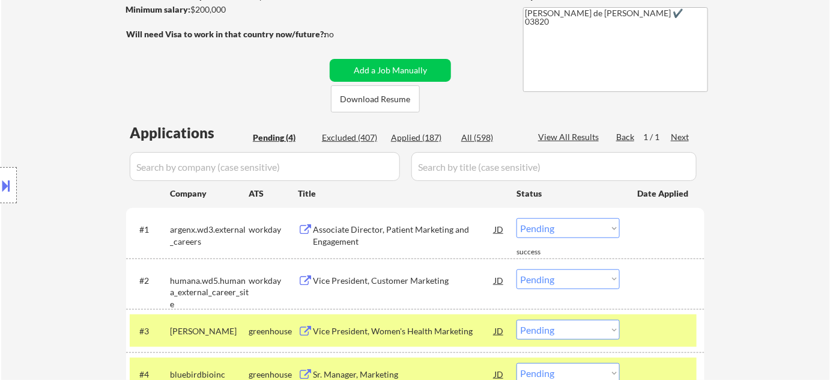
scroll to position [109, 0]
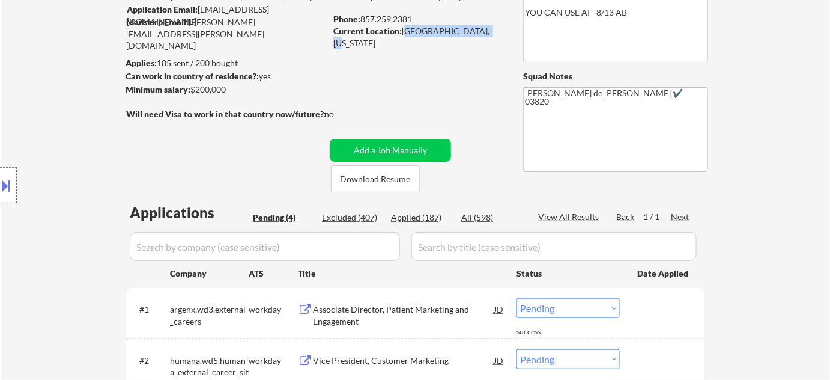
drag, startPoint x: 403, startPoint y: 30, endPoint x: 493, endPoint y: 33, distance: 89.5
click at [493, 33] on div "Current Location: Dover, New Hampshire" at bounding box center [418, 36] width 170 height 23
copy div "Dover, New Hampshire"
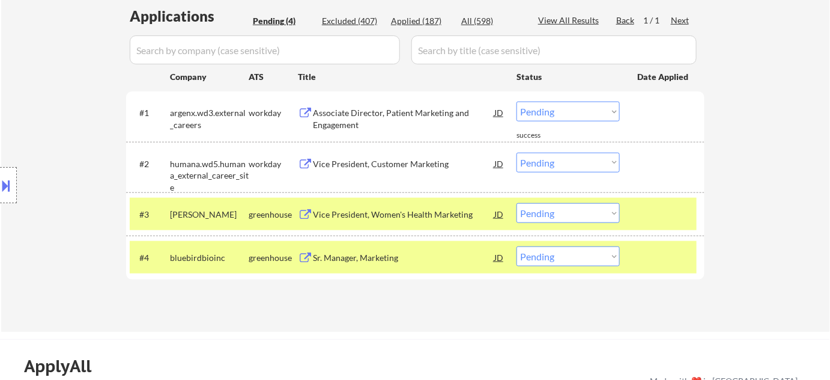
scroll to position [327, 0]
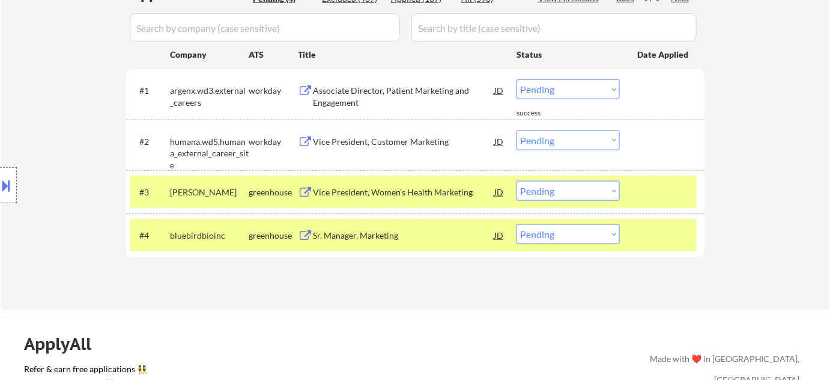
click at [570, 230] on select "Choose an option... Pending Applied Excluded (Questions) Excluded (Expired) Exc…" at bounding box center [568, 234] width 103 height 20
select select ""applied""
click at [517, 224] on select "Choose an option... Pending Applied Excluded (Questions) Excluded (Expired) Exc…" at bounding box center [568, 234] width 103 height 20
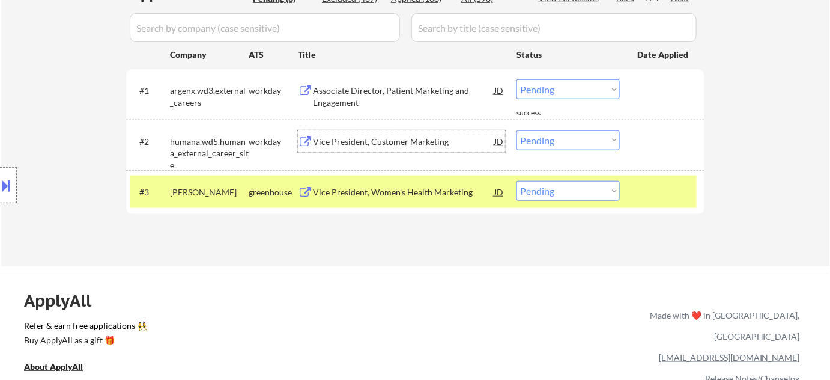
click at [374, 141] on div "Vice President, Customer Marketing" at bounding box center [403, 142] width 181 height 12
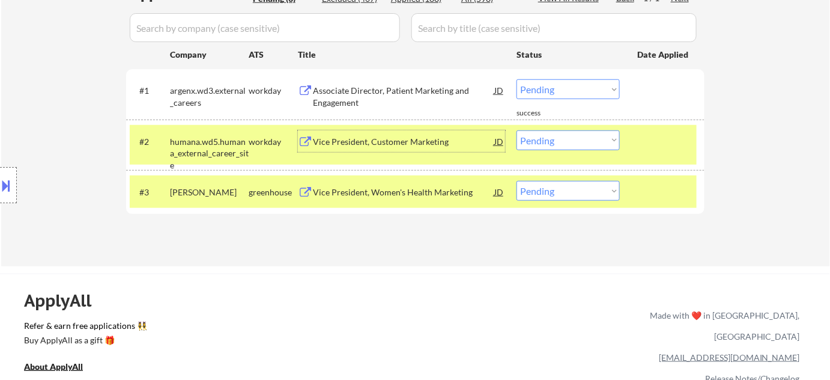
click at [3, 199] on div at bounding box center [8, 185] width 17 height 36
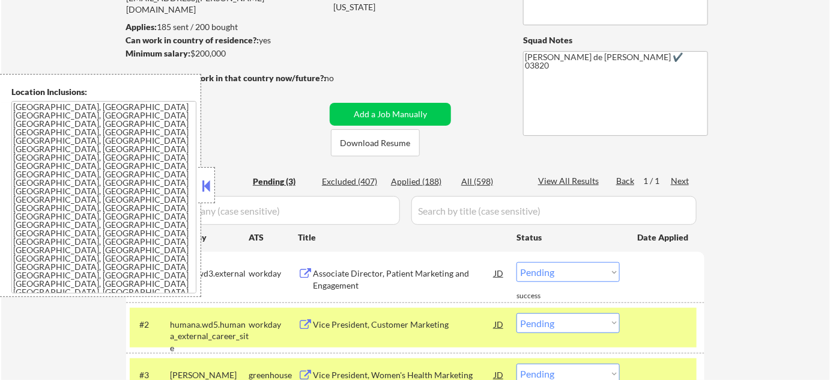
scroll to position [54, 0]
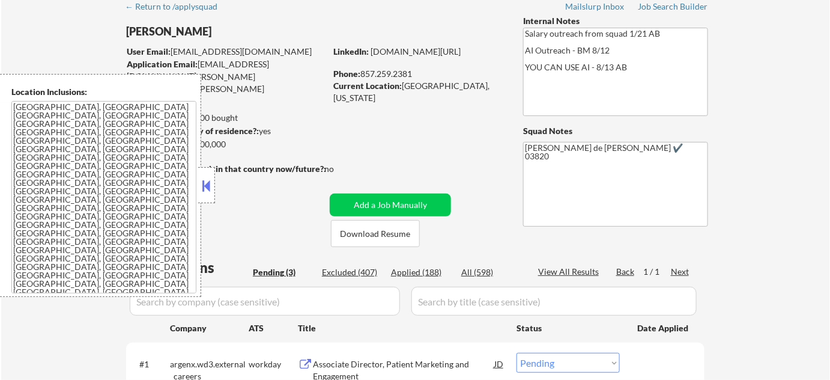
click at [207, 188] on button at bounding box center [206, 186] width 13 height 18
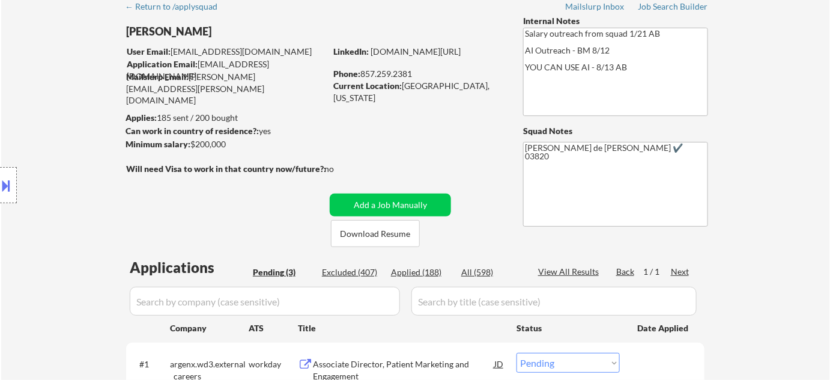
click at [0, 184] on button at bounding box center [6, 185] width 13 height 20
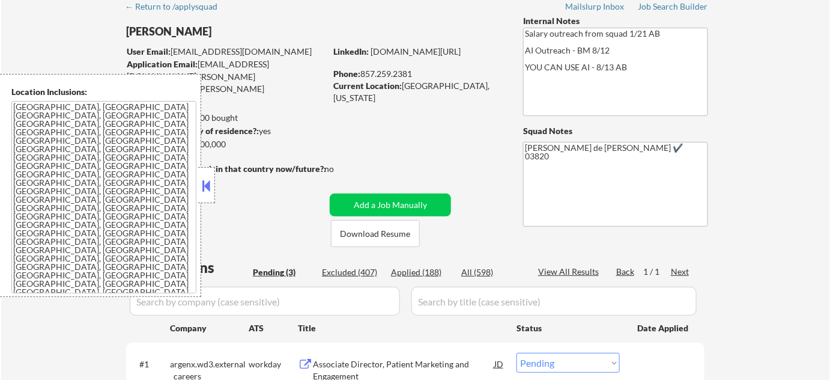
click at [206, 184] on button at bounding box center [206, 186] width 13 height 18
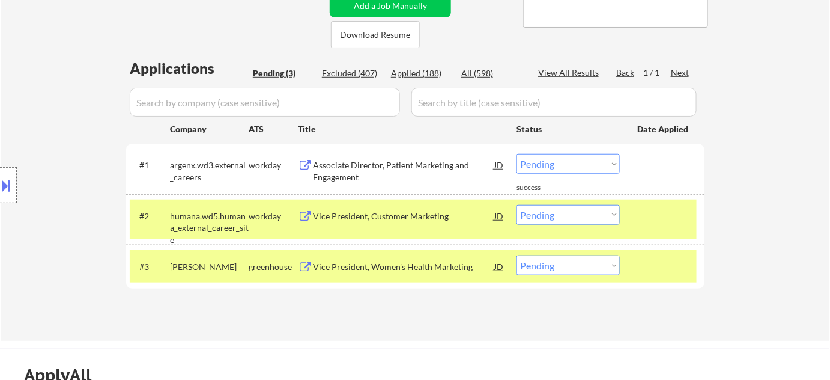
scroll to position [218, 0]
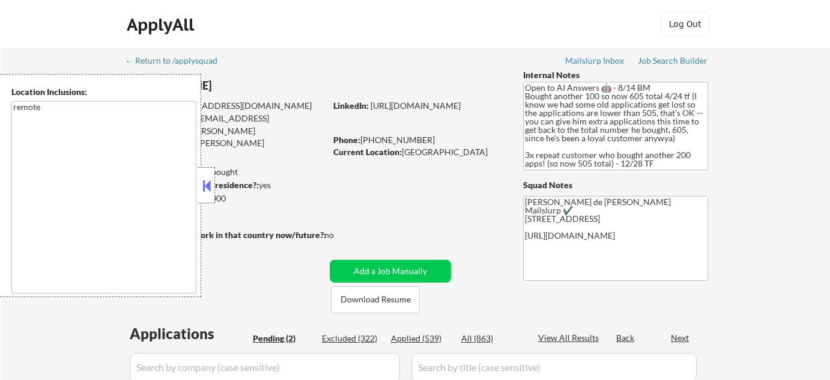
select select ""pending""
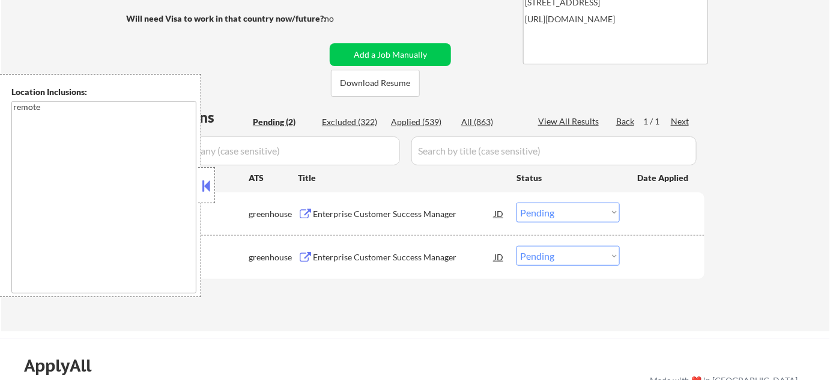
scroll to position [218, 0]
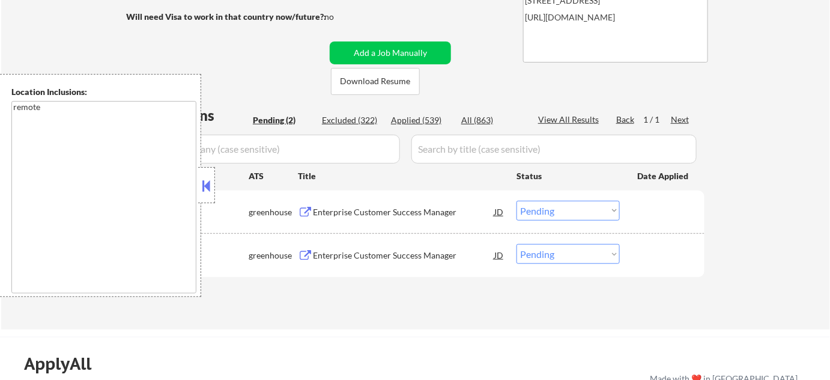
click at [208, 183] on button at bounding box center [206, 186] width 13 height 18
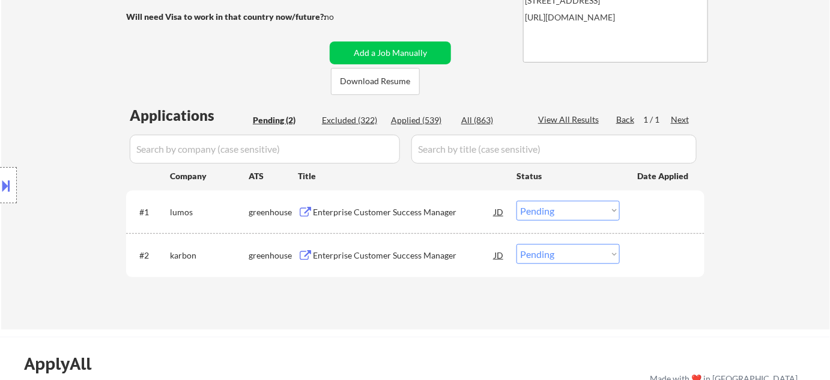
click at [357, 206] on div "Enterprise Customer Success Manager" at bounding box center [403, 212] width 181 height 12
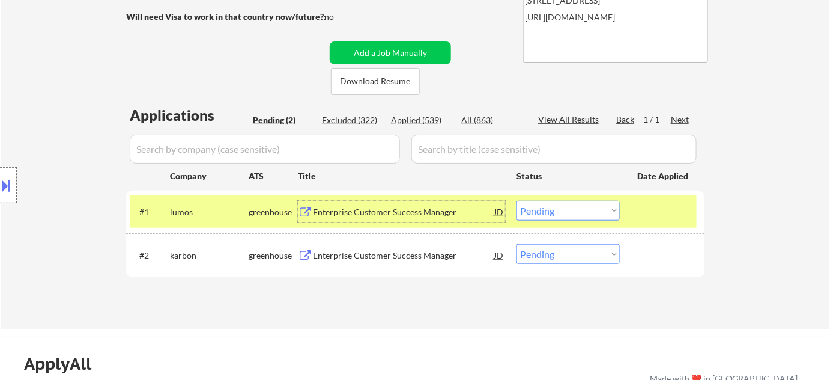
click at [570, 211] on select "Choose an option... Pending Applied Excluded (Questions) Excluded (Expired) Exc…" at bounding box center [568, 211] width 103 height 20
click at [517, 201] on select "Choose an option... Pending Applied Excluded (Questions) Excluded (Expired) Exc…" at bounding box center [568, 211] width 103 height 20
click at [341, 258] on div "Enterprise Customer Success Manager" at bounding box center [403, 255] width 181 height 12
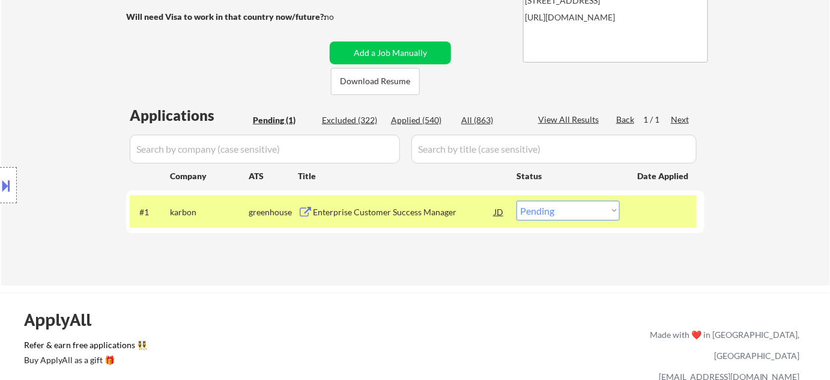
click at [563, 217] on select "Choose an option... Pending Applied Excluded (Questions) Excluded (Expired) Exc…" at bounding box center [568, 211] width 103 height 20
select select ""excluded__salary_""
click at [517, 201] on select "Choose an option... Pending Applied Excluded (Questions) Excluded (Expired) Exc…" at bounding box center [568, 211] width 103 height 20
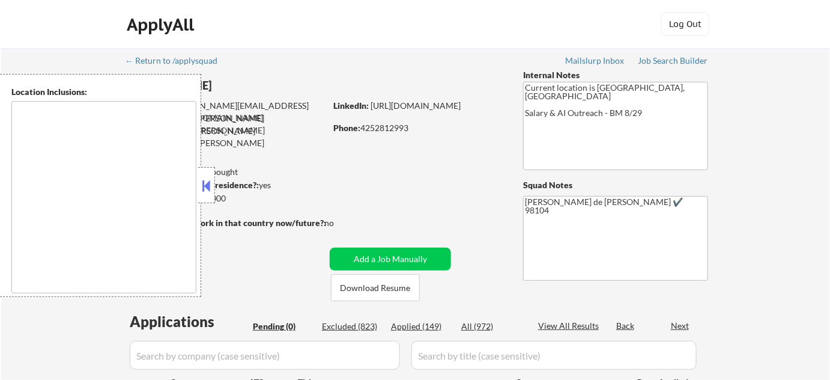
type textarea "Bend, OR [GEOGRAPHIC_DATA], [GEOGRAPHIC_DATA] [GEOGRAPHIC_DATA][PERSON_NAME], […"
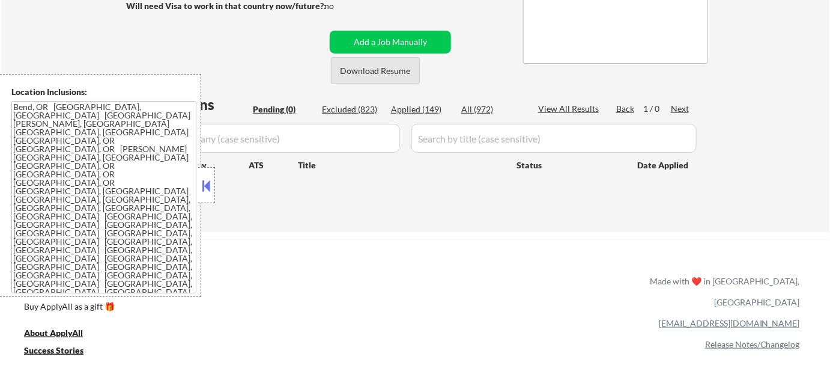
scroll to position [273, 0]
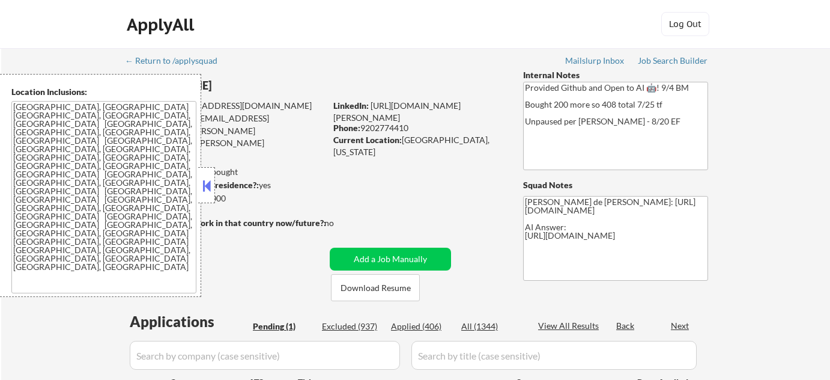
select select ""pending""
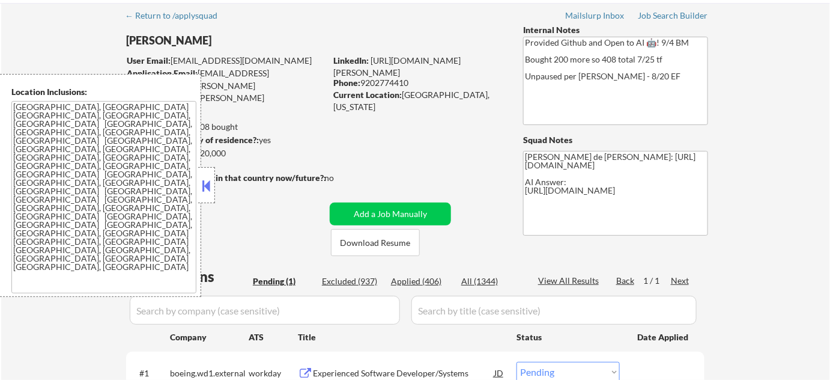
scroll to position [109, 0]
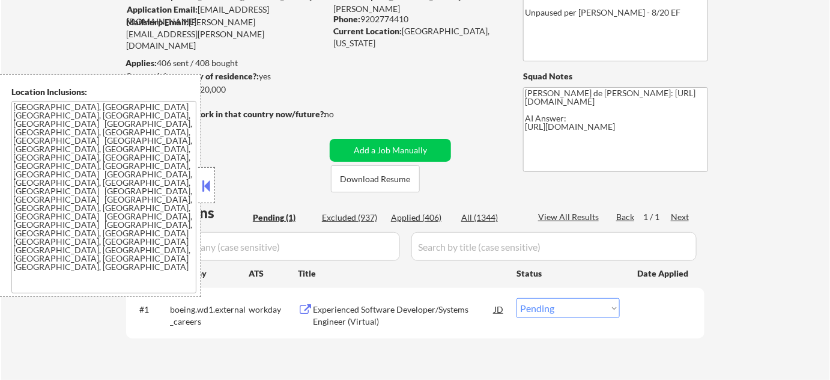
click at [208, 189] on button at bounding box center [206, 186] width 13 height 18
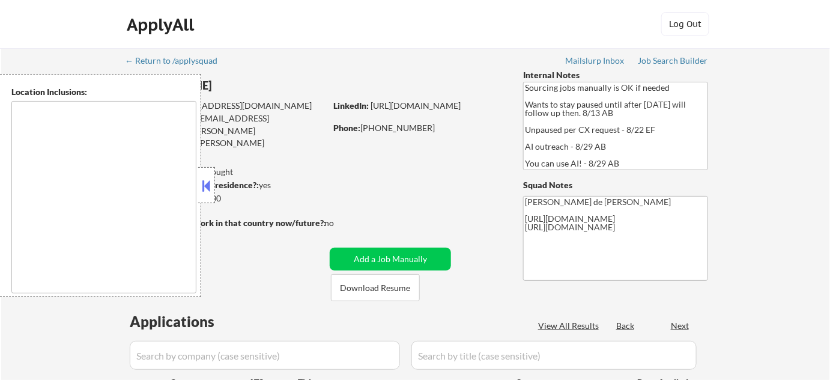
type textarea "[GEOGRAPHIC_DATA], [GEOGRAPHIC_DATA] [GEOGRAPHIC_DATA], [GEOGRAPHIC_DATA] [GEOG…"
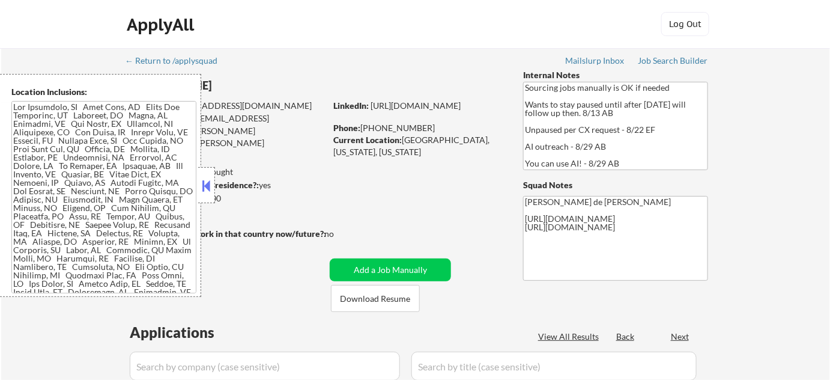
select select ""pending""
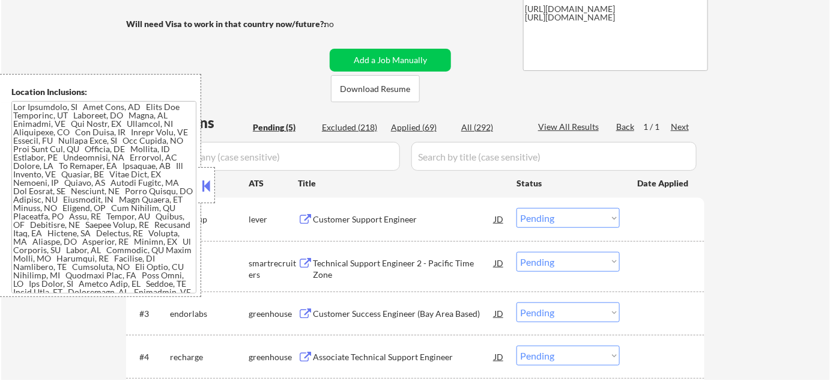
scroll to position [218, 0]
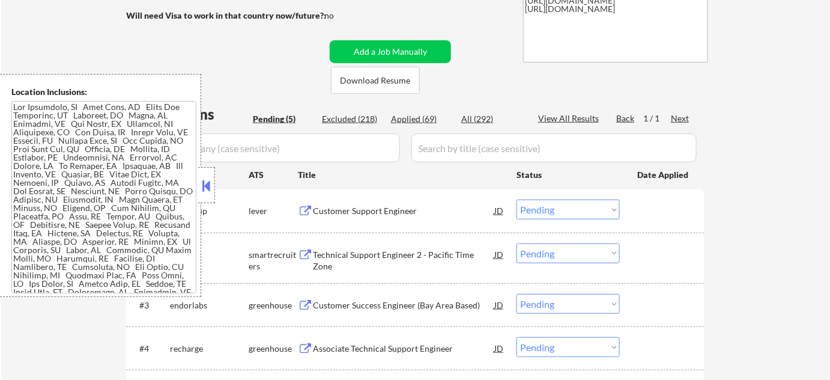
click at [202, 173] on div at bounding box center [206, 185] width 17 height 36
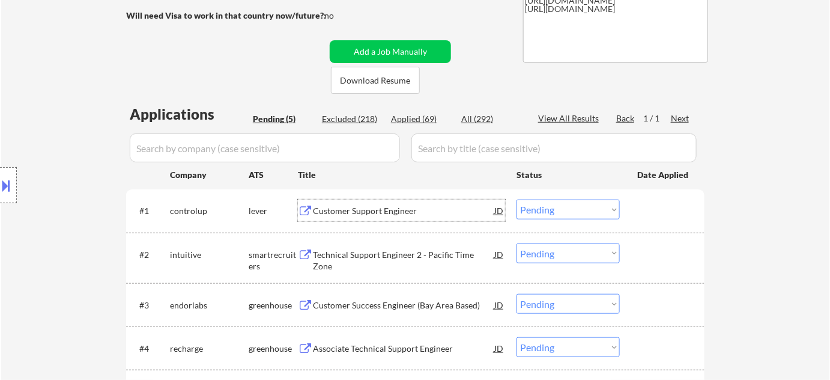
click at [402, 211] on div "Customer Support Engineer" at bounding box center [403, 211] width 181 height 12
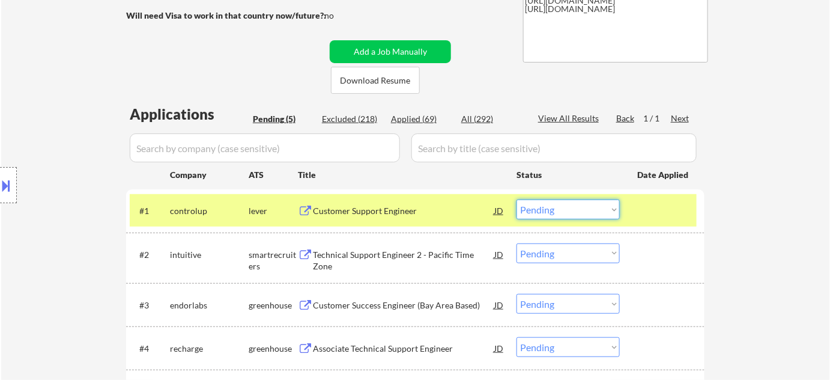
click at [556, 208] on select "Choose an option... Pending Applied Excluded (Questions) Excluded (Expired) Exc…" at bounding box center [568, 209] width 103 height 20
click at [517, 199] on select "Choose an option... Pending Applied Excluded (Questions) Excluded (Expired) Exc…" at bounding box center [568, 209] width 103 height 20
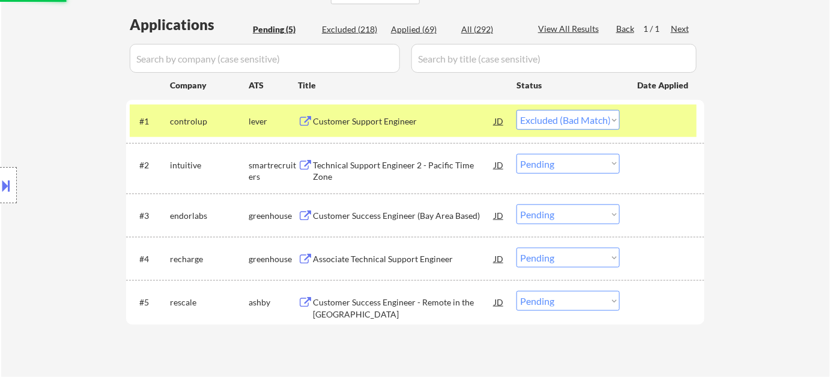
scroll to position [327, 0]
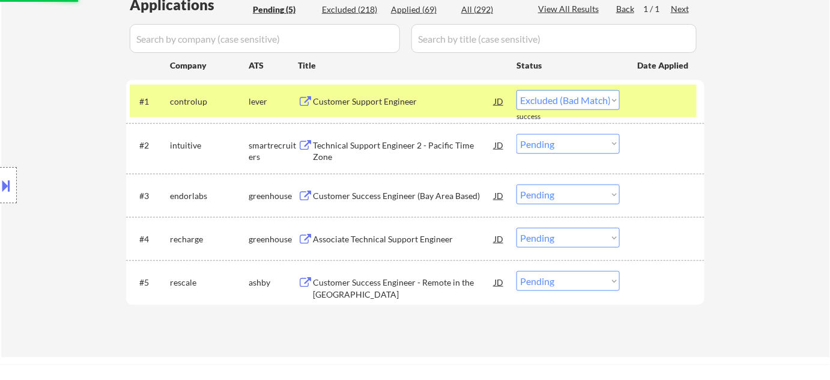
select select ""pending""
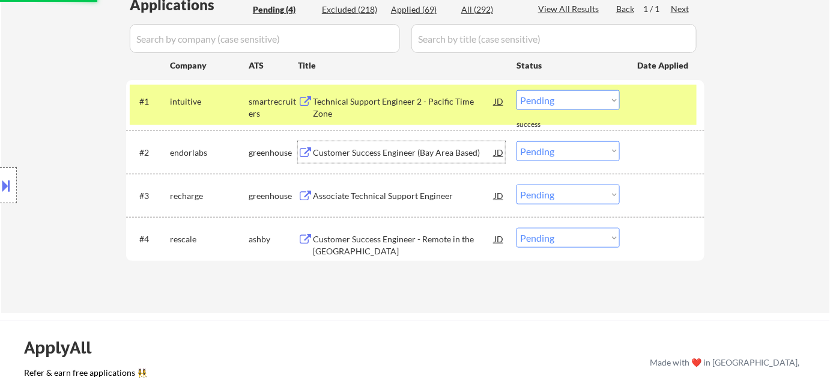
click at [396, 150] on div "Customer Success Engineer (Bay Area Based)" at bounding box center [403, 153] width 181 height 12
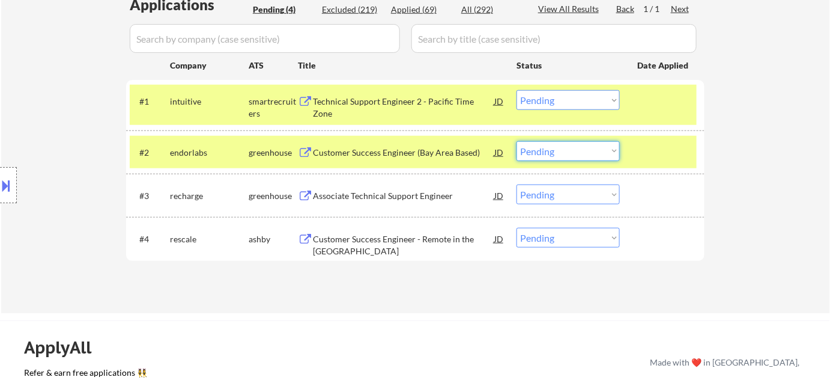
click at [578, 154] on select "Choose an option... Pending Applied Excluded (Questions) Excluded (Expired) Exc…" at bounding box center [568, 151] width 103 height 20
click at [517, 141] on select "Choose an option... Pending Applied Excluded (Questions) Excluded (Expired) Exc…" at bounding box center [568, 151] width 103 height 20
click at [384, 241] on div "Customer Success Engineer - Remote in the [GEOGRAPHIC_DATA]" at bounding box center [403, 244] width 181 height 23
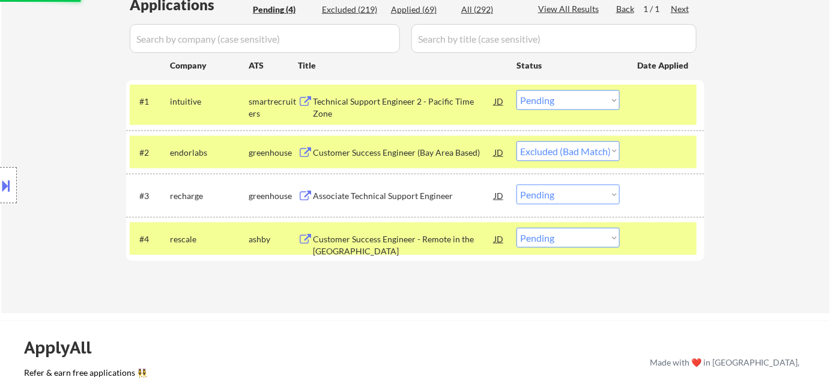
select select ""pending""
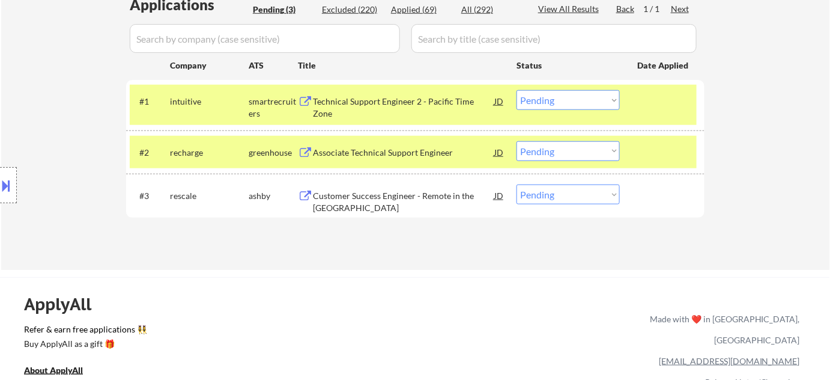
click at [581, 191] on select "Choose an option... Pending Applied Excluded (Questions) Excluded (Expired) Exc…" at bounding box center [568, 194] width 103 height 20
select select ""excluded__bad_match_""
click at [517, 184] on select "Choose an option... Pending Applied Excluded (Questions) Excluded (Expired) Exc…" at bounding box center [568, 194] width 103 height 20
click at [418, 153] on div "Associate Technical Support Engineer" at bounding box center [403, 153] width 181 height 12
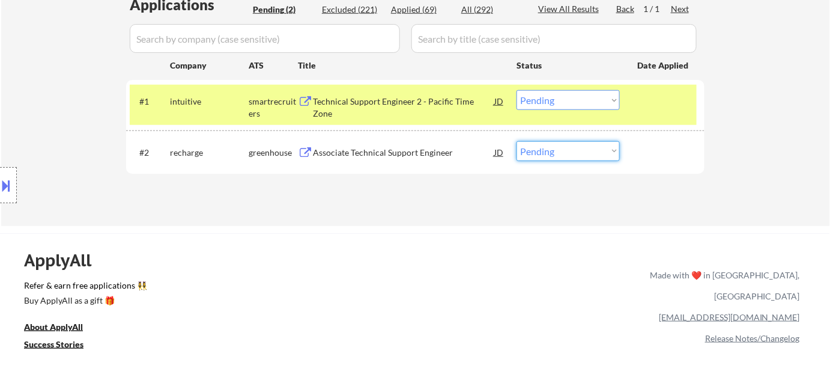
click at [581, 155] on select "Choose an option... Pending Applied Excluded (Questions) Excluded (Expired) Exc…" at bounding box center [568, 151] width 103 height 20
select select ""excluded__salary_""
click at [517, 141] on select "Choose an option... Pending Applied Excluded (Questions) Excluded (Expired) Exc…" at bounding box center [568, 151] width 103 height 20
click at [383, 88] on div "#1 intuitive smartrecruiters Technical Support Engineer 2 - Pacific Time Zone J…" at bounding box center [413, 105] width 567 height 40
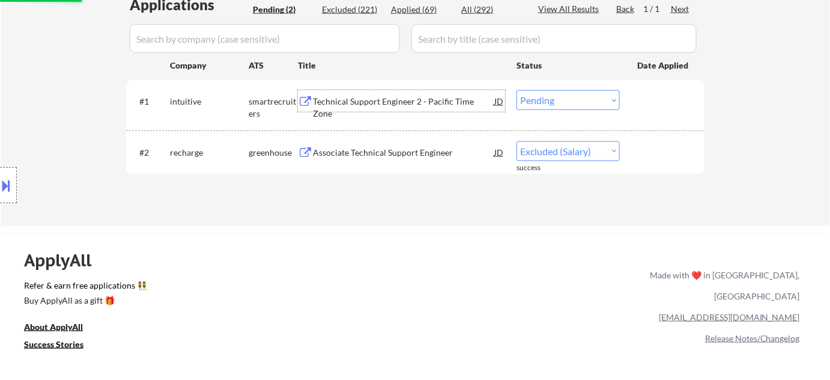
click at [377, 96] on div "Technical Support Engineer 2 - Pacific Time Zone" at bounding box center [403, 107] width 181 height 23
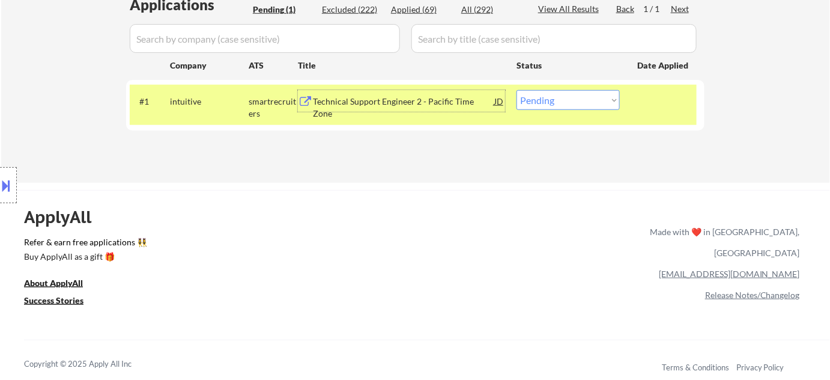
click at [536, 97] on select "Choose an option... Pending Applied Excluded (Questions) Excluded (Expired) Exc…" at bounding box center [568, 100] width 103 height 20
select select ""excluded__bad_match_""
click at [517, 90] on select "Choose an option... Pending Applied Excluded (Questions) Excluded (Expired) Exc…" at bounding box center [568, 100] width 103 height 20
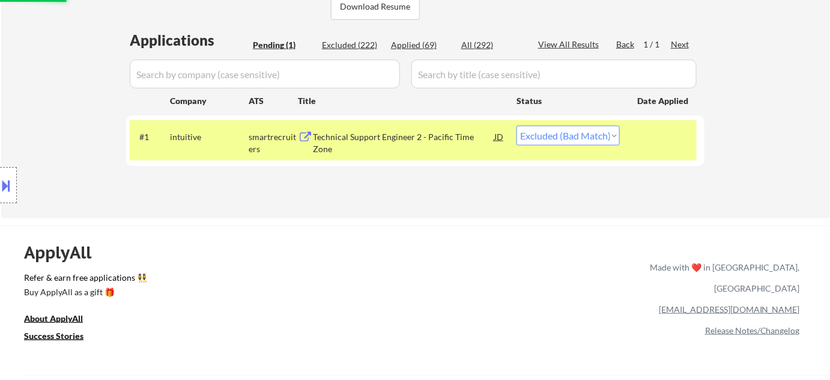
scroll to position [273, 0]
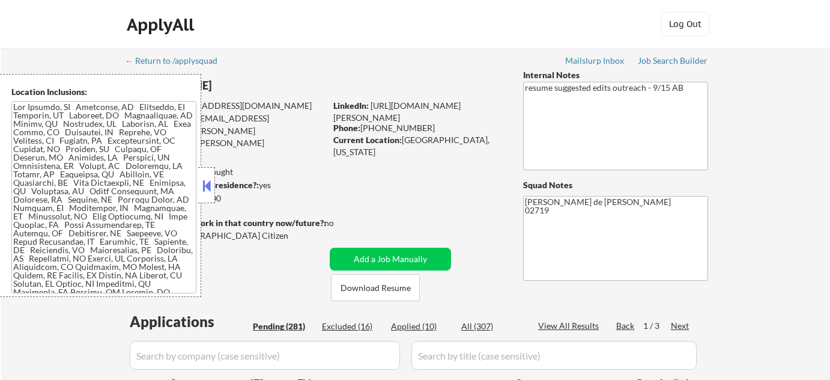
select select ""pending""
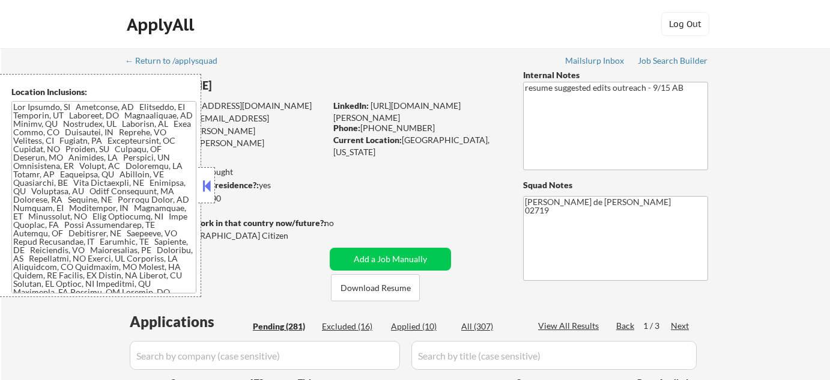
select select ""pending""
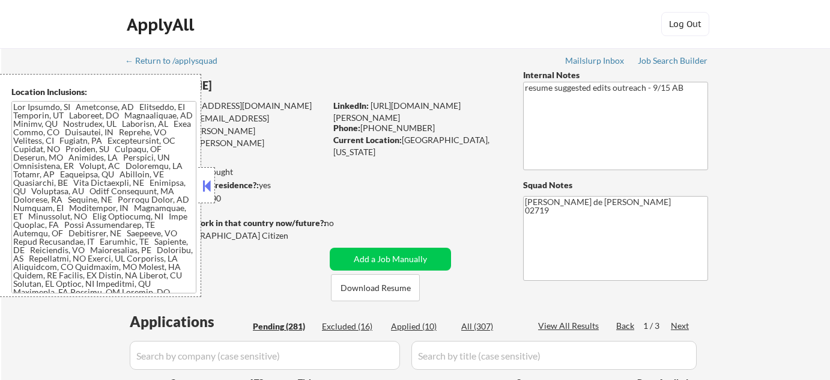
select select ""pending""
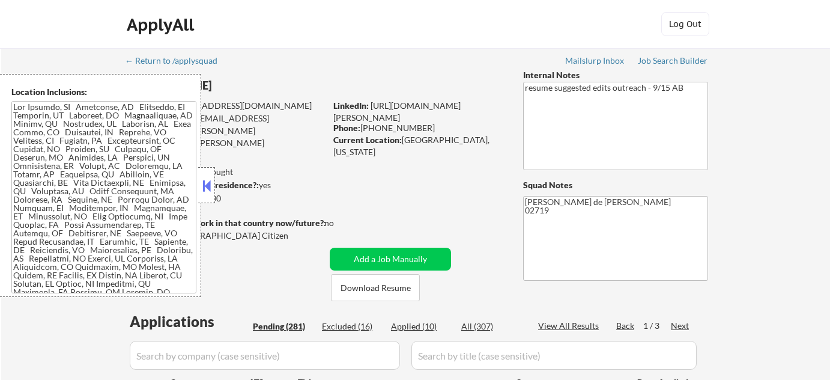
select select ""pending""
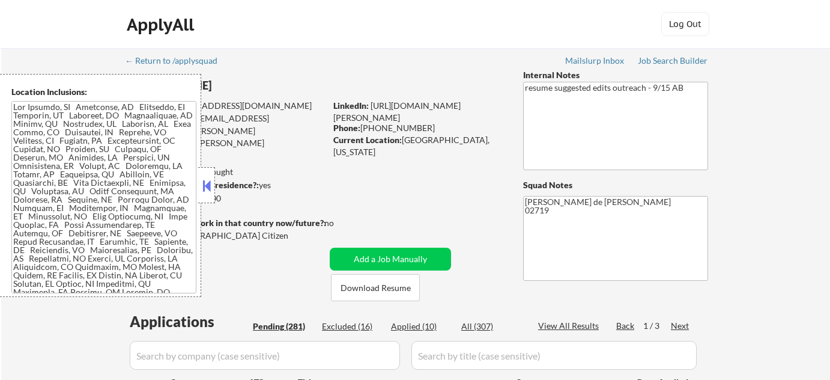
select select ""pending""
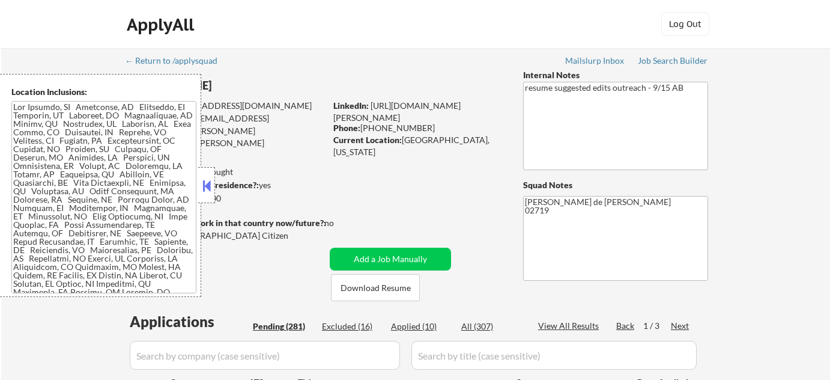
select select ""pending""
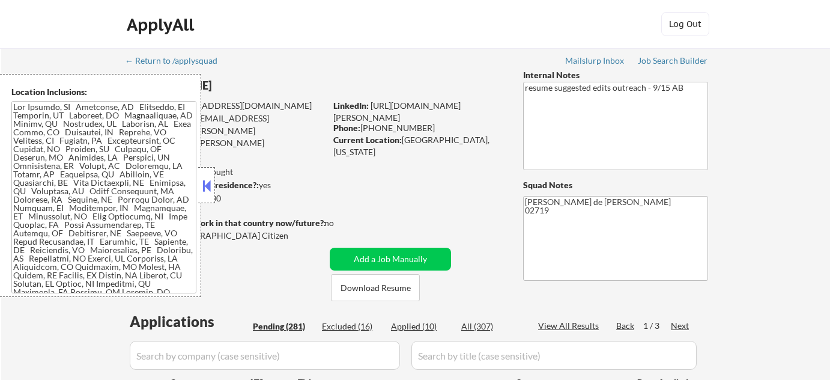
select select ""pending""
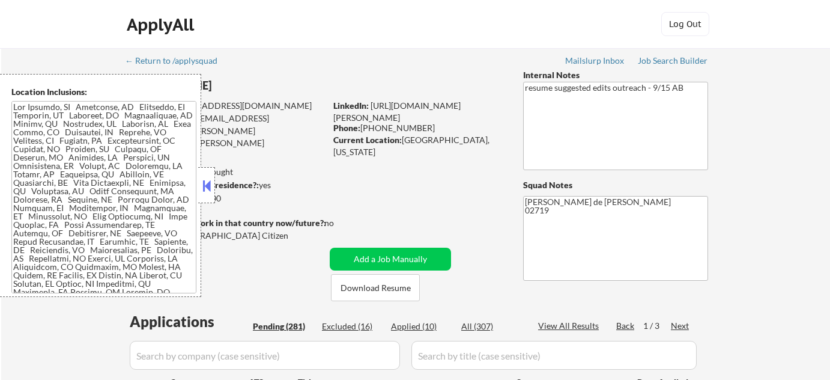
select select ""pending""
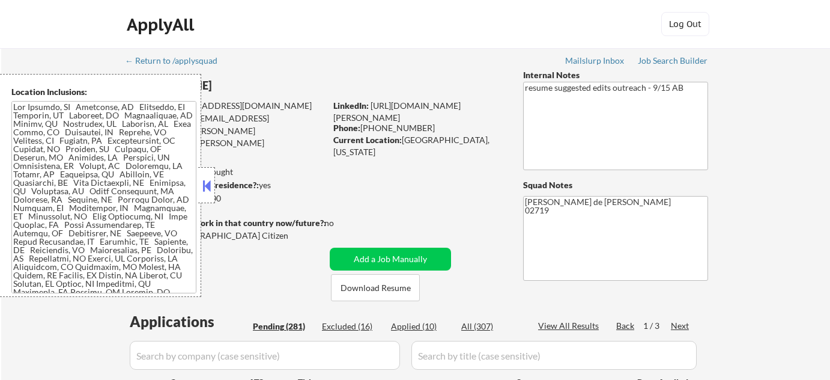
select select ""pending""
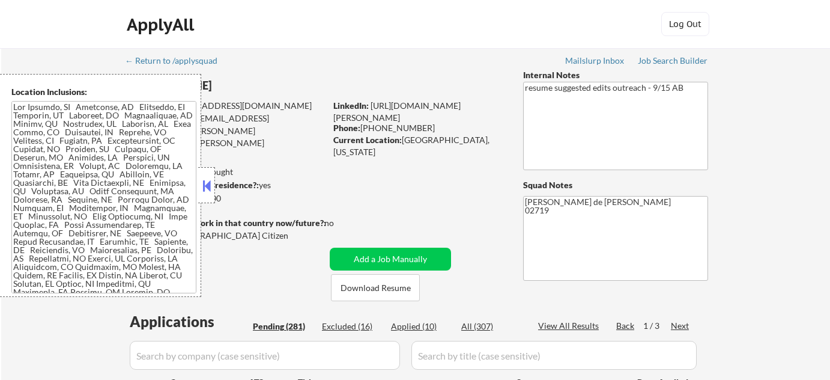
select select ""pending""
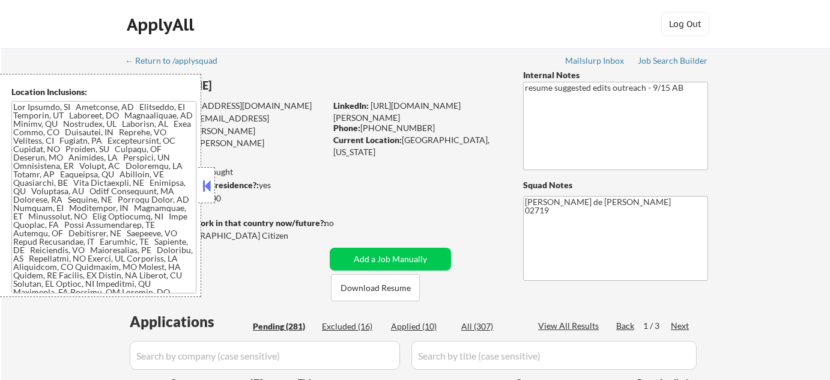
select select ""pending""
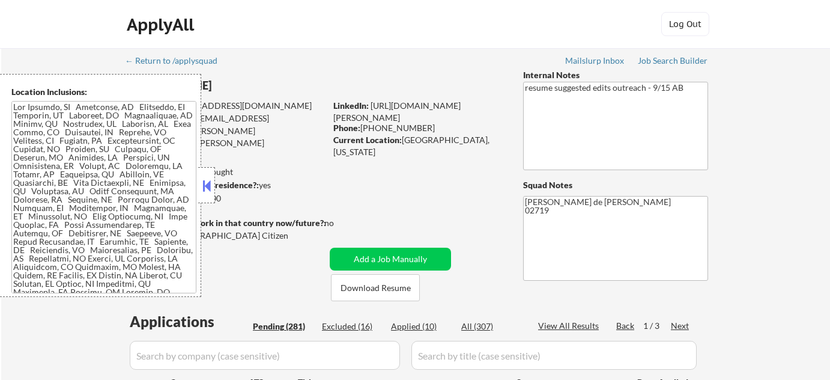
select select ""pending""
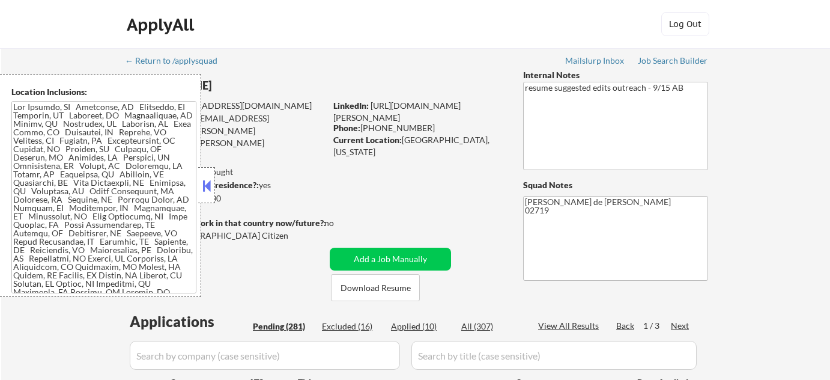
select select ""pending""
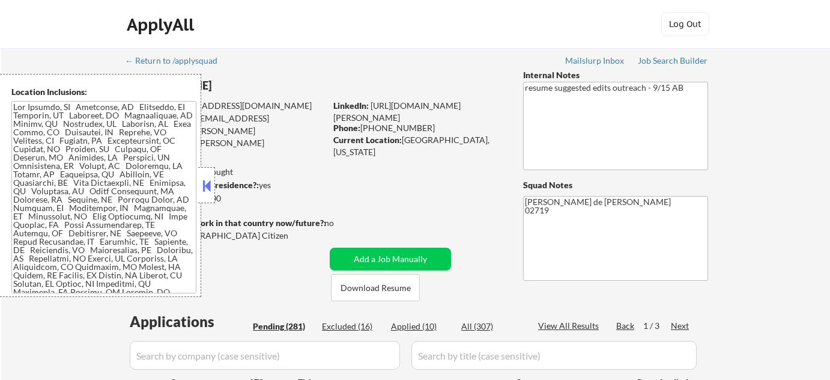
select select ""pending""
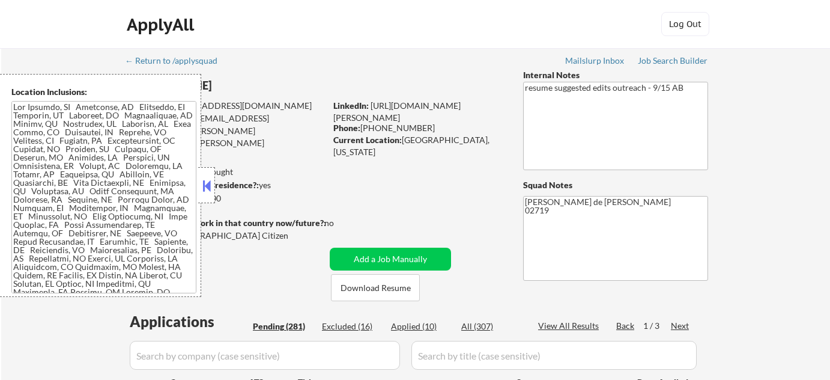
select select ""pending""
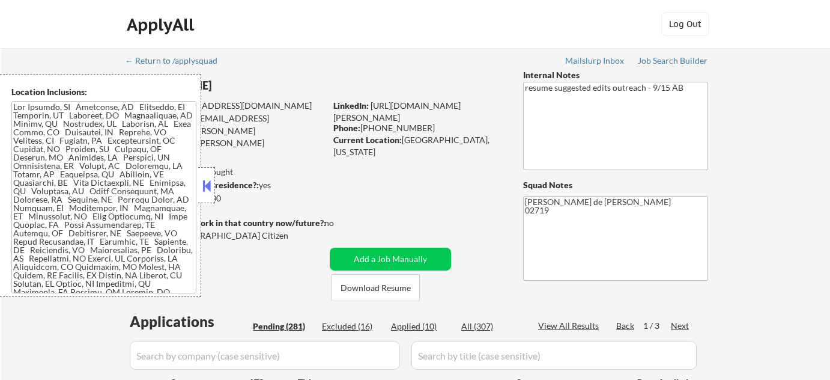
select select ""pending""
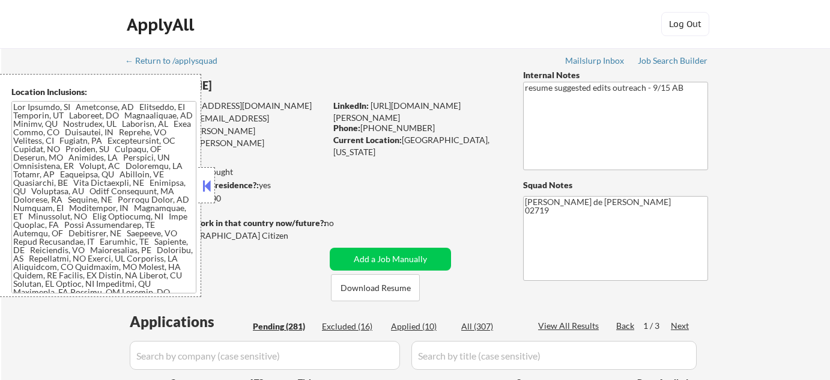
select select ""pending""
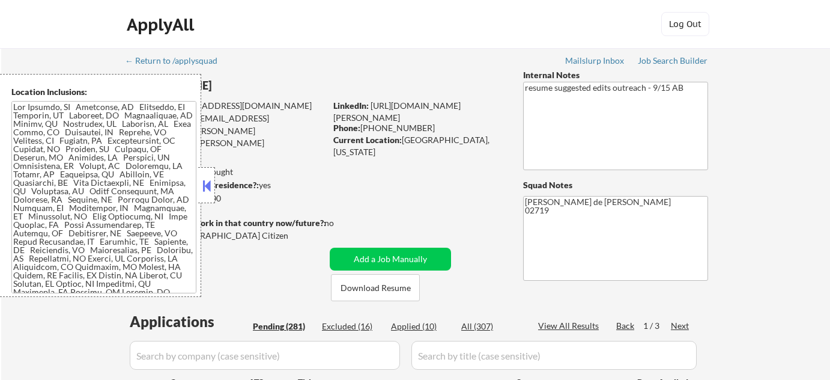
select select ""pending""
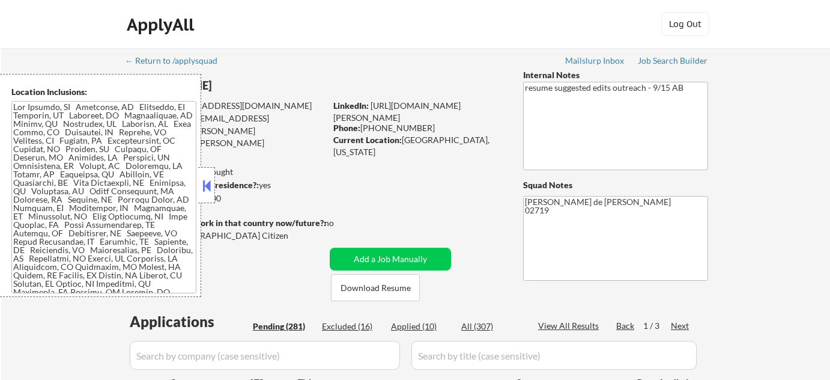
select select ""pending""
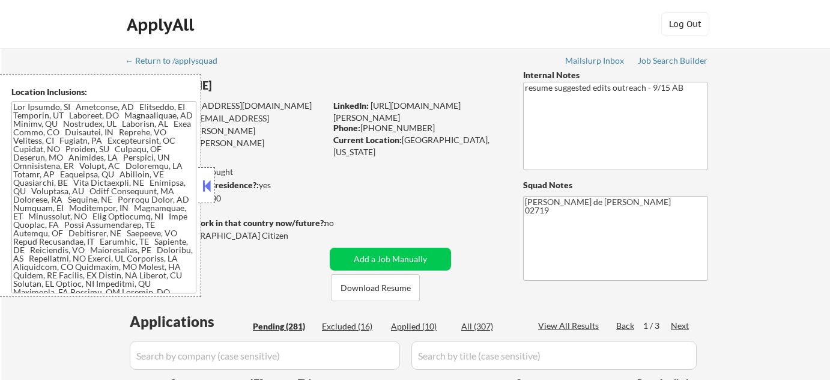
select select ""pending""
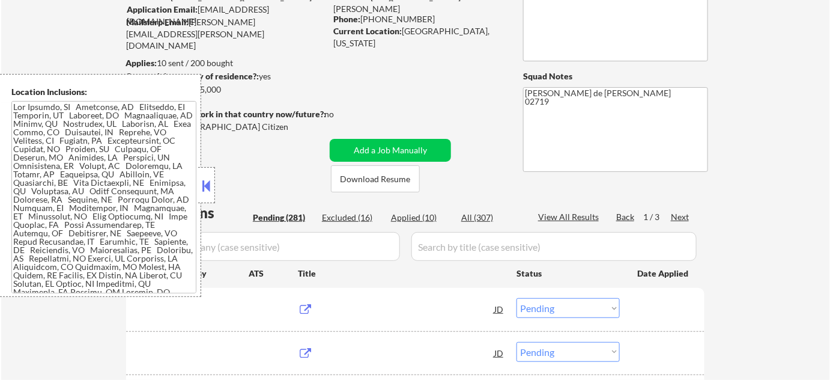
scroll to position [109, 0]
click at [211, 191] on button at bounding box center [206, 186] width 13 height 18
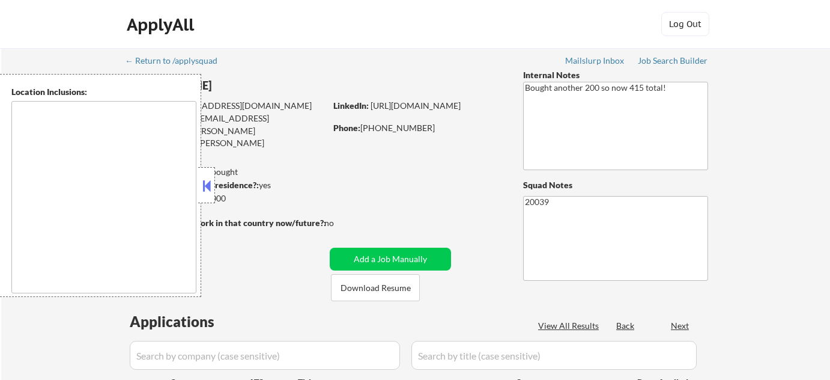
type textarea "[GEOGRAPHIC_DATA], [GEOGRAPHIC_DATA] [GEOGRAPHIC_DATA], [GEOGRAPHIC_DATA] [GEOG…"
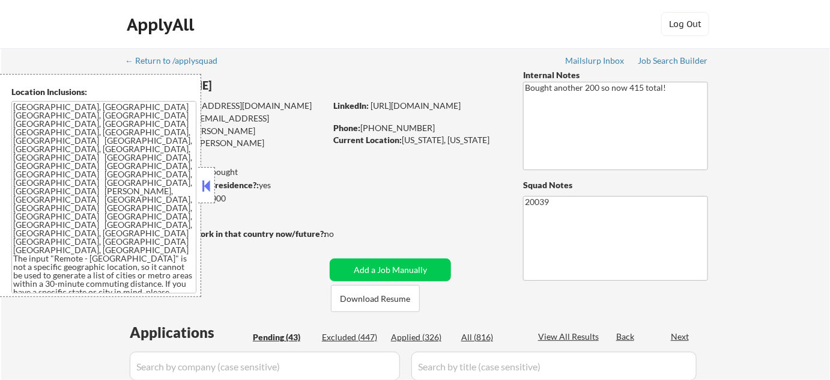
select select ""pending""
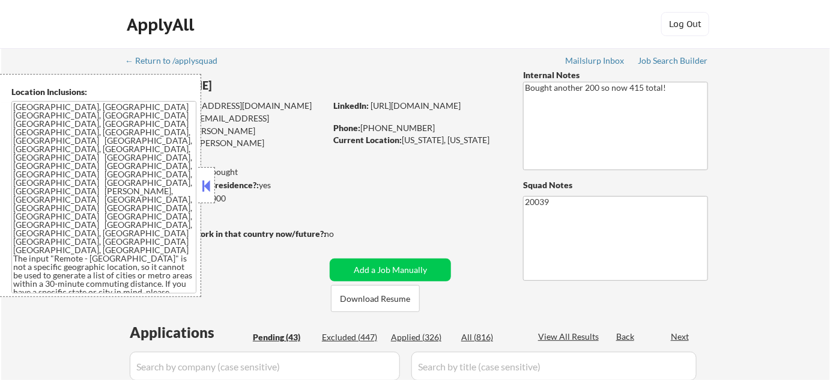
select select ""pending""
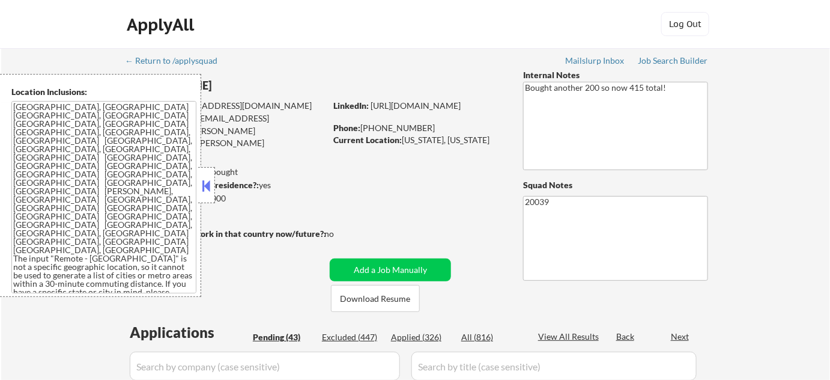
select select ""pending""
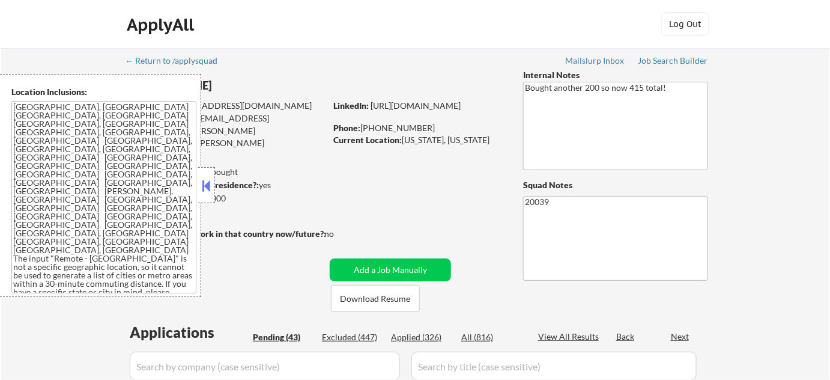
select select ""pending""
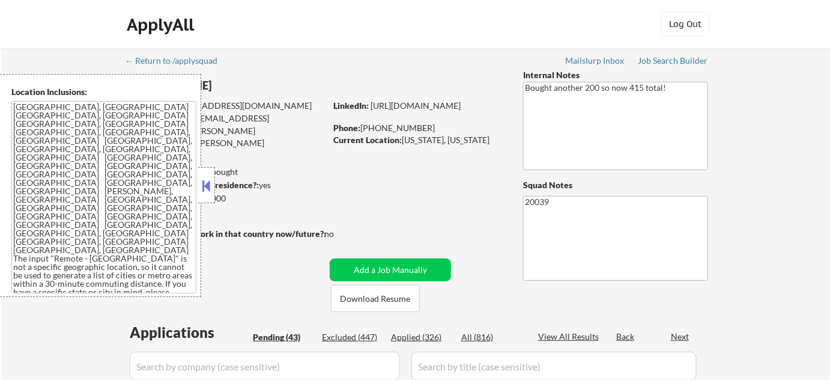
select select ""pending""
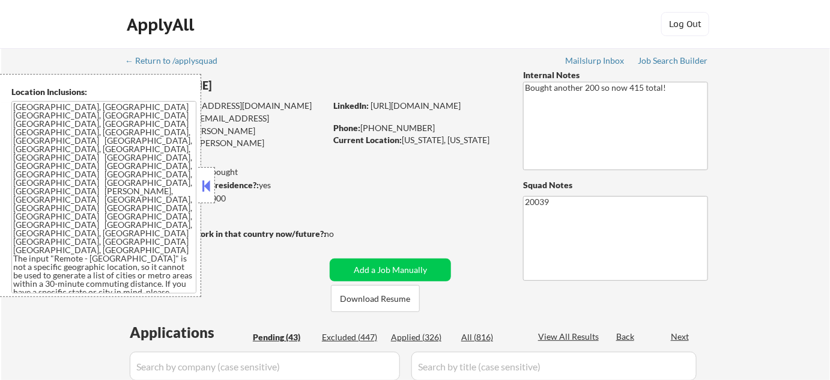
select select ""pending""
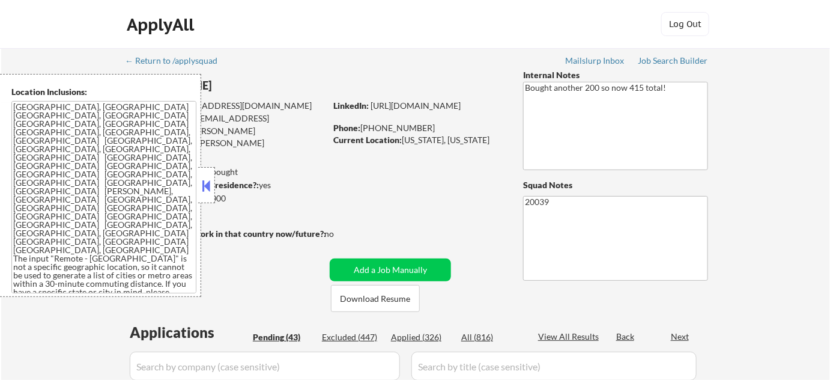
select select ""pending""
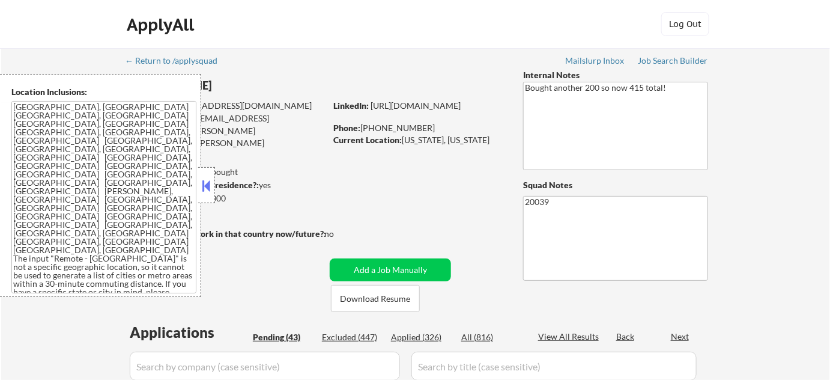
select select ""pending""
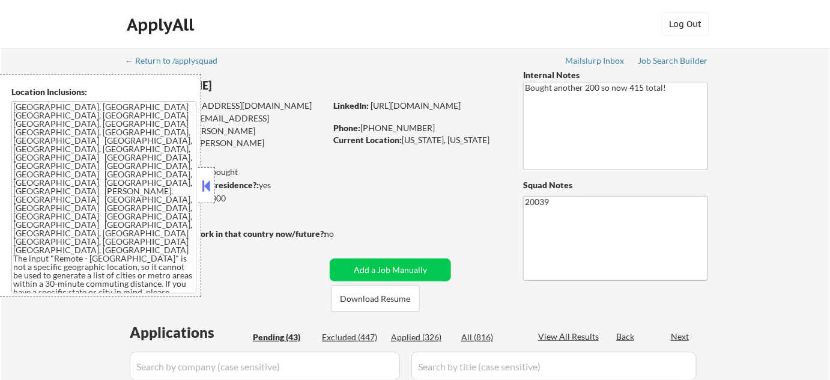
select select ""pending""
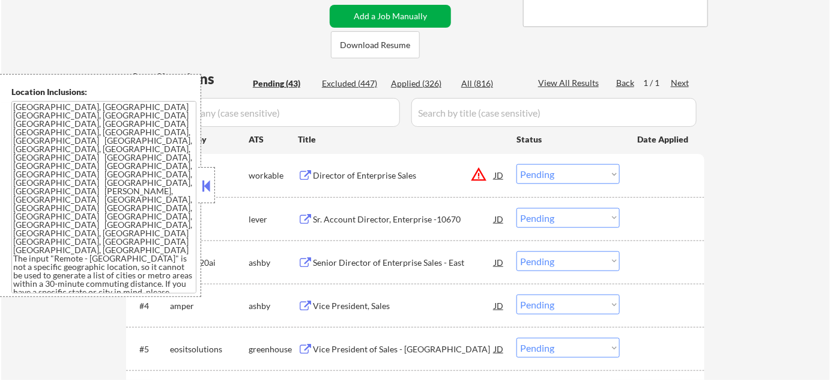
scroll to position [273, 0]
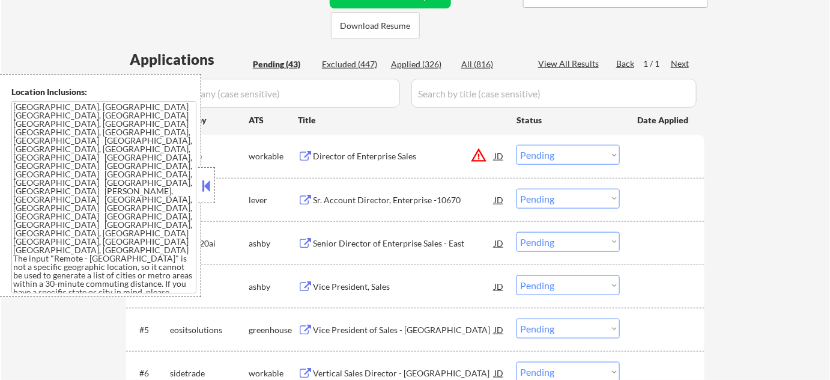
click at [207, 184] on button at bounding box center [206, 186] width 13 height 18
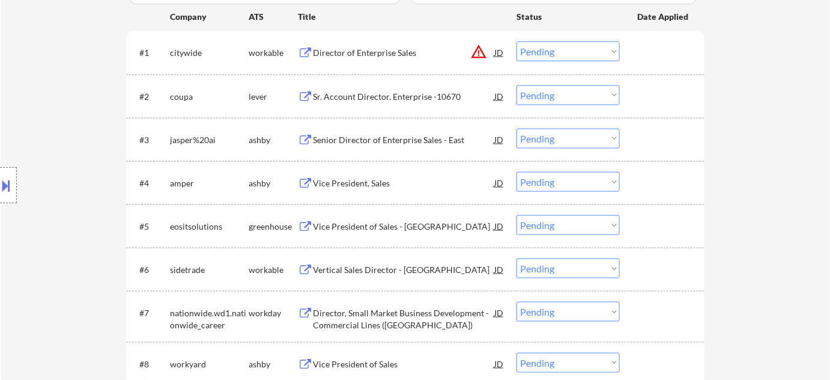
scroll to position [382, 0]
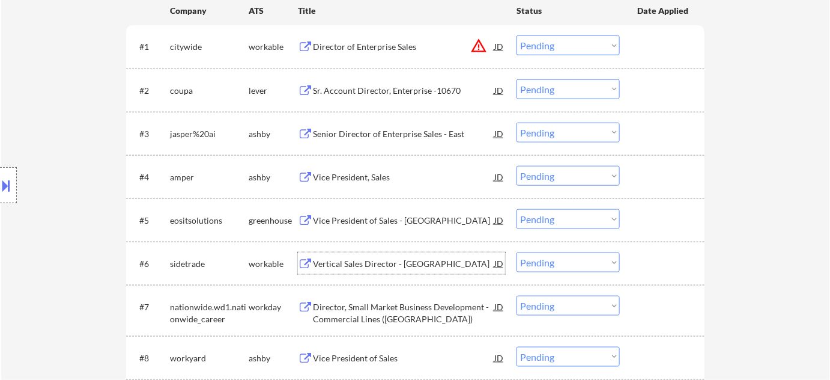
click at [389, 262] on div "Vertical Sales Director - [GEOGRAPHIC_DATA]" at bounding box center [403, 264] width 181 height 12
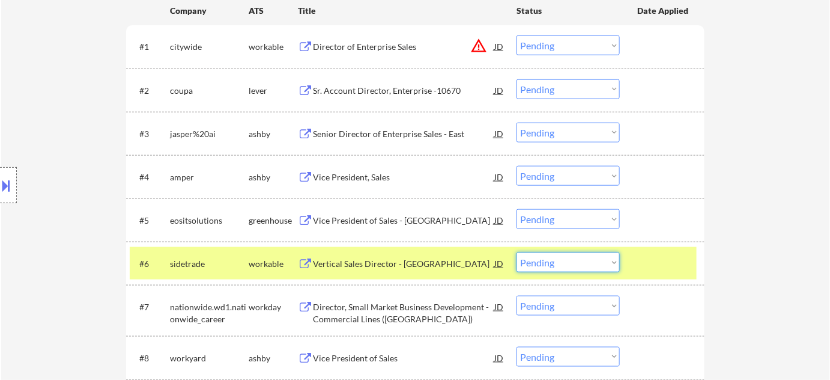
click at [559, 268] on select "Choose an option... Pending Applied Excluded (Questions) Excluded (Expired) Exc…" at bounding box center [568, 262] width 103 height 20
click at [517, 252] on select "Choose an option... Pending Applied Excluded (Questions) Excluded (Expired) Exc…" at bounding box center [568, 262] width 103 height 20
select select ""pending""
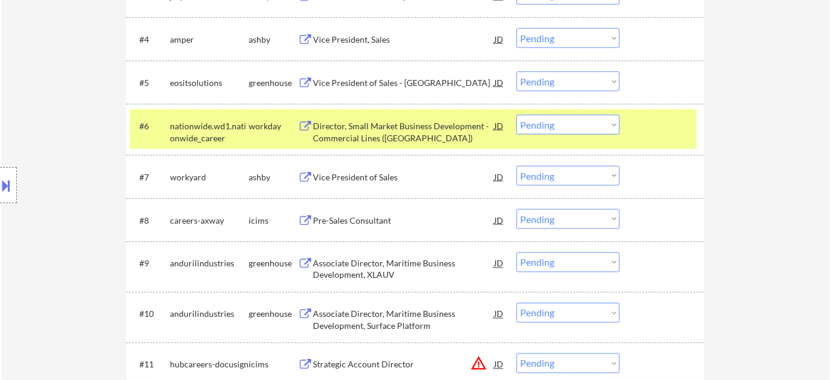
scroll to position [546, 0]
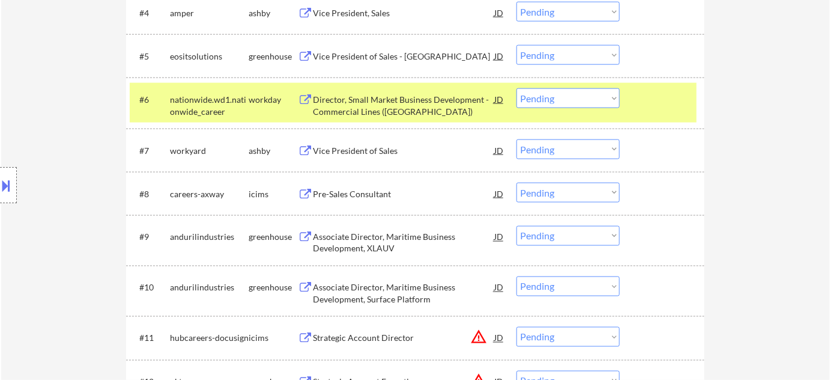
click at [371, 153] on div "Vice President of Sales" at bounding box center [403, 151] width 181 height 12
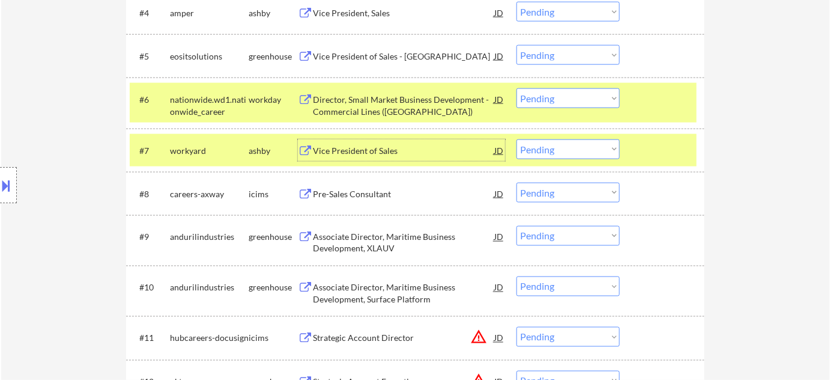
drag, startPoint x: 551, startPoint y: 147, endPoint x: 563, endPoint y: 156, distance: 15.0
click at [551, 147] on select "Choose an option... Pending Applied Excluded (Questions) Excluded (Expired) Exc…" at bounding box center [568, 149] width 103 height 20
click at [517, 139] on select "Choose an option... Pending Applied Excluded (Questions) Excluded (Expired) Exc…" at bounding box center [568, 149] width 103 height 20
select select ""pending""
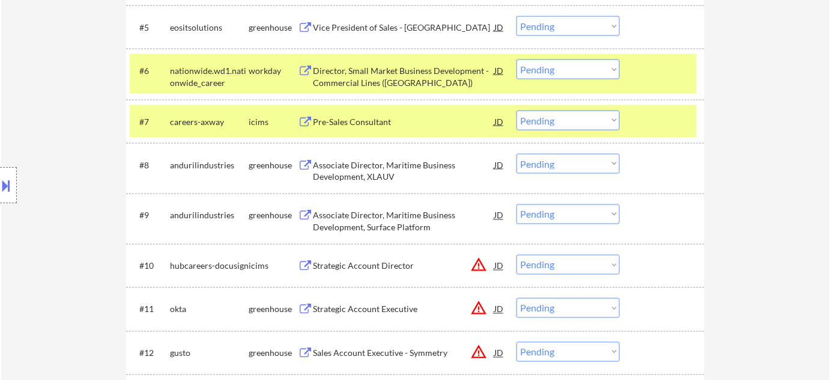
scroll to position [873, 0]
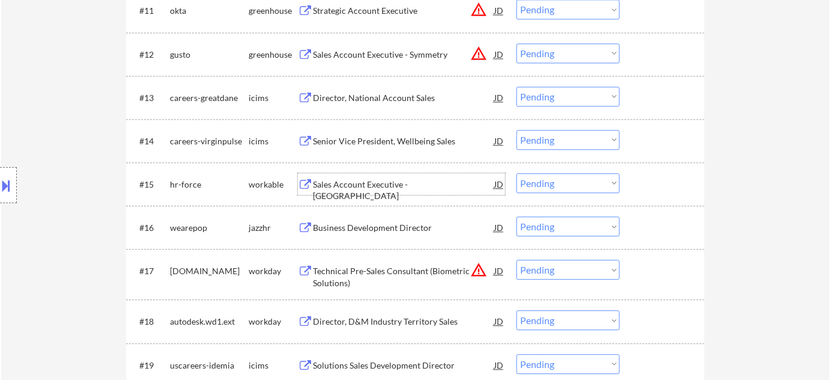
click at [377, 180] on div "Sales Account Executive - [GEOGRAPHIC_DATA]" at bounding box center [403, 189] width 181 height 23
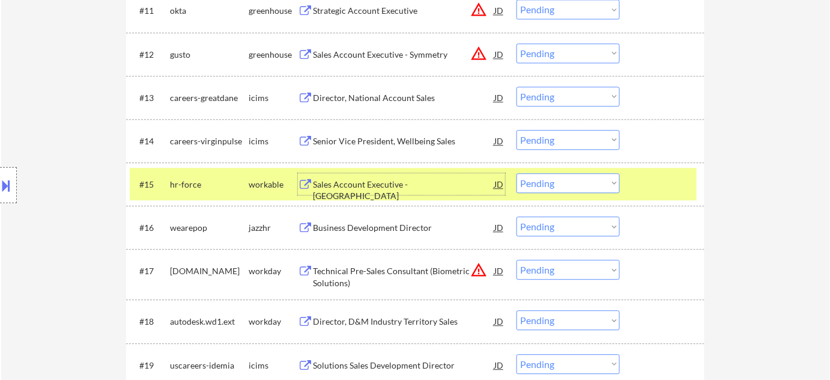
click at [568, 182] on select "Choose an option... Pending Applied Excluded (Questions) Excluded (Expired) Exc…" at bounding box center [568, 183] width 103 height 20
click at [517, 173] on select "Choose an option... Pending Applied Excluded (Questions) Excluded (Expired) Exc…" at bounding box center [568, 183] width 103 height 20
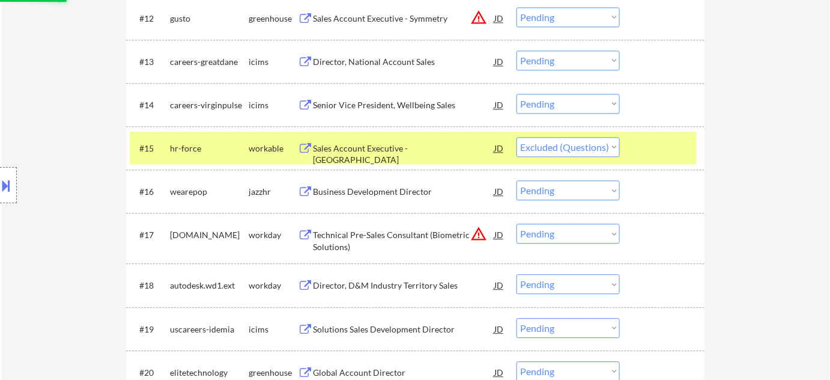
scroll to position [928, 0]
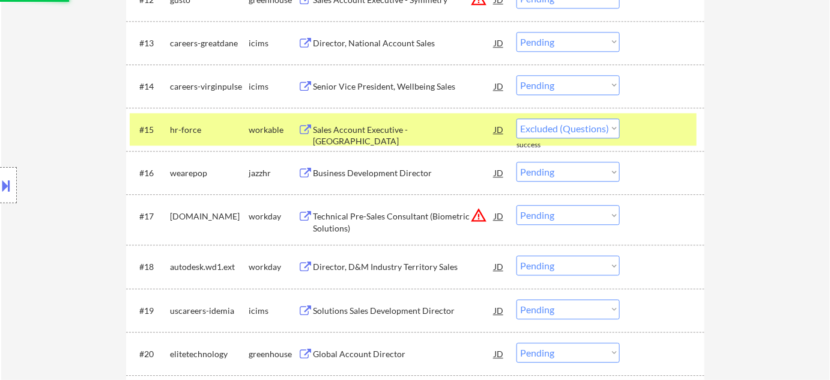
select select ""pending""
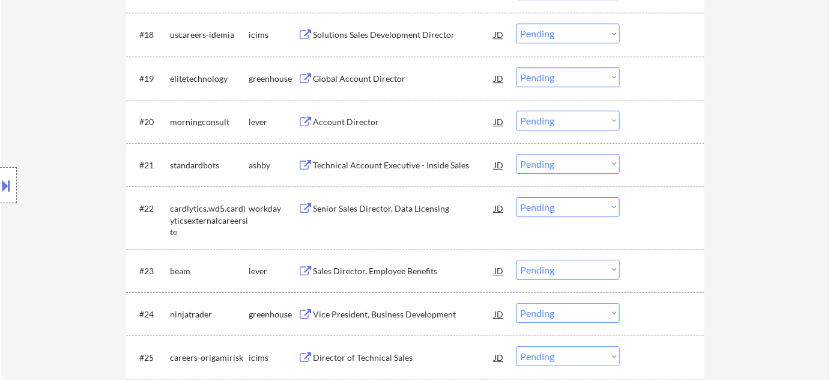
scroll to position [1201, 0]
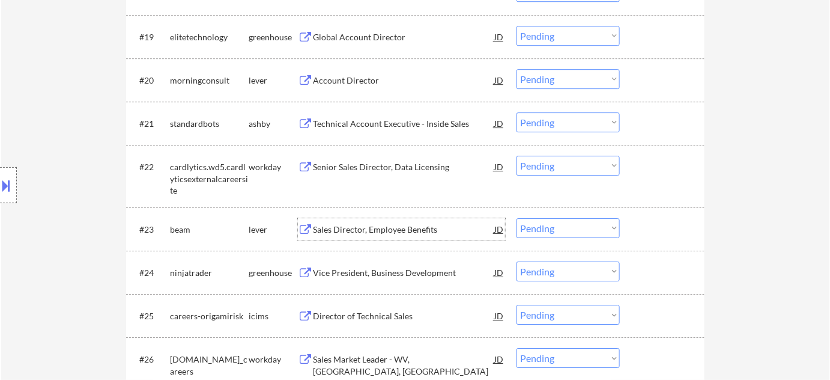
click at [388, 226] on div "Sales Director, Employee Benefits" at bounding box center [403, 229] width 181 height 12
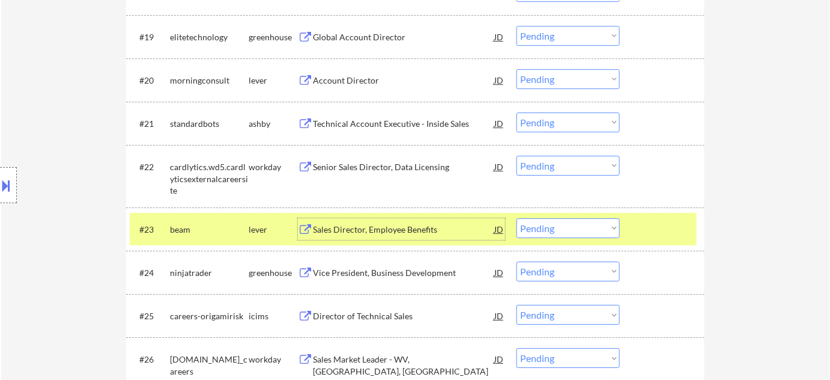
scroll to position [1255, 0]
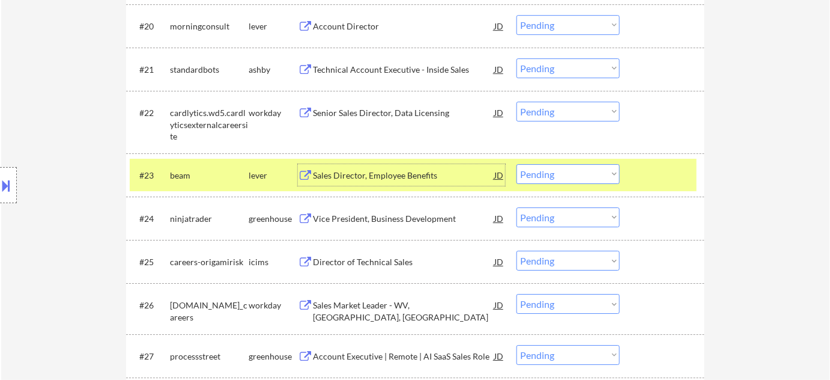
click at [536, 180] on select "Choose an option... Pending Applied Excluded (Questions) Excluded (Expired) Exc…" at bounding box center [568, 174] width 103 height 20
click at [517, 164] on select "Choose an option... Pending Applied Excluded (Questions) Excluded (Expired) Exc…" at bounding box center [568, 174] width 103 height 20
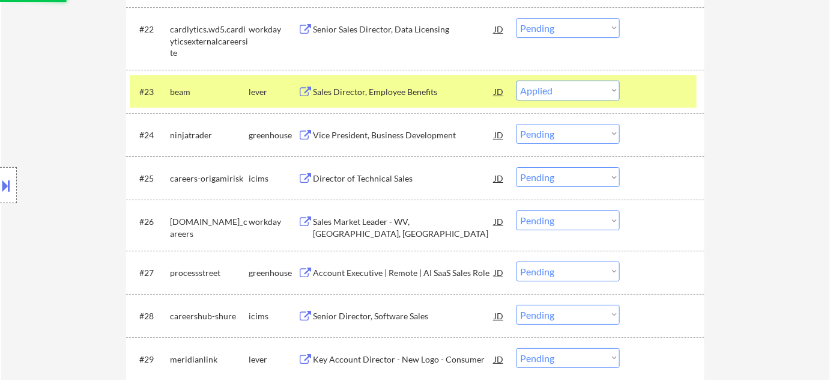
scroll to position [1365, 0]
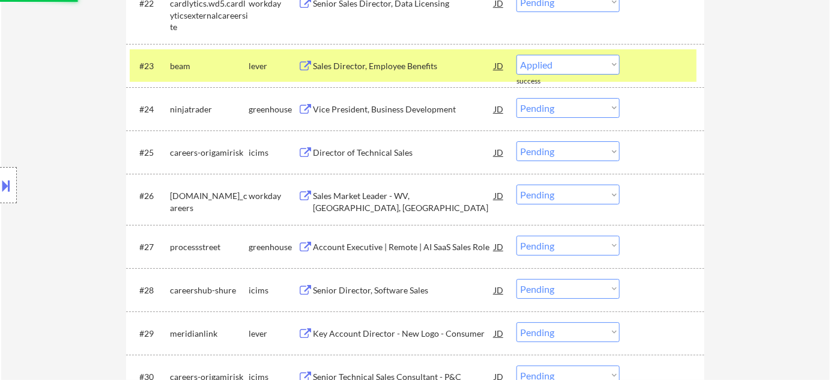
select select ""pending""
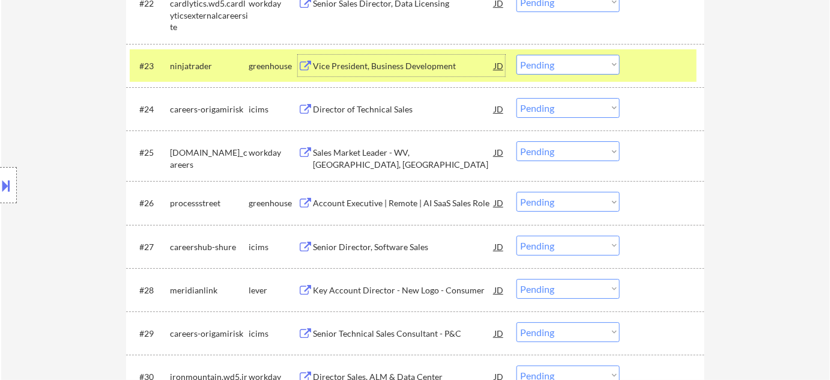
click at [402, 65] on div "Vice President, Business Development" at bounding box center [403, 66] width 181 height 12
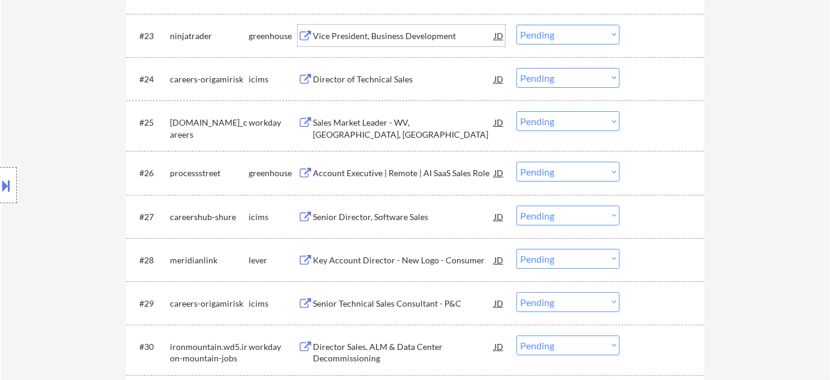
scroll to position [1310, 0]
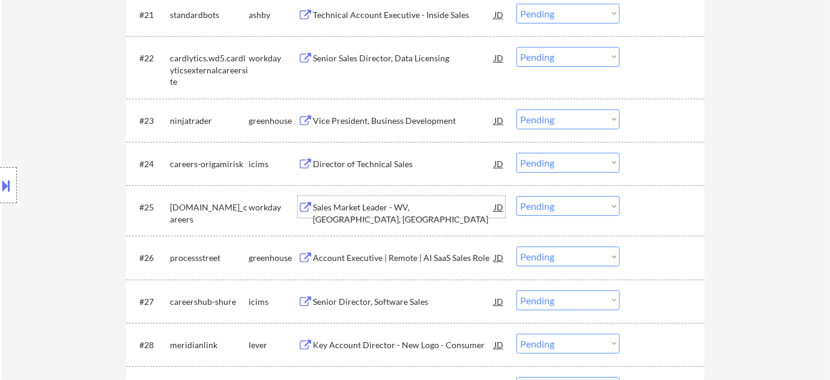
click at [423, 205] on div "Sales Market Leader - WV, VA, DC" at bounding box center [403, 212] width 181 height 23
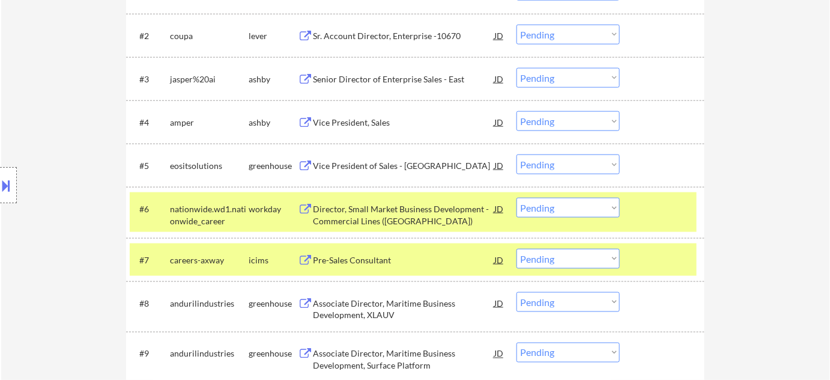
scroll to position [382, 0]
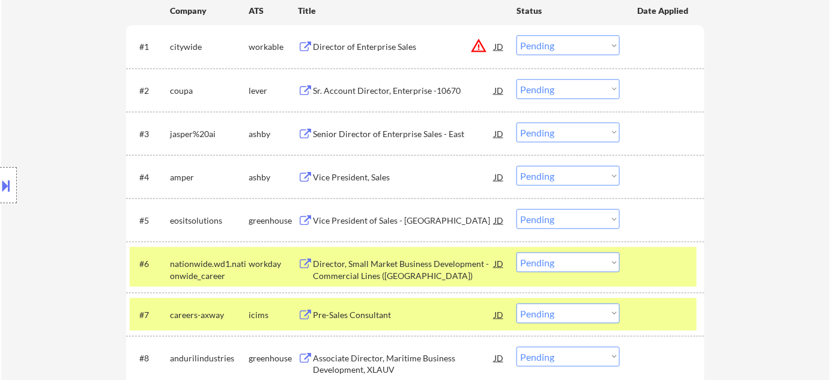
click at [479, 46] on button "warning_amber" at bounding box center [478, 45] width 17 height 17
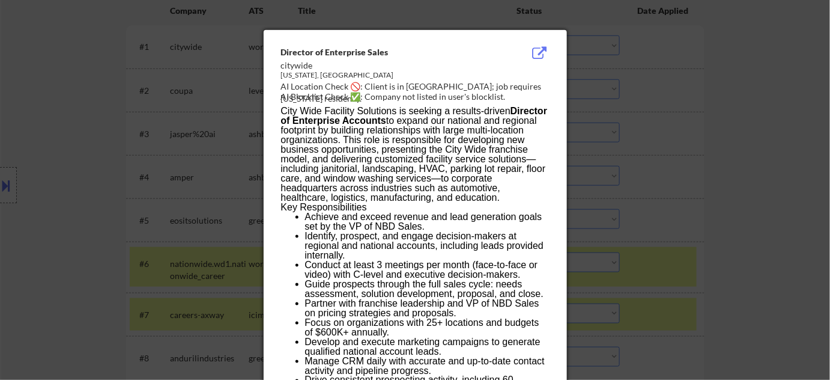
click at [767, 89] on div at bounding box center [415, 190] width 830 height 380
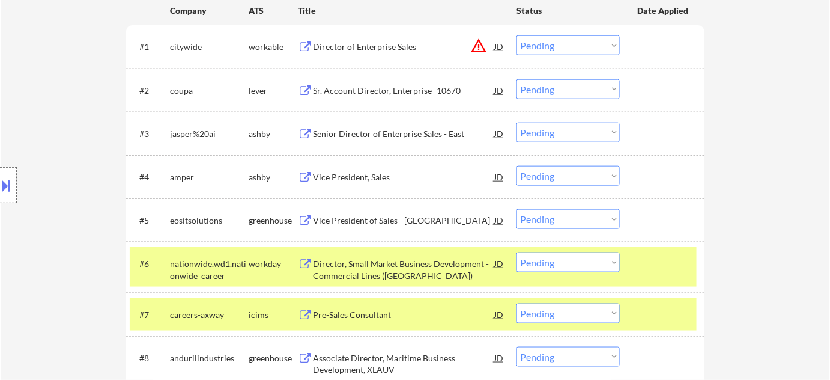
click at [570, 44] on select "Choose an option... Pending Applied Excluded (Questions) Excluded (Expired) Exc…" at bounding box center [568, 45] width 103 height 20
click at [517, 35] on select "Choose an option... Pending Applied Excluded (Questions) Excluded (Expired) Exc…" at bounding box center [568, 45] width 103 height 20
select select ""pending""
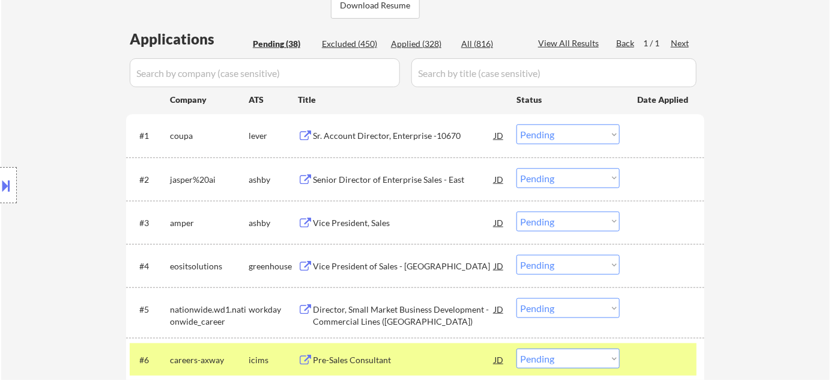
scroll to position [218, 0]
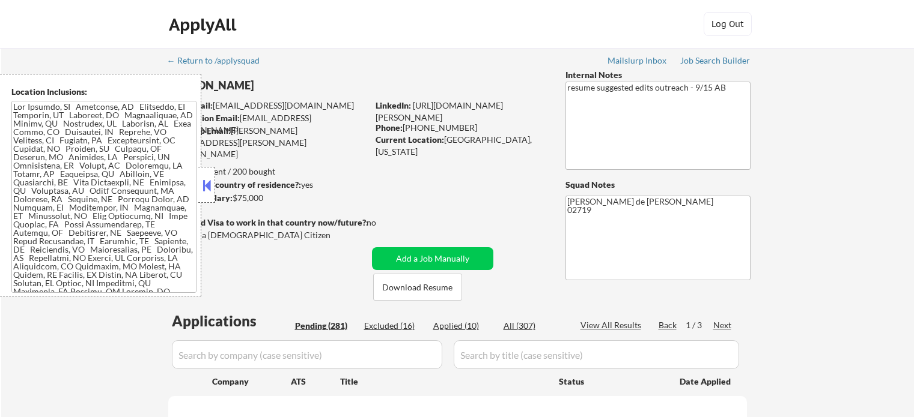
select select ""pending""
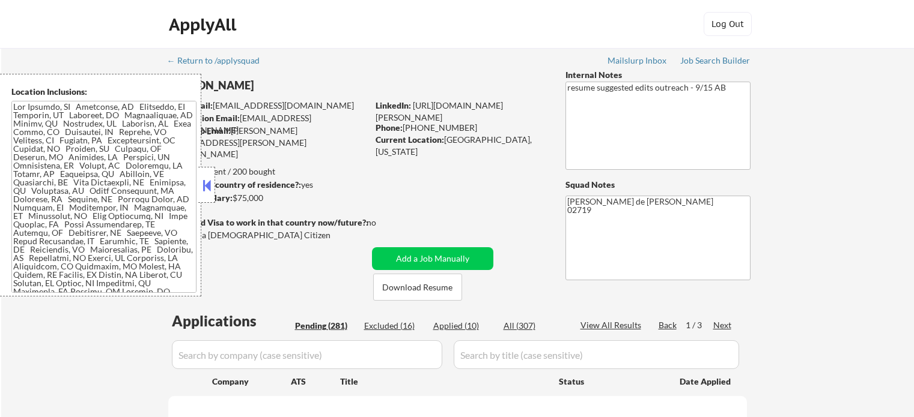
select select ""pending""
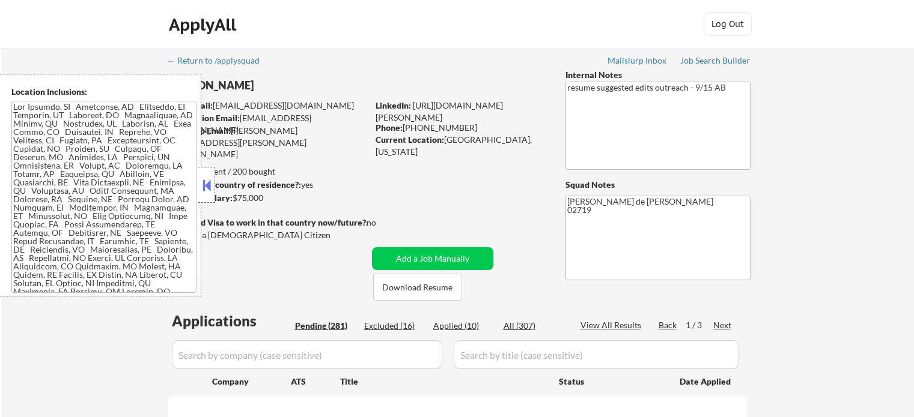
select select ""pending""
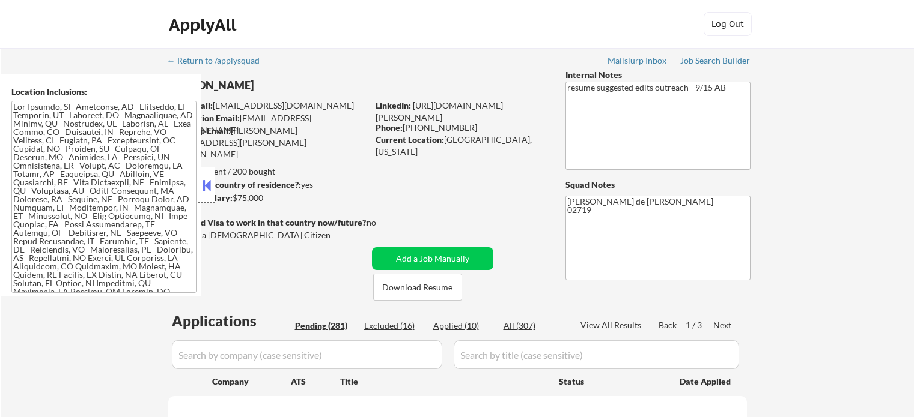
select select ""pending""
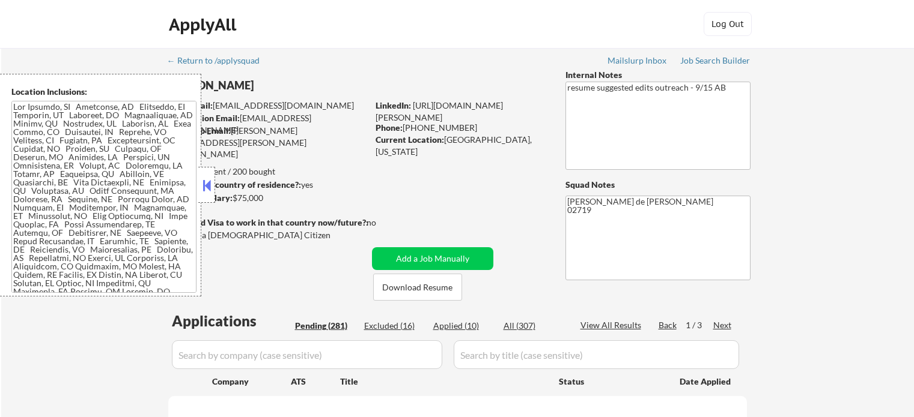
select select ""pending""
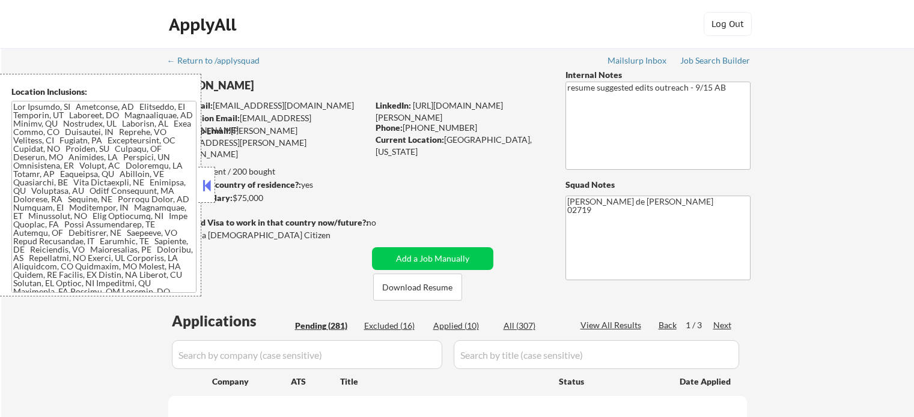
select select ""pending""
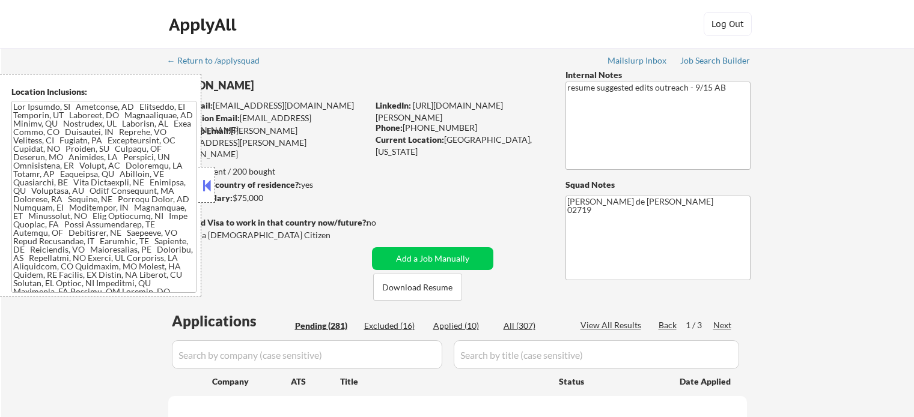
select select ""pending""
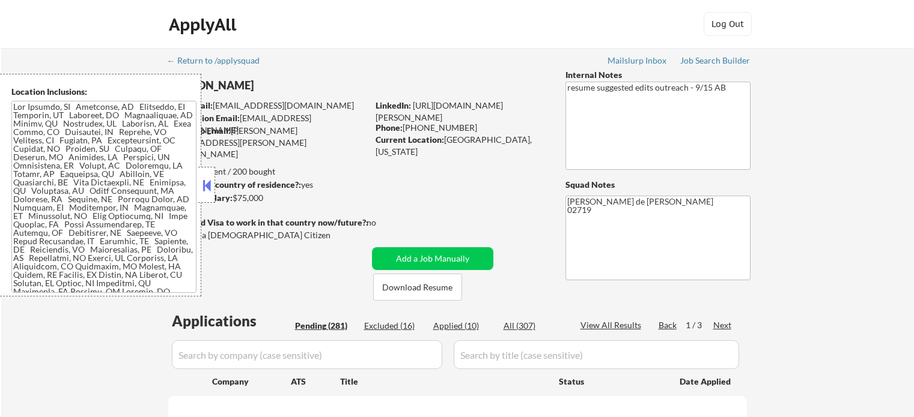
select select ""pending""
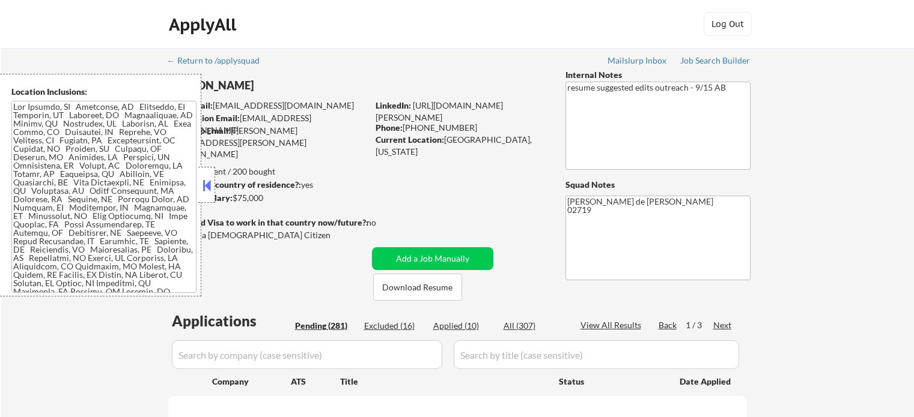
select select ""pending""
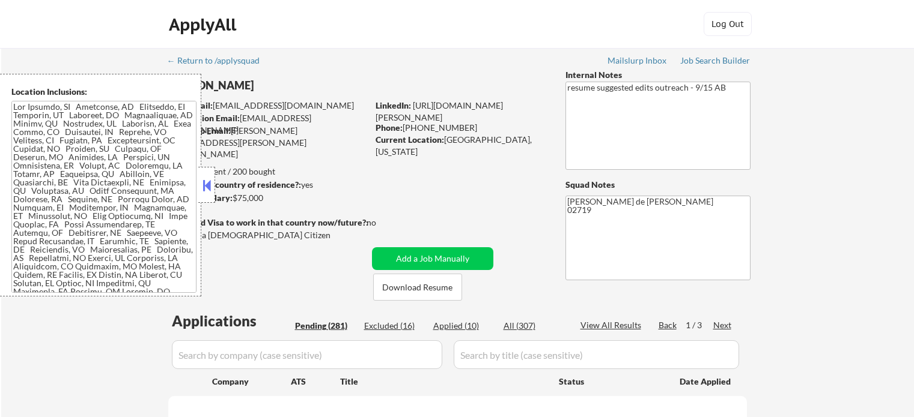
select select ""pending""
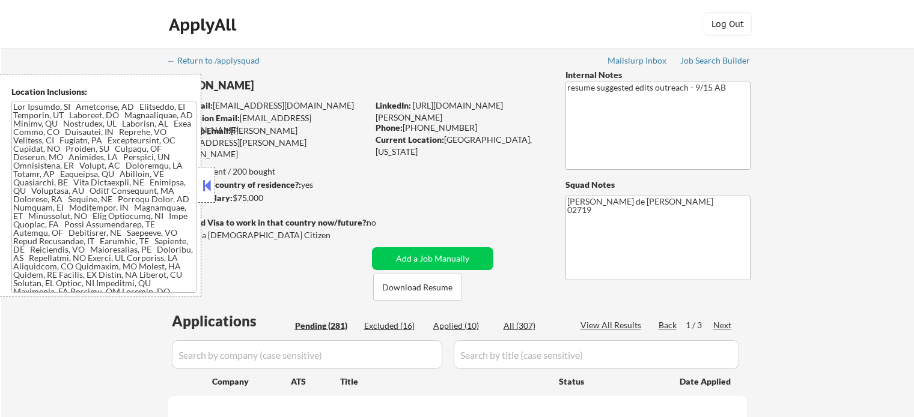
select select ""pending""
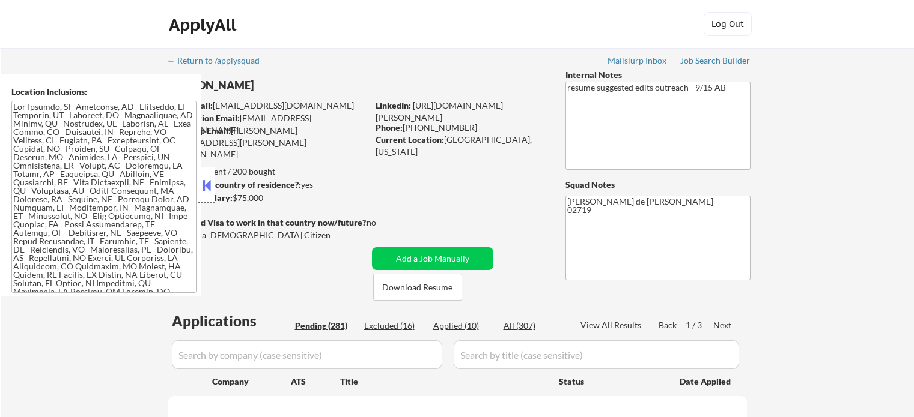
select select ""pending""
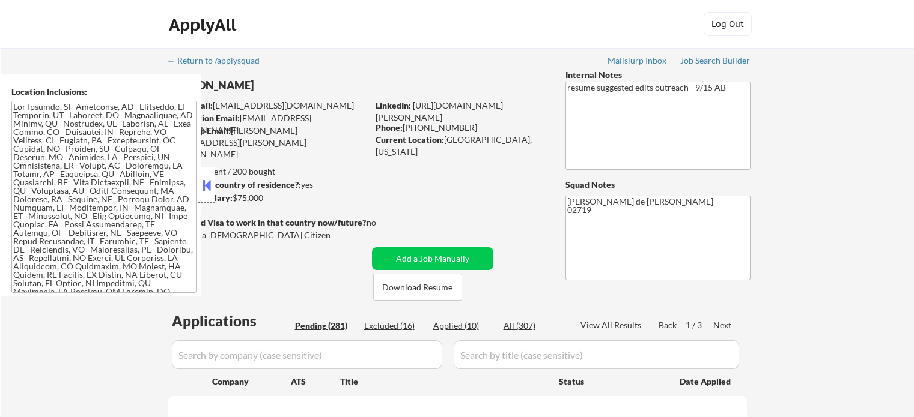
select select ""pending""
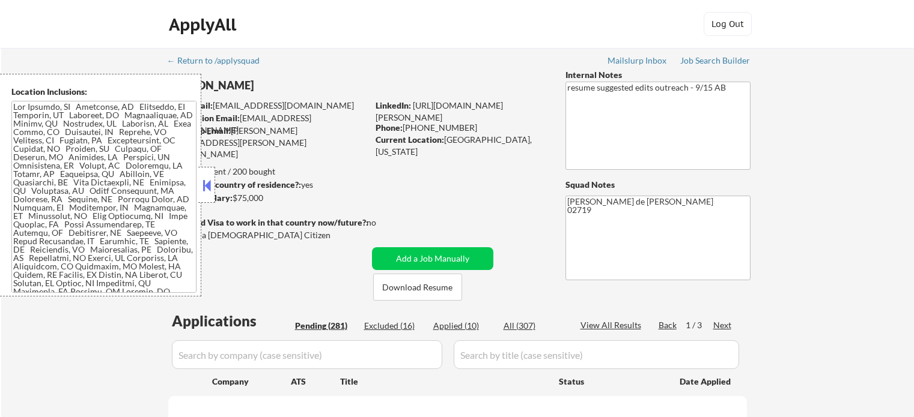
select select ""pending""
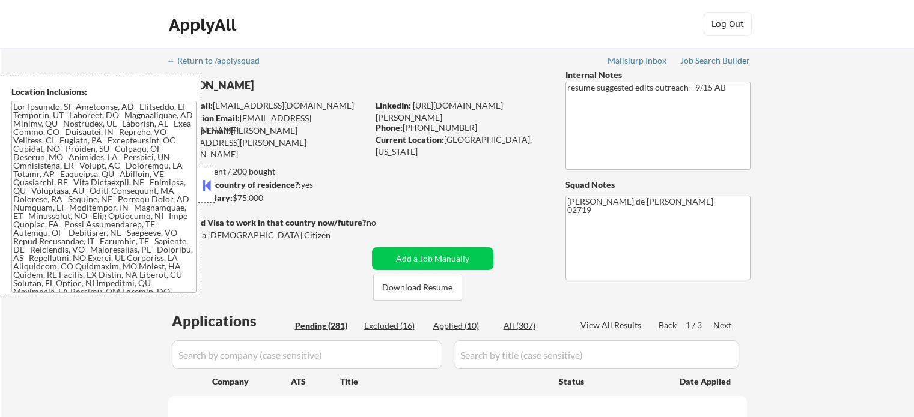
select select ""pending""
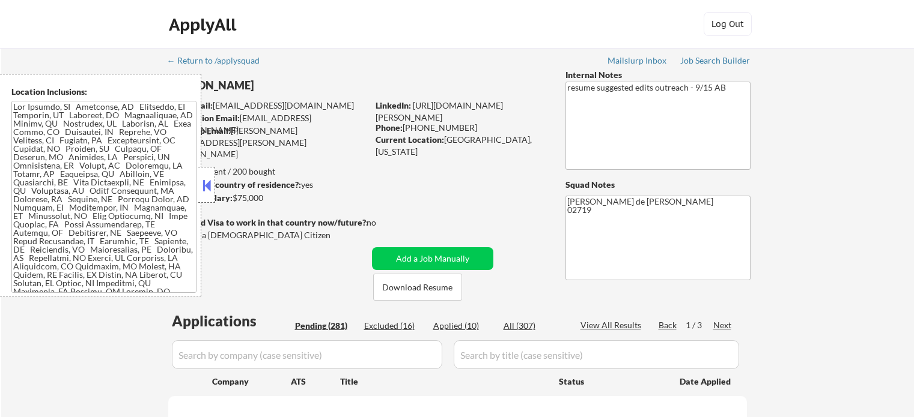
select select ""pending""
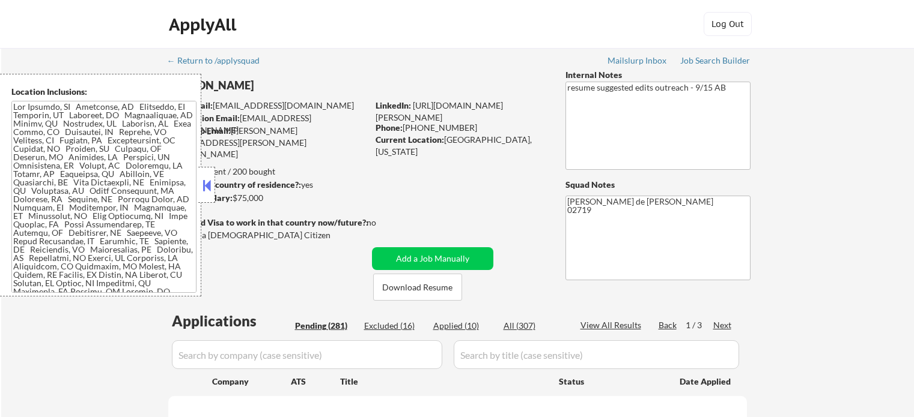
select select ""pending""
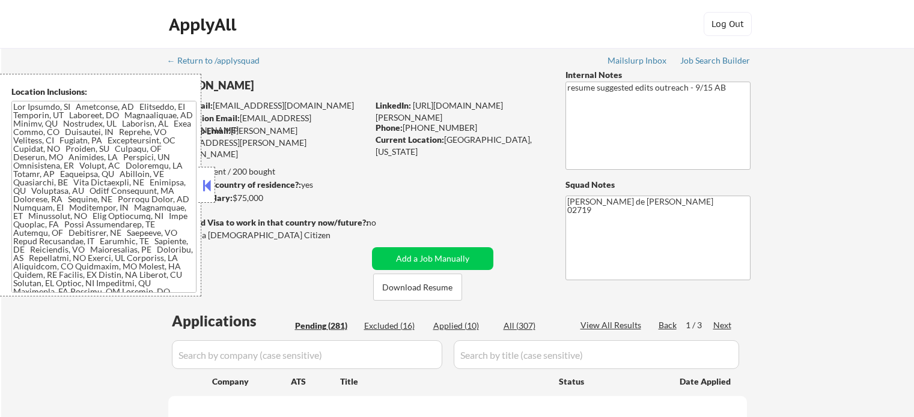
select select ""pending""
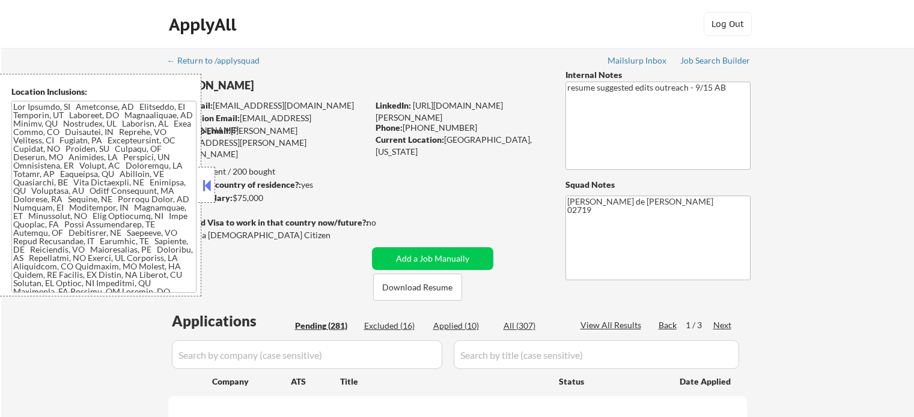
select select ""pending""
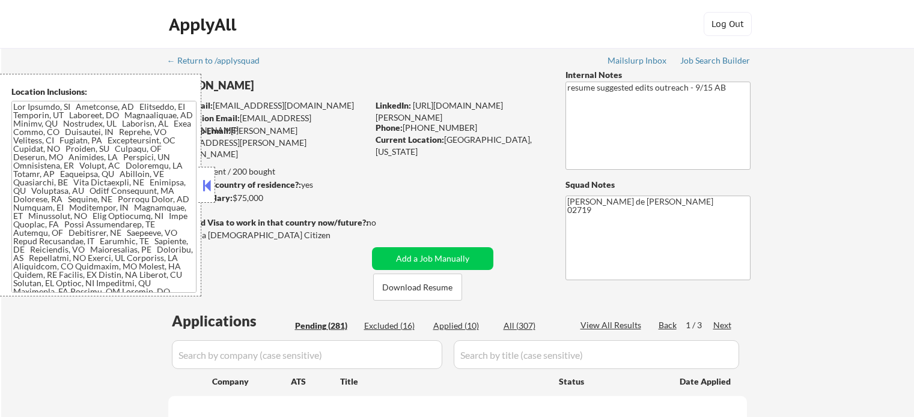
select select ""pending""
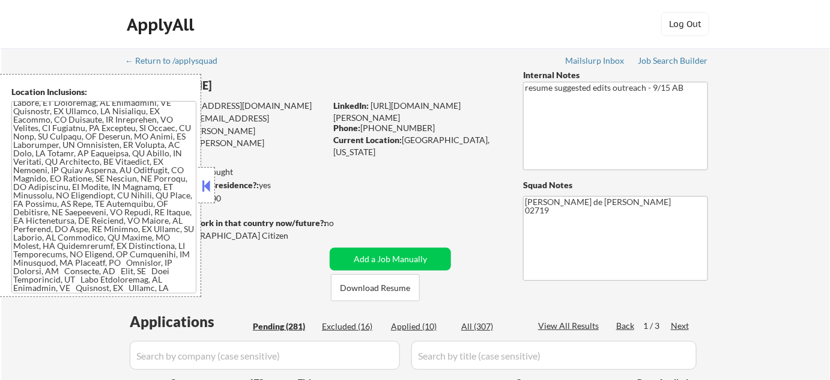
scroll to position [218, 0]
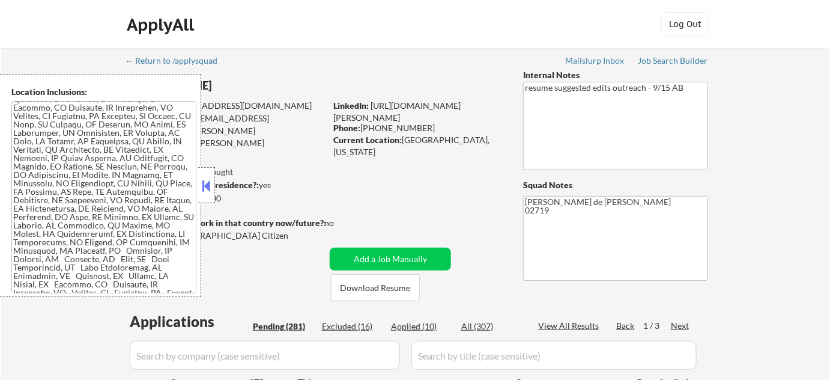
click at [208, 190] on button at bounding box center [206, 186] width 13 height 18
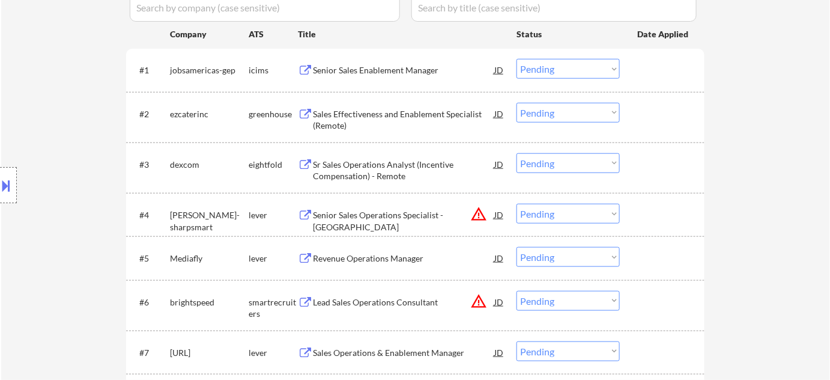
scroll to position [382, 0]
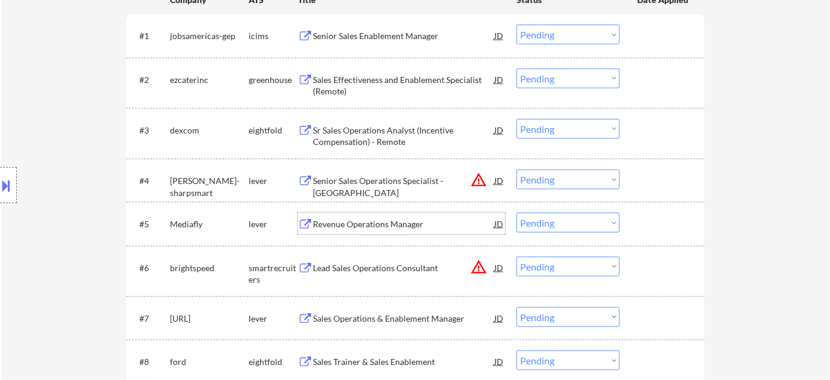
click at [405, 222] on div "Revenue Operations Manager" at bounding box center [403, 224] width 181 height 12
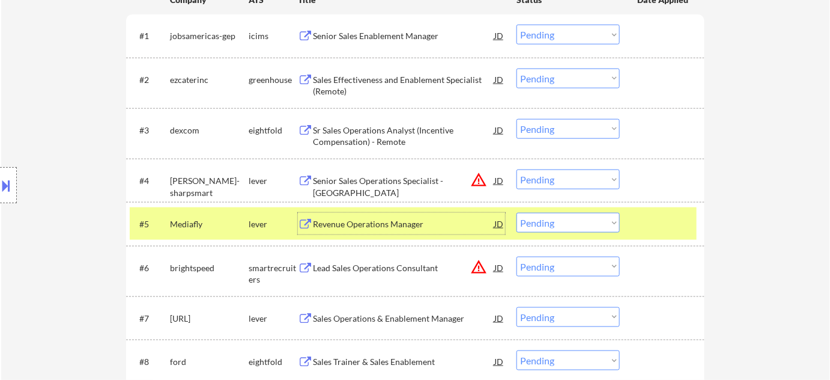
click at [563, 223] on select "Choose an option... Pending Applied Excluded (Questions) Excluded (Expired) Exc…" at bounding box center [568, 223] width 103 height 20
click at [517, 213] on select "Choose an option... Pending Applied Excluded (Questions) Excluded (Expired) Exc…" at bounding box center [568, 223] width 103 height 20
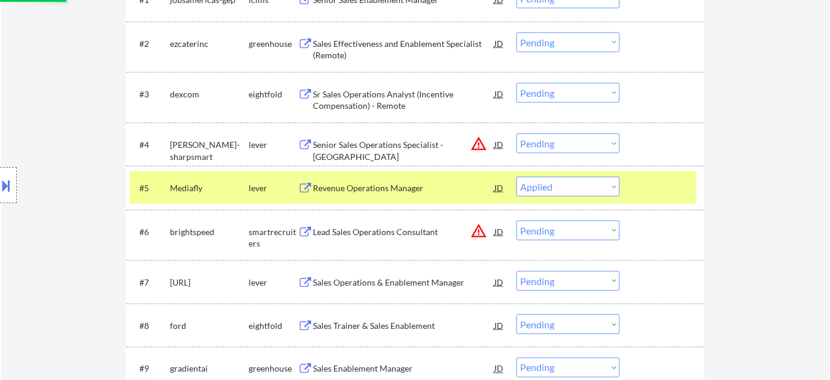
scroll to position [491, 0]
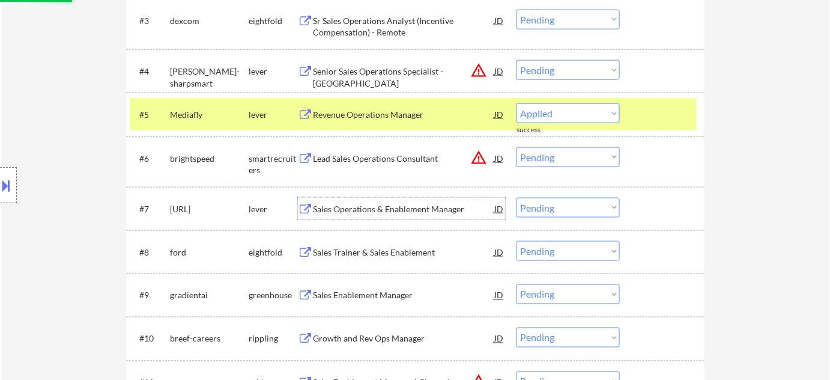
click at [400, 203] on div "Sales Operations & Enablement Manager" at bounding box center [403, 209] width 181 height 12
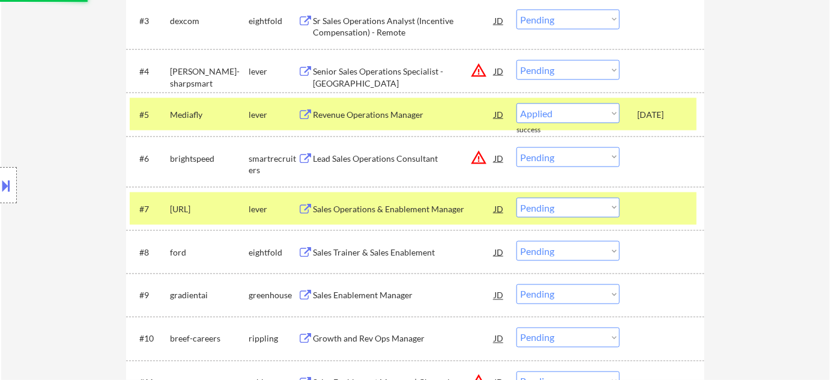
select select ""pending""
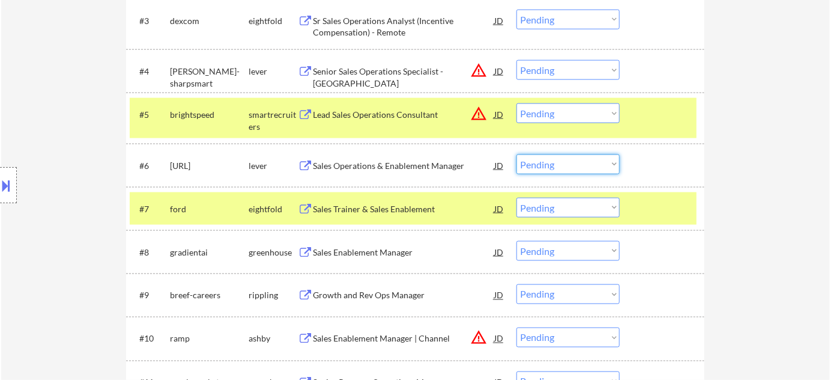
drag, startPoint x: 587, startPoint y: 163, endPoint x: 590, endPoint y: 172, distance: 9.5
click at [587, 163] on select "Choose an option... Pending Applied Excluded (Questions) Excluded (Expired) Exc…" at bounding box center [568, 164] width 103 height 20
click at [517, 154] on select "Choose an option... Pending Applied Excluded (Questions) Excluded (Expired) Exc…" at bounding box center [568, 164] width 103 height 20
click at [384, 246] on div "Sales Enablement Manager" at bounding box center [403, 252] width 181 height 12
select select ""pending""
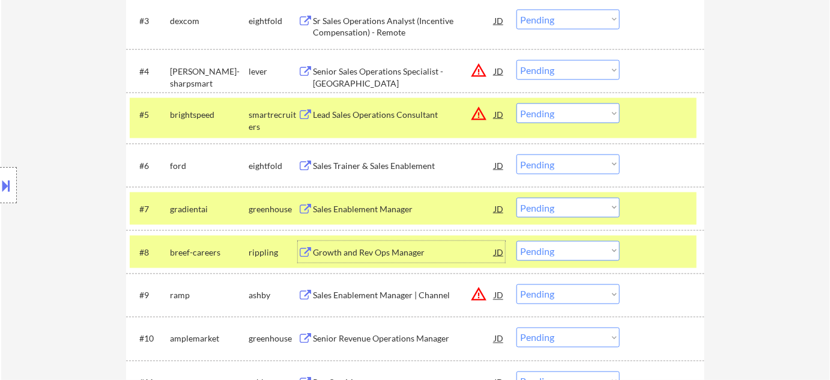
click at [365, 207] on div "Sales Enablement Manager" at bounding box center [403, 209] width 181 height 12
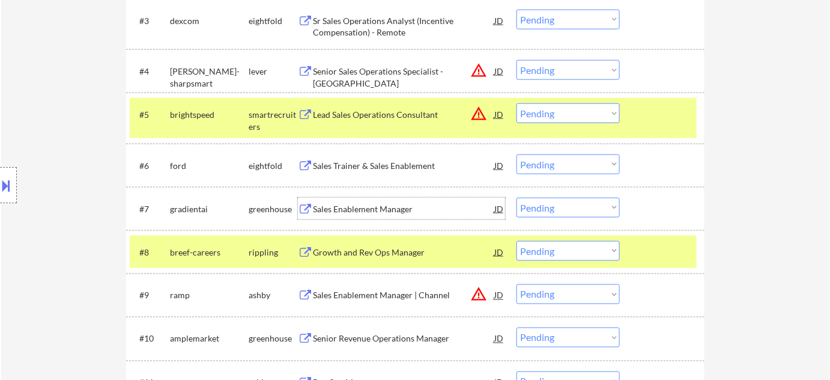
click at [540, 210] on select "Choose an option... Pending Applied Excluded (Questions) Excluded (Expired) Exc…" at bounding box center [568, 208] width 103 height 20
click at [517, 198] on select "Choose an option... Pending Applied Excluded (Questions) Excluded (Expired) Exc…" at bounding box center [568, 208] width 103 height 20
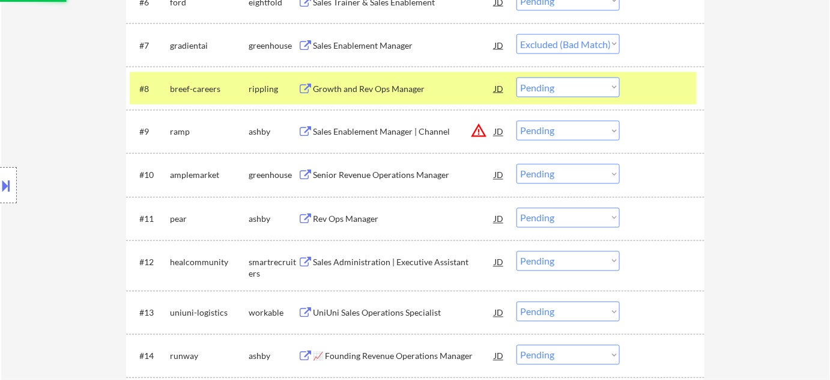
scroll to position [655, 0]
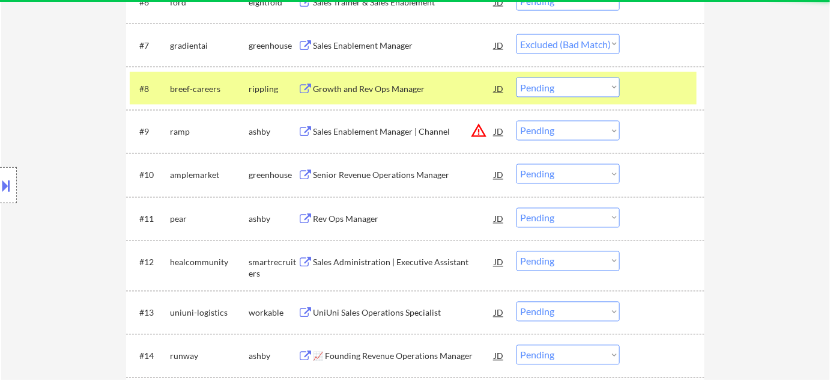
select select ""pending""
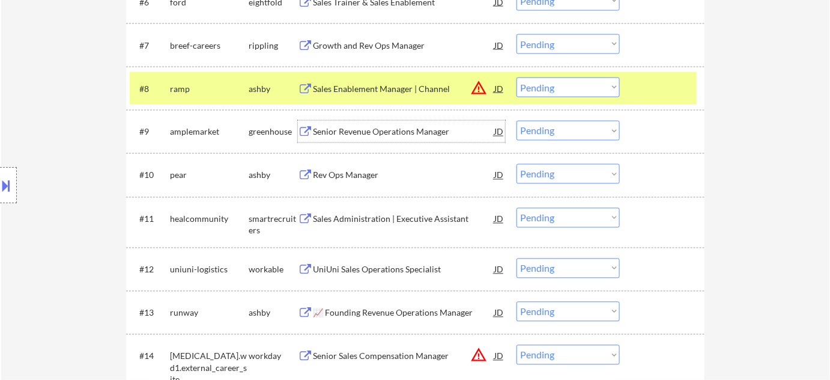
click at [407, 133] on div "Senior Revenue Operations Manager" at bounding box center [403, 132] width 181 height 12
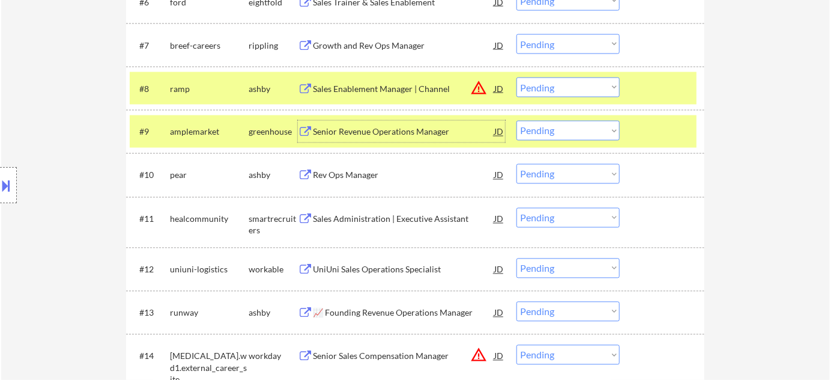
scroll to position [709, 0]
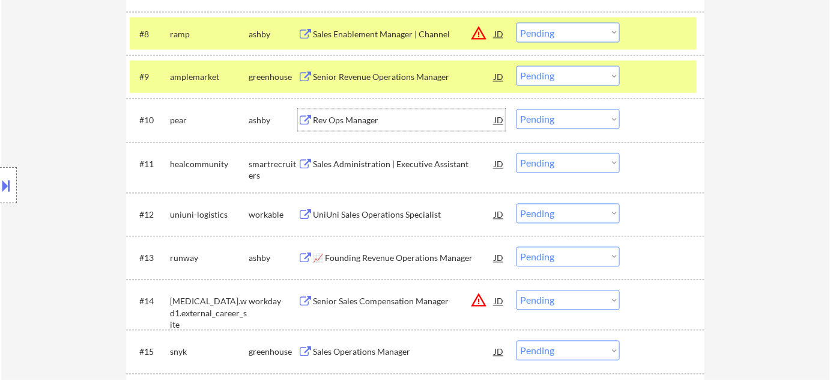
click at [362, 123] on div "Rev Ops Manager" at bounding box center [403, 121] width 181 height 12
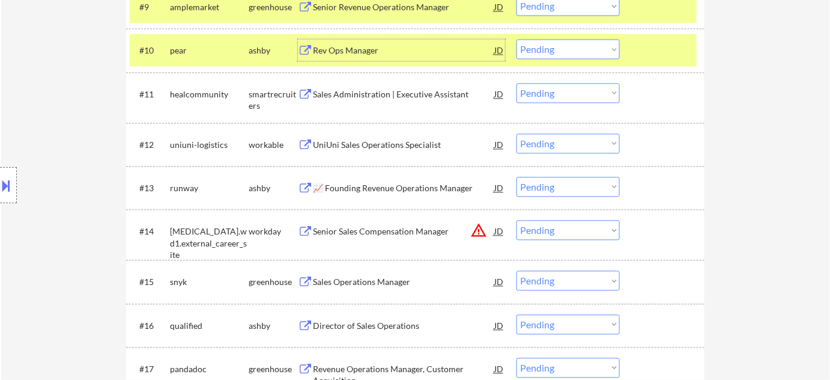
scroll to position [928, 0]
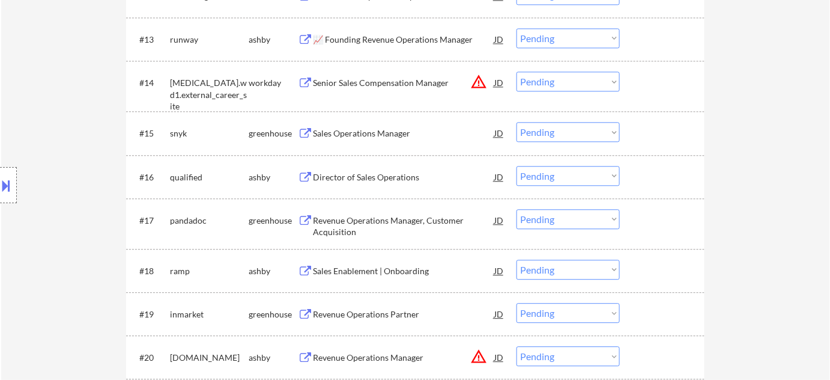
click at [384, 127] on div "Sales Operations Manager" at bounding box center [403, 133] width 181 height 12
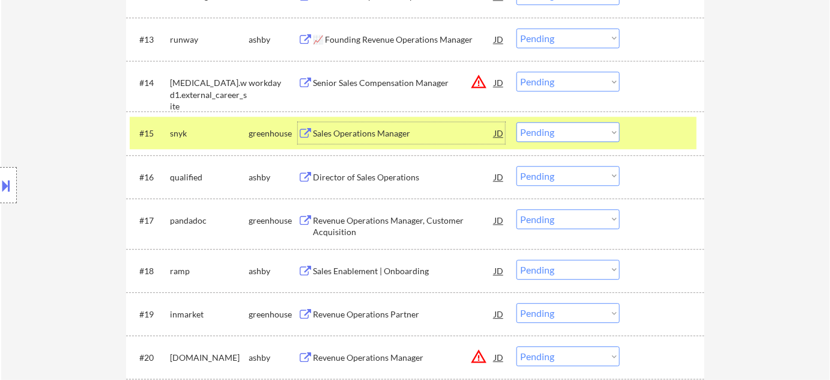
drag, startPoint x: 557, startPoint y: 135, endPoint x: 560, endPoint y: 141, distance: 7.0
click at [557, 135] on select "Choose an option... Pending Applied Excluded (Questions) Excluded (Expired) Exc…" at bounding box center [568, 132] width 103 height 20
click at [517, 122] on select "Choose an option... Pending Applied Excluded (Questions) Excluded (Expired) Exc…" at bounding box center [568, 132] width 103 height 20
select select ""pending""
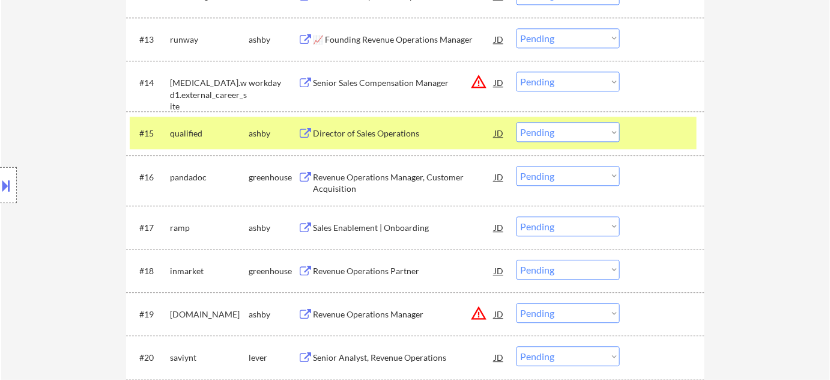
click at [368, 180] on div "Revenue Operations Manager, Customer Acquisition" at bounding box center [403, 182] width 181 height 23
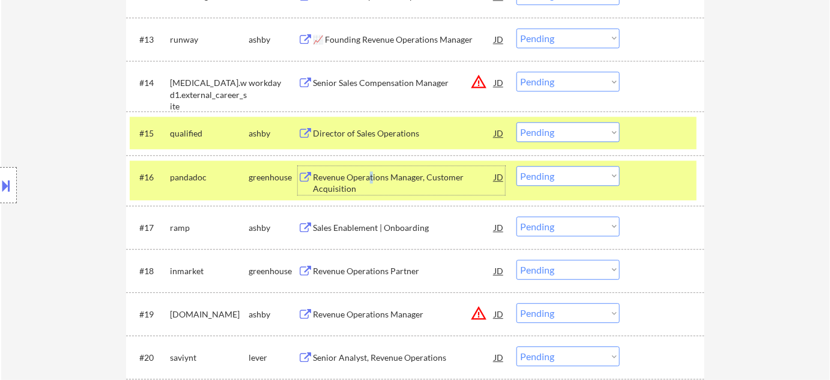
click at [567, 172] on select "Choose an option... Pending Applied Excluded (Questions) Excluded (Expired) Exc…" at bounding box center [568, 176] width 103 height 20
click at [517, 166] on select "Choose an option... Pending Applied Excluded (Questions) Excluded (Expired) Exc…" at bounding box center [568, 176] width 103 height 20
select select ""pending""
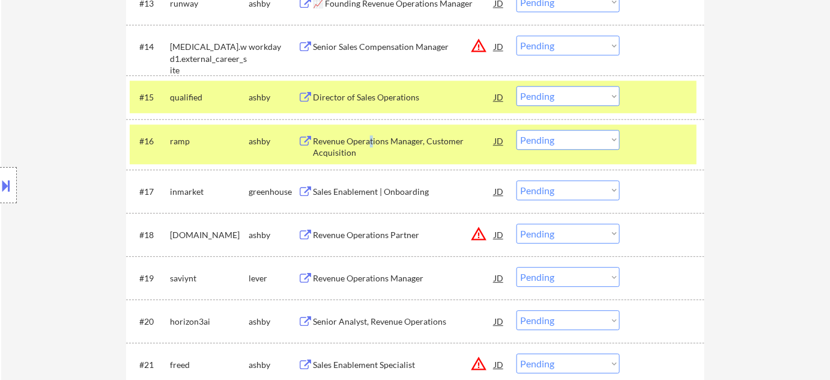
scroll to position [983, 0]
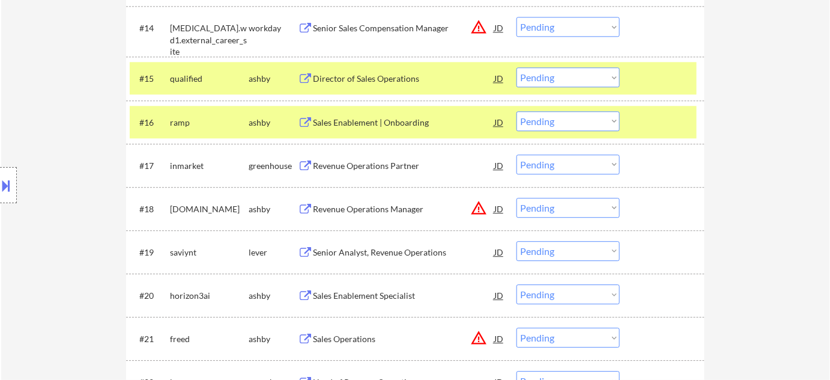
click at [396, 171] on div "Revenue Operations Partner" at bounding box center [403, 165] width 181 height 22
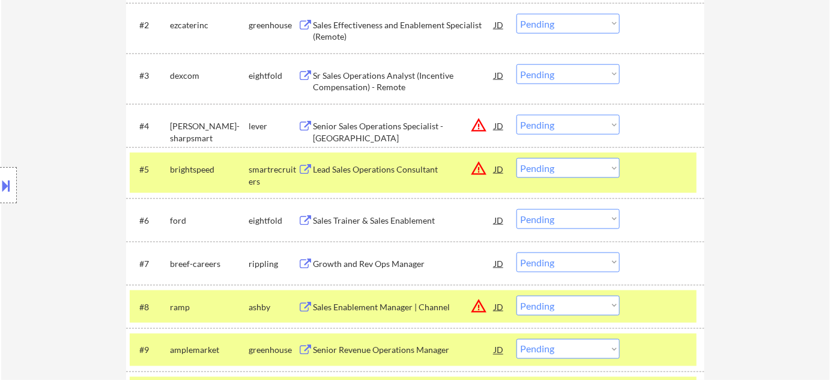
scroll to position [957, 0]
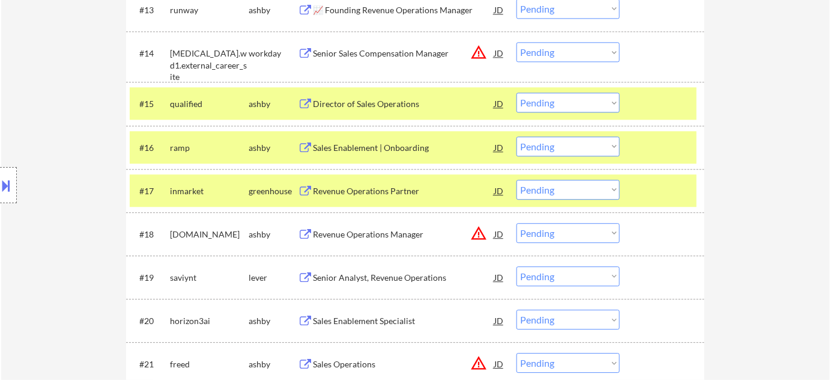
click at [543, 184] on select "Choose an option... Pending Applied Excluded (Questions) Excluded (Expired) Exc…" at bounding box center [568, 190] width 103 height 20
click at [517, 180] on select "Choose an option... Pending Applied Excluded (Questions) Excluded (Expired) Exc…" at bounding box center [568, 190] width 103 height 20
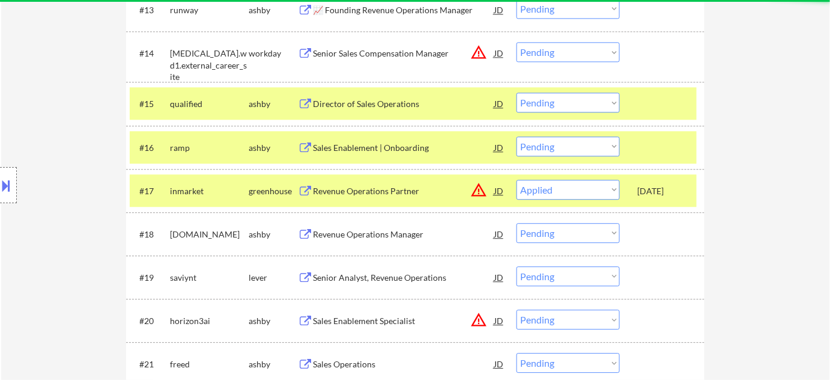
select select ""pending""
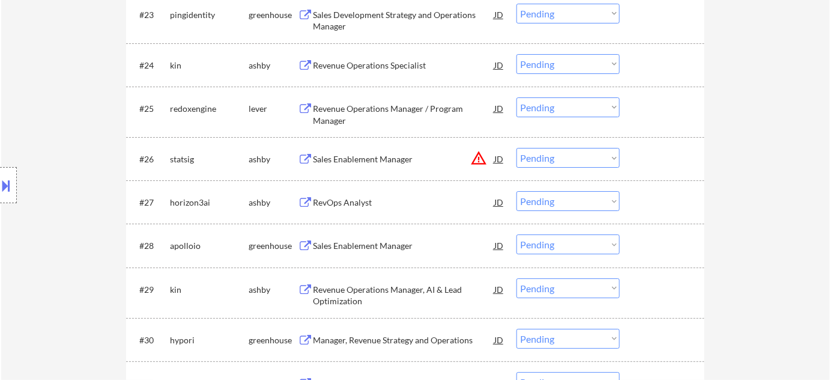
scroll to position [1395, 0]
click at [359, 198] on div "RevOps Analyst" at bounding box center [403, 201] width 181 height 12
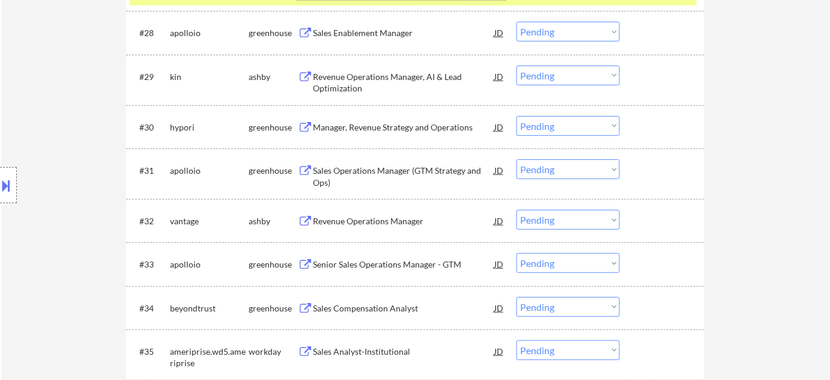
scroll to position [1613, 0]
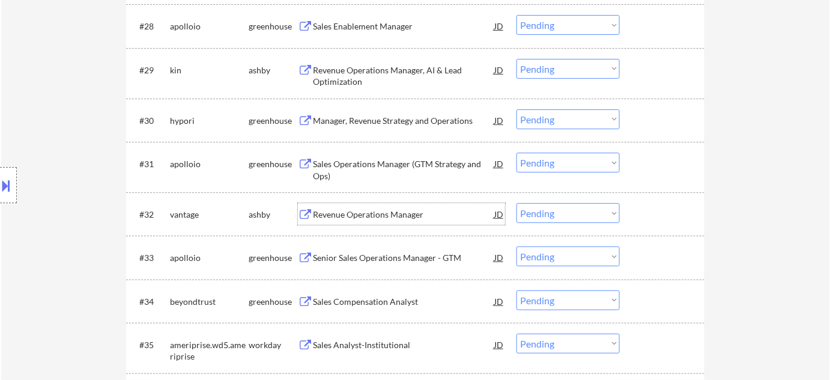
click at [400, 220] on div "Revenue Operations Manager" at bounding box center [403, 214] width 181 height 22
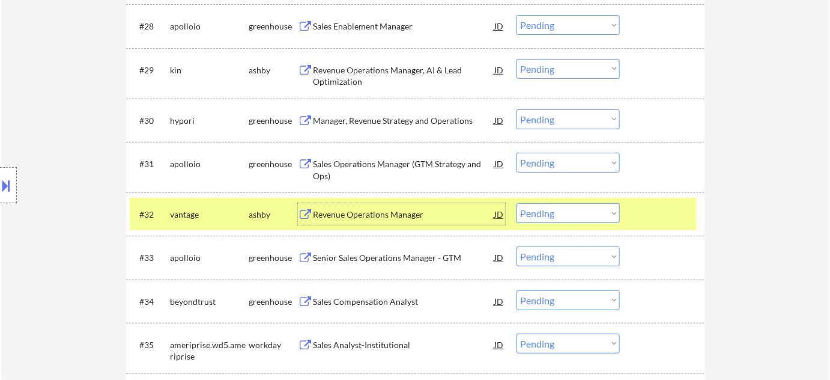
click at [583, 214] on select "Choose an option... Pending Applied Excluded (Questions) Excluded (Expired) Exc…" at bounding box center [568, 213] width 103 height 20
click at [517, 203] on select "Choose an option... Pending Applied Excluded (Questions) Excluded (Expired) Exc…" at bounding box center [568, 213] width 103 height 20
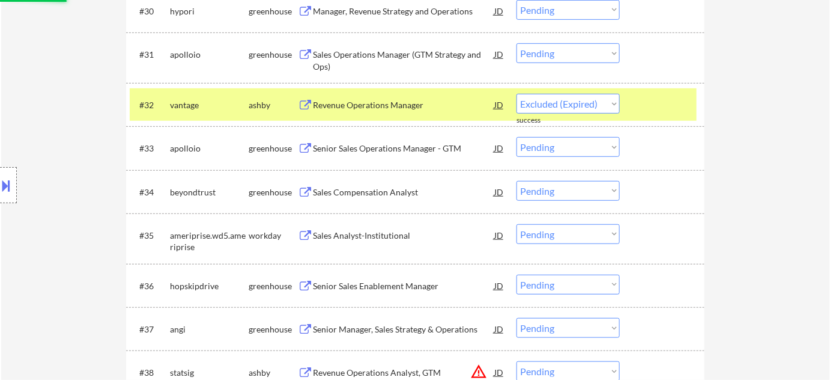
select select ""pending""
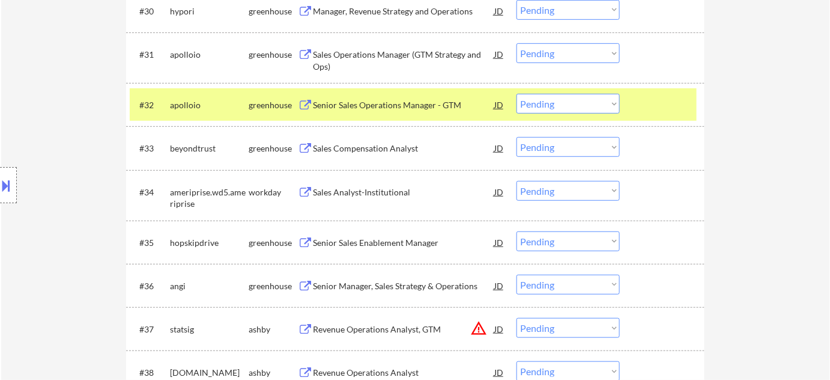
click at [405, 242] on div "Senior Sales Enablement Manager" at bounding box center [403, 243] width 181 height 12
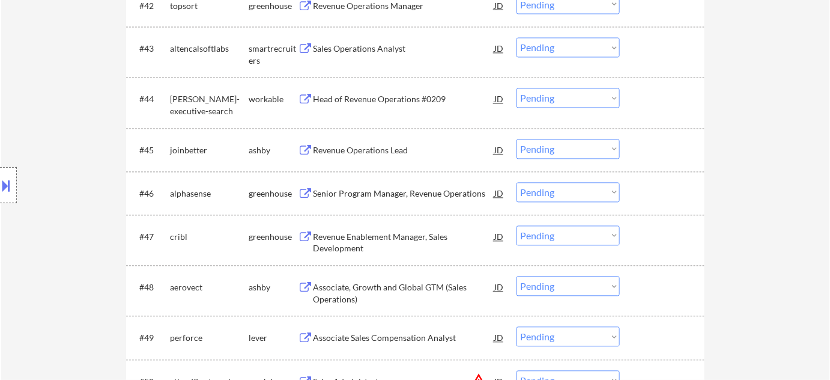
scroll to position [2541, 0]
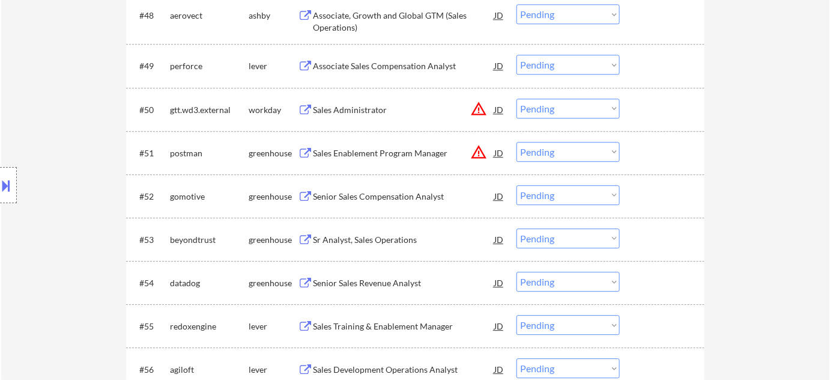
click at [375, 198] on div "Senior Sales Compensation Analyst" at bounding box center [403, 196] width 181 height 12
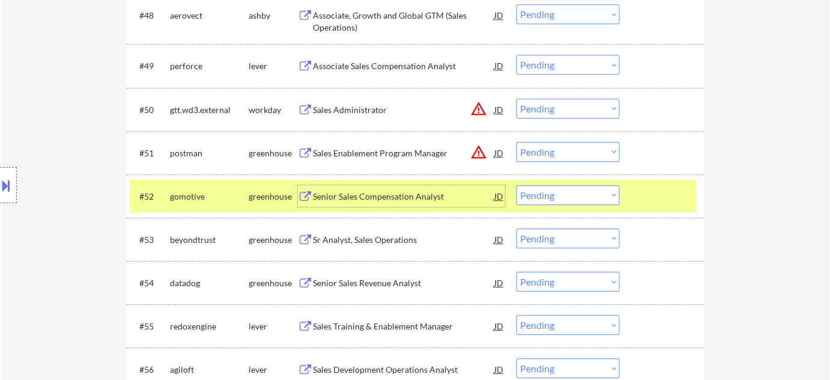
drag, startPoint x: 547, startPoint y: 191, endPoint x: 554, endPoint y: 202, distance: 12.7
click at [547, 190] on select "Choose an option... Pending Applied Excluded (Questions) Excluded (Expired) Exc…" at bounding box center [568, 195] width 103 height 20
click at [517, 185] on select "Choose an option... Pending Applied Excluded (Questions) Excluded (Expired) Exc…" at bounding box center [568, 195] width 103 height 20
click at [378, 284] on div "Senior Sales Revenue Analyst" at bounding box center [403, 283] width 181 height 12
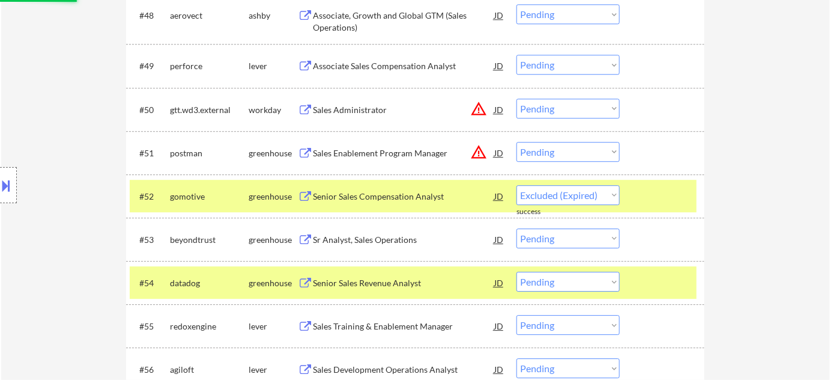
select select ""pending""
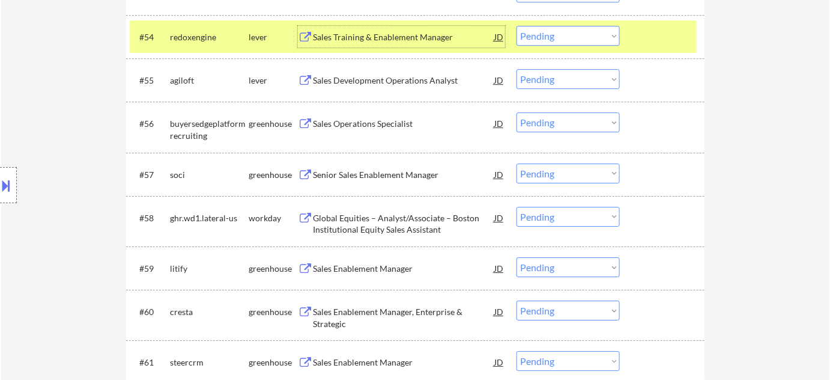
scroll to position [2814, 0]
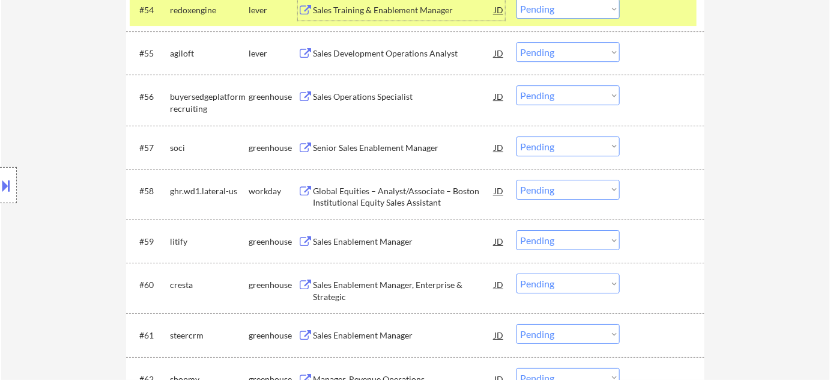
click at [384, 144] on div "Senior Sales Enablement Manager" at bounding box center [403, 148] width 181 height 12
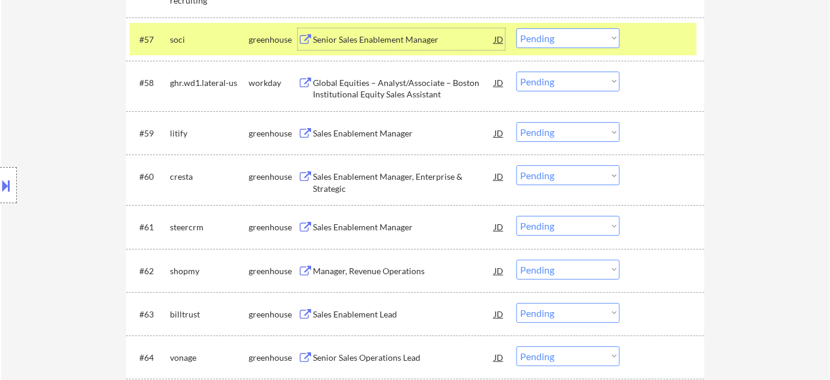
scroll to position [2923, 0]
